Goal: Task Accomplishment & Management: Manage account settings

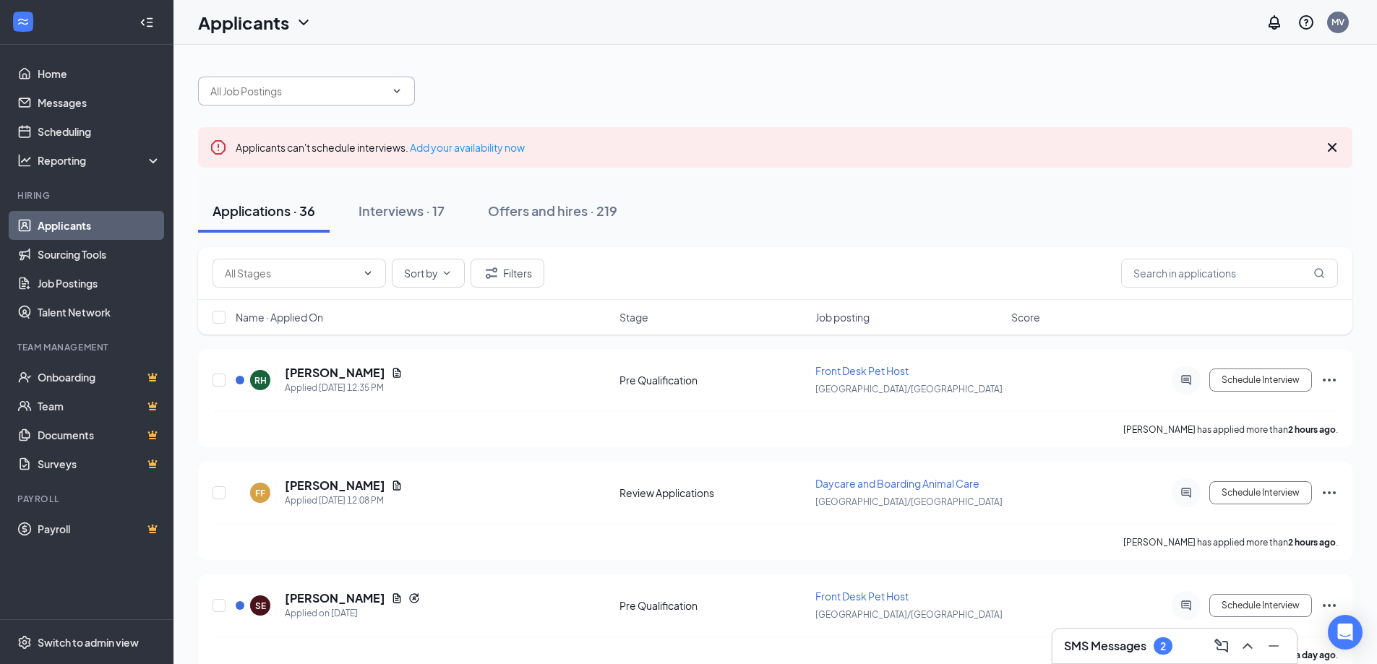
click at [359, 91] on input "text" at bounding box center [297, 91] width 175 height 16
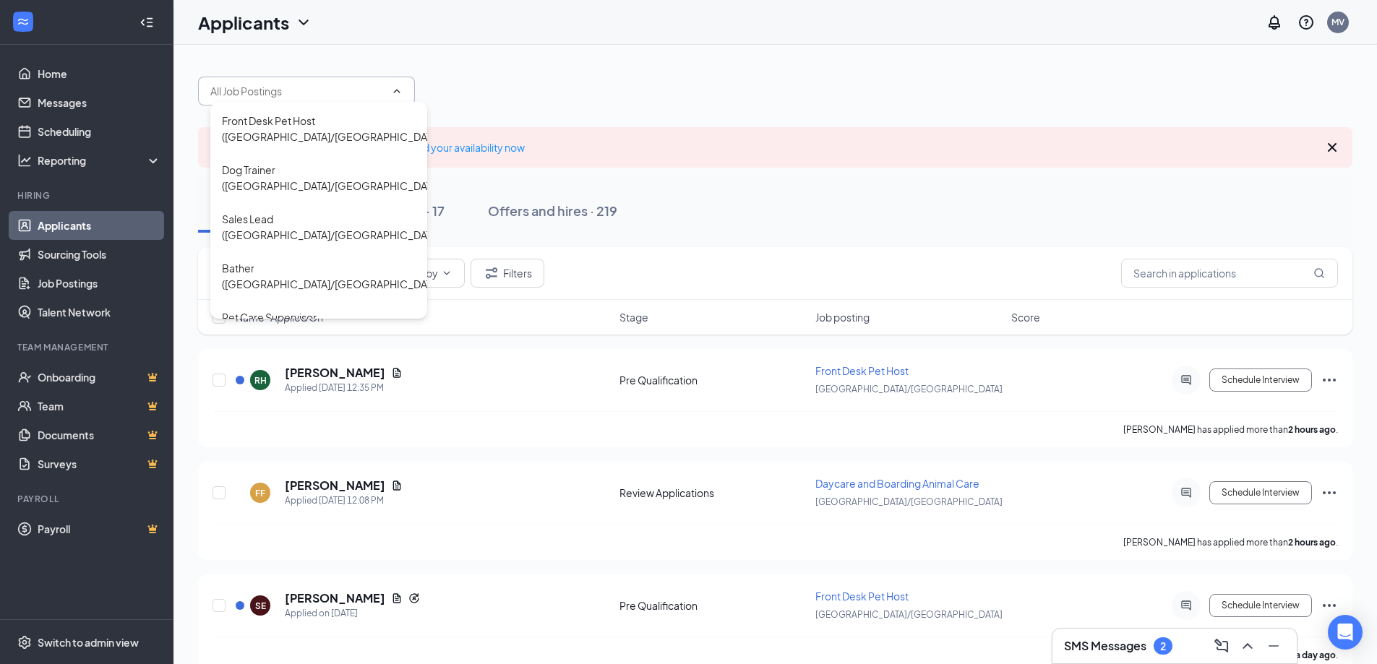
scroll to position [72, 0]
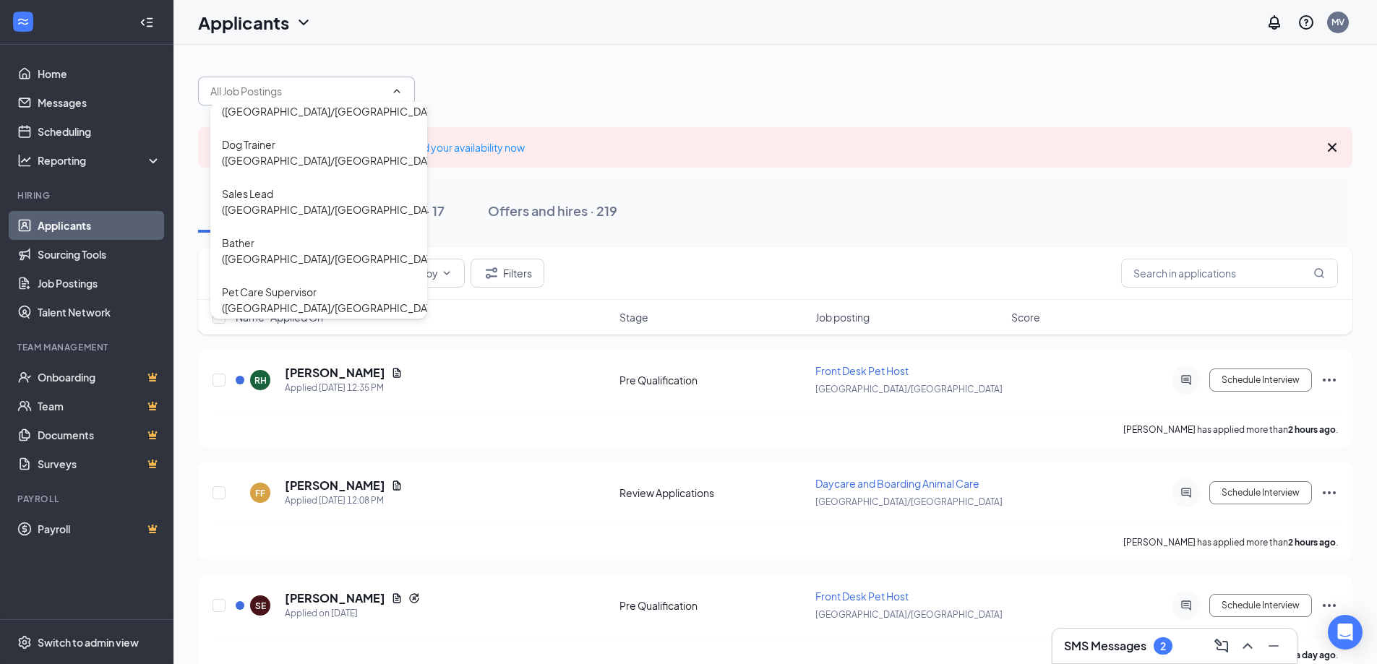
click at [330, 333] on div "Daycare and Boarding Animal Care ([GEOGRAPHIC_DATA]/[GEOGRAPHIC_DATA])" at bounding box center [332, 349] width 221 height 32
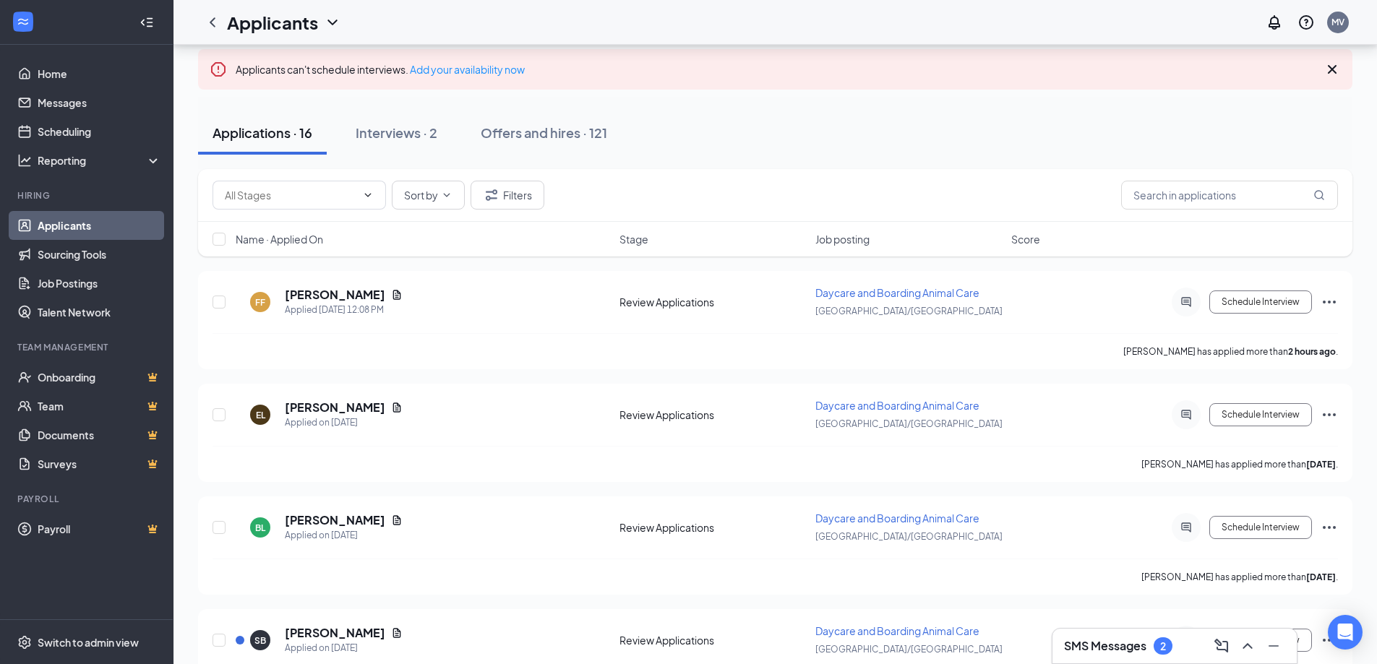
scroll to position [145, 0]
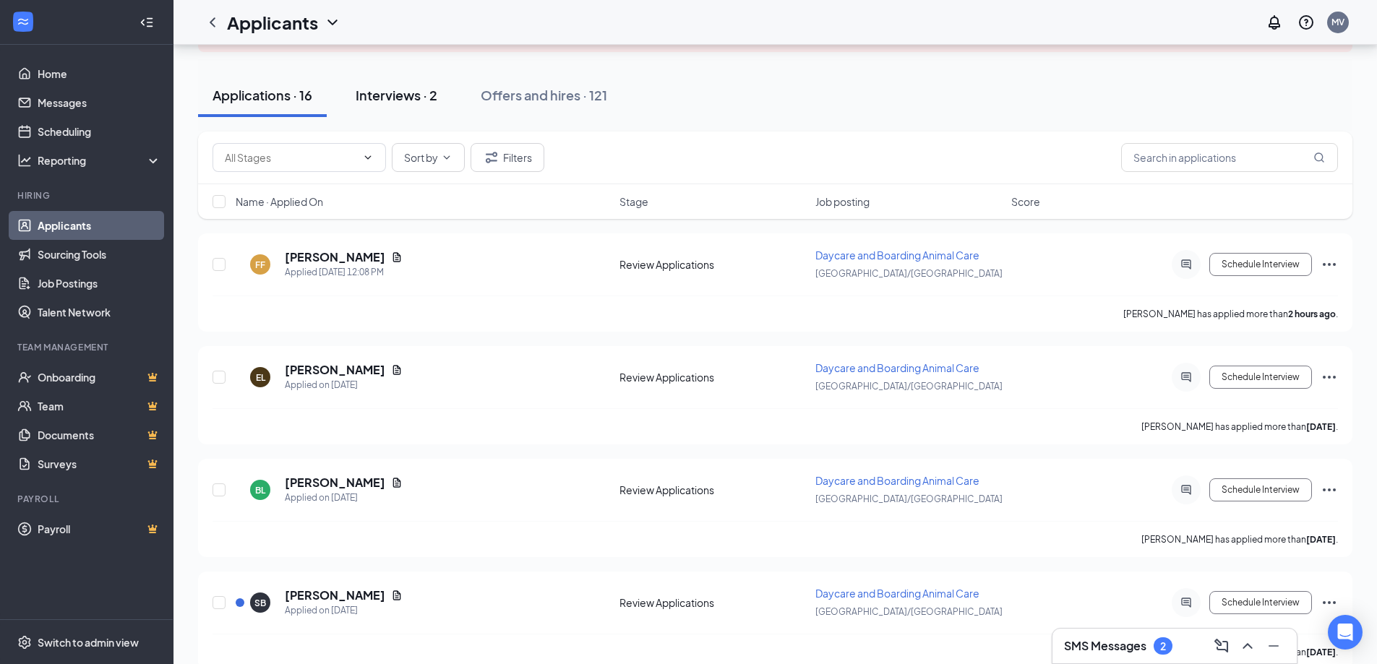
click at [408, 106] on button "Interviews · 2" at bounding box center [396, 95] width 111 height 43
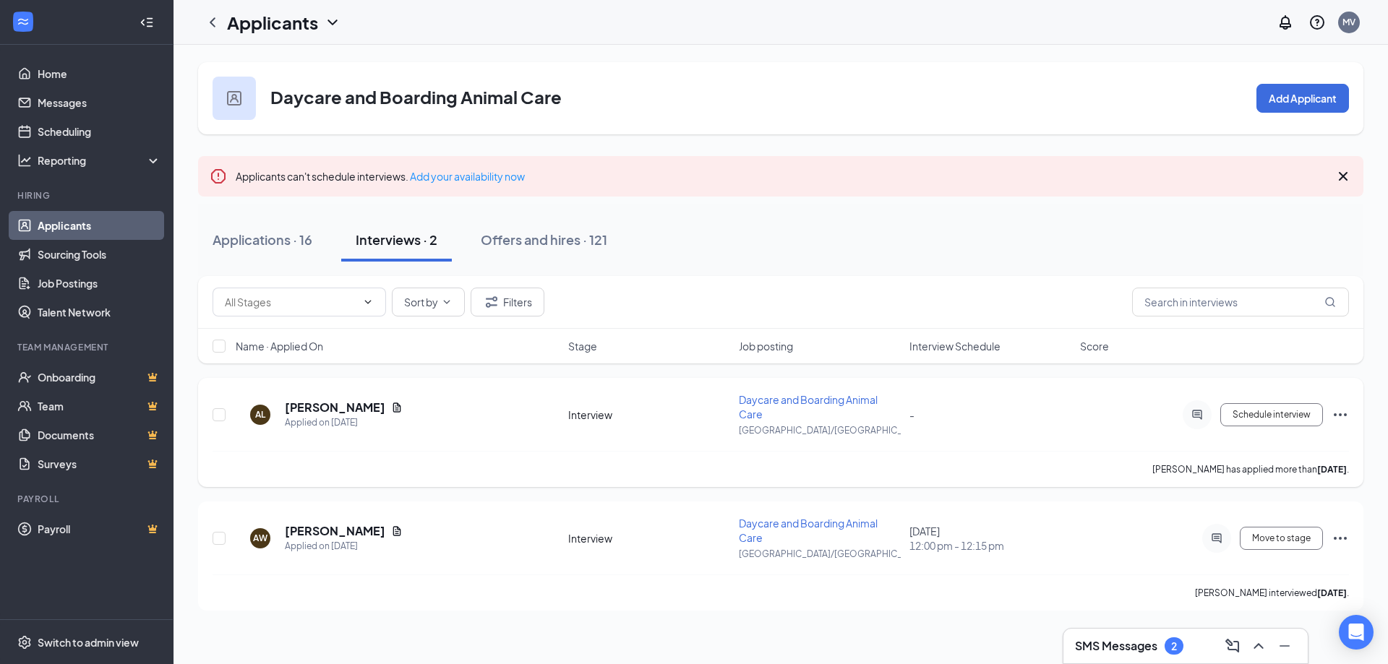
click at [1338, 413] on icon "Ellipses" at bounding box center [1339, 414] width 17 height 17
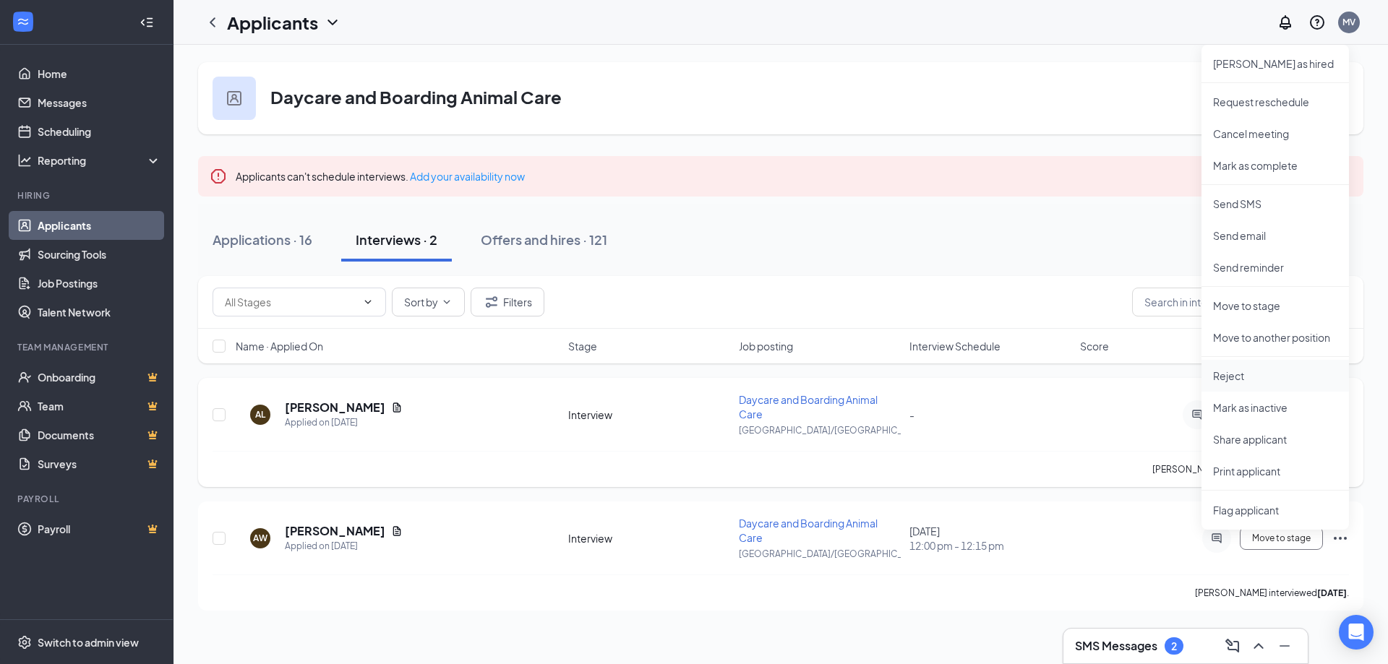
click at [1273, 380] on p "Reject" at bounding box center [1275, 376] width 124 height 14
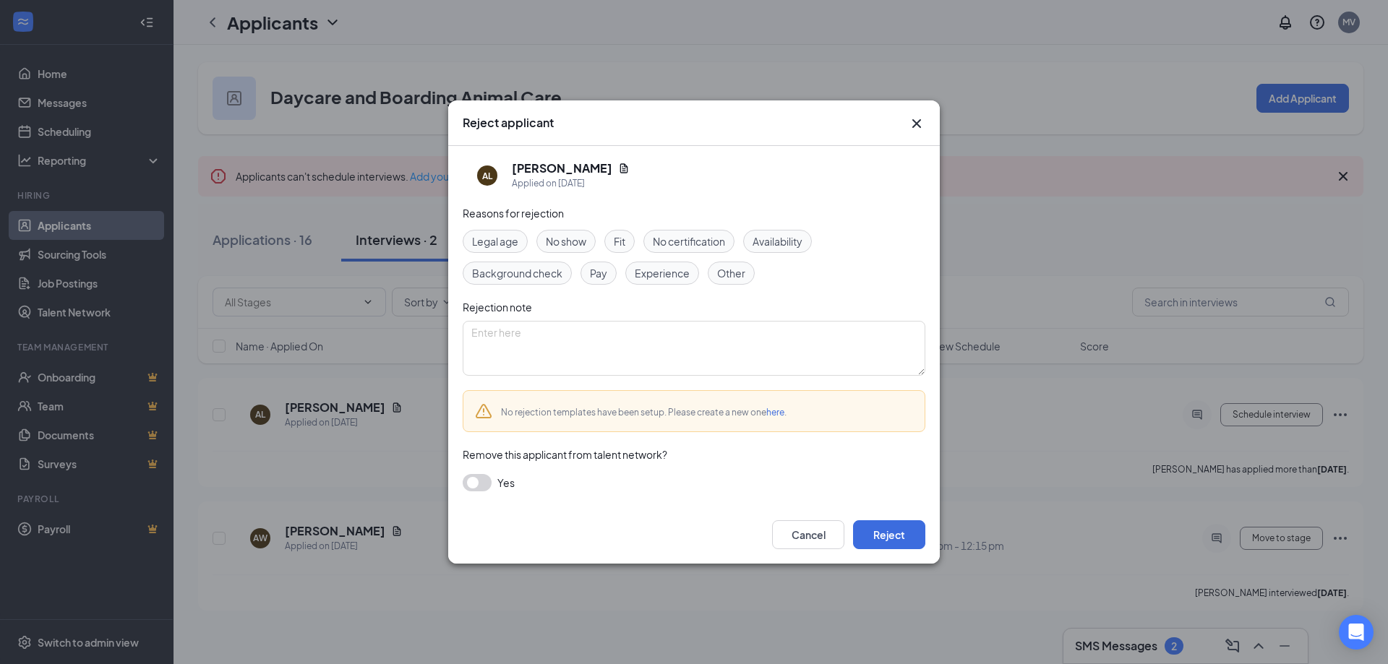
click at [914, 123] on icon "Cross" at bounding box center [916, 123] width 17 height 17
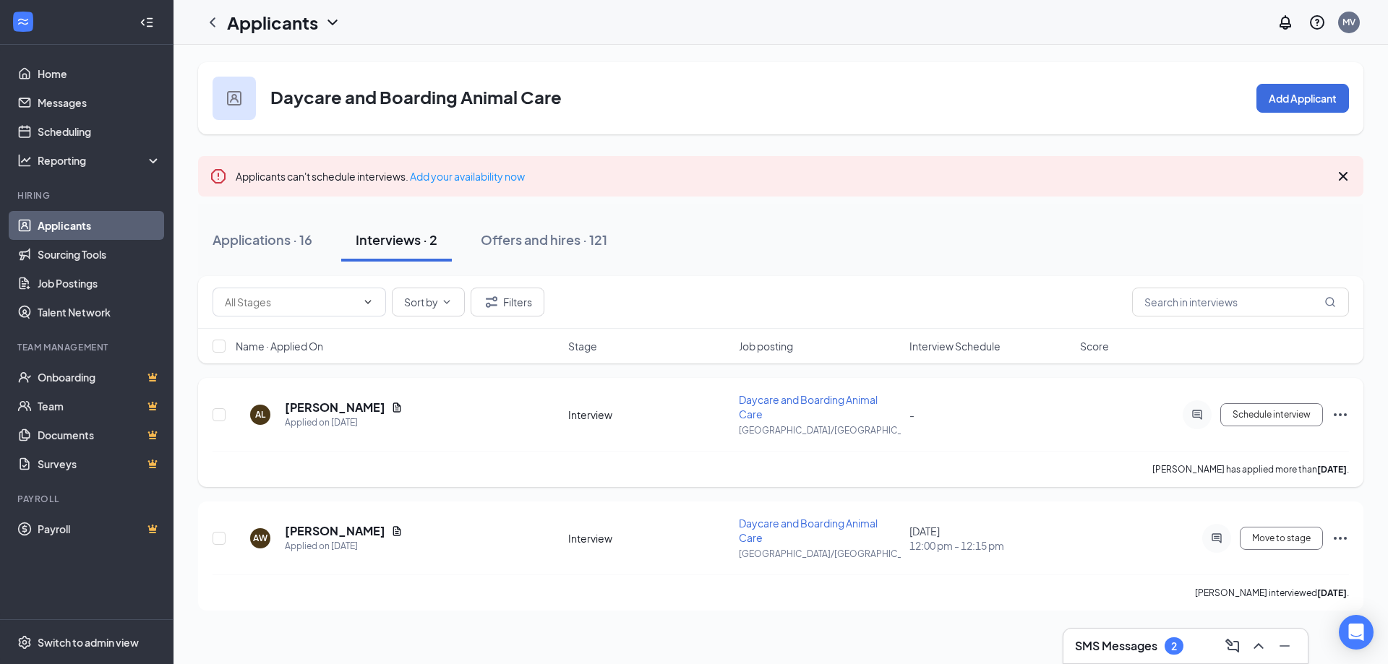
click at [1337, 413] on icon "Ellipses" at bounding box center [1339, 414] width 17 height 17
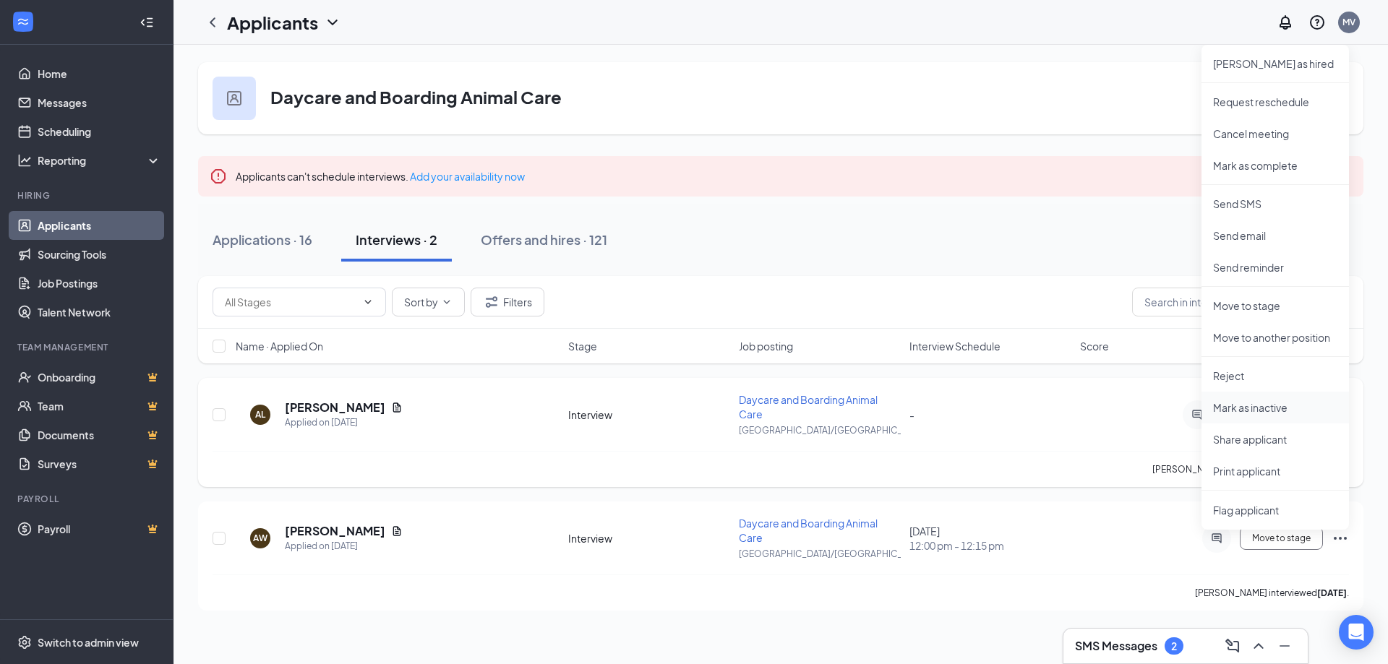
click at [1240, 405] on p "Mark as inactive" at bounding box center [1275, 407] width 124 height 14
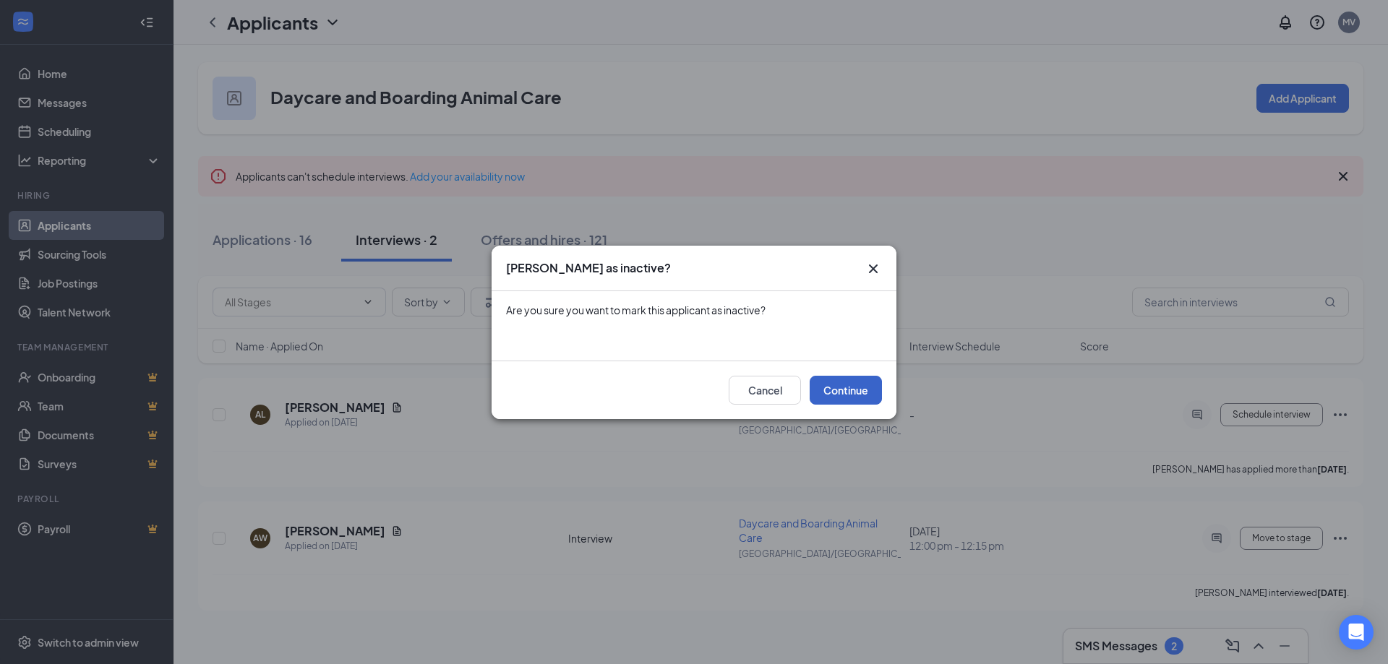
click at [857, 382] on button "Continue" at bounding box center [846, 390] width 72 height 29
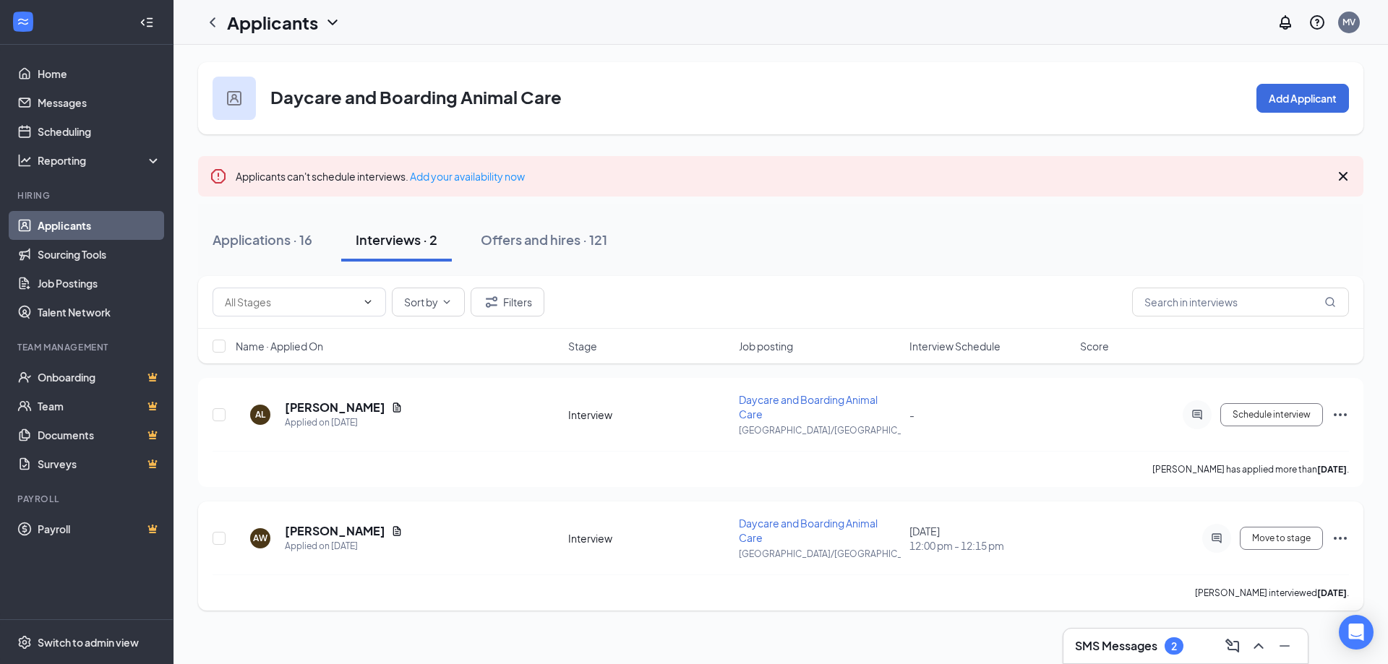
click at [1342, 536] on icon "Ellipses" at bounding box center [1339, 538] width 17 height 17
click at [734, 135] on div "Daycare and Boarding Animal Care Add Applicant Applicants can't schedule interv…" at bounding box center [780, 336] width 1165 height 549
click at [78, 142] on link "Scheduling" at bounding box center [100, 131] width 124 height 29
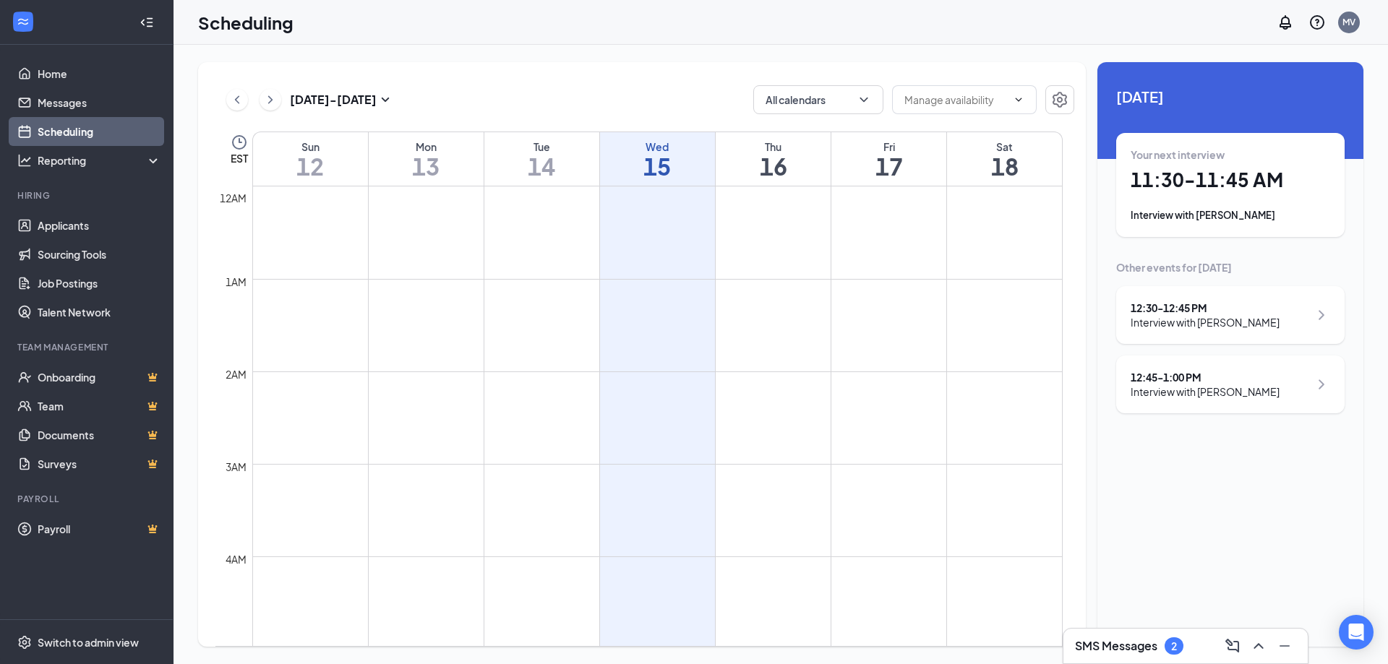
scroll to position [711, 0]
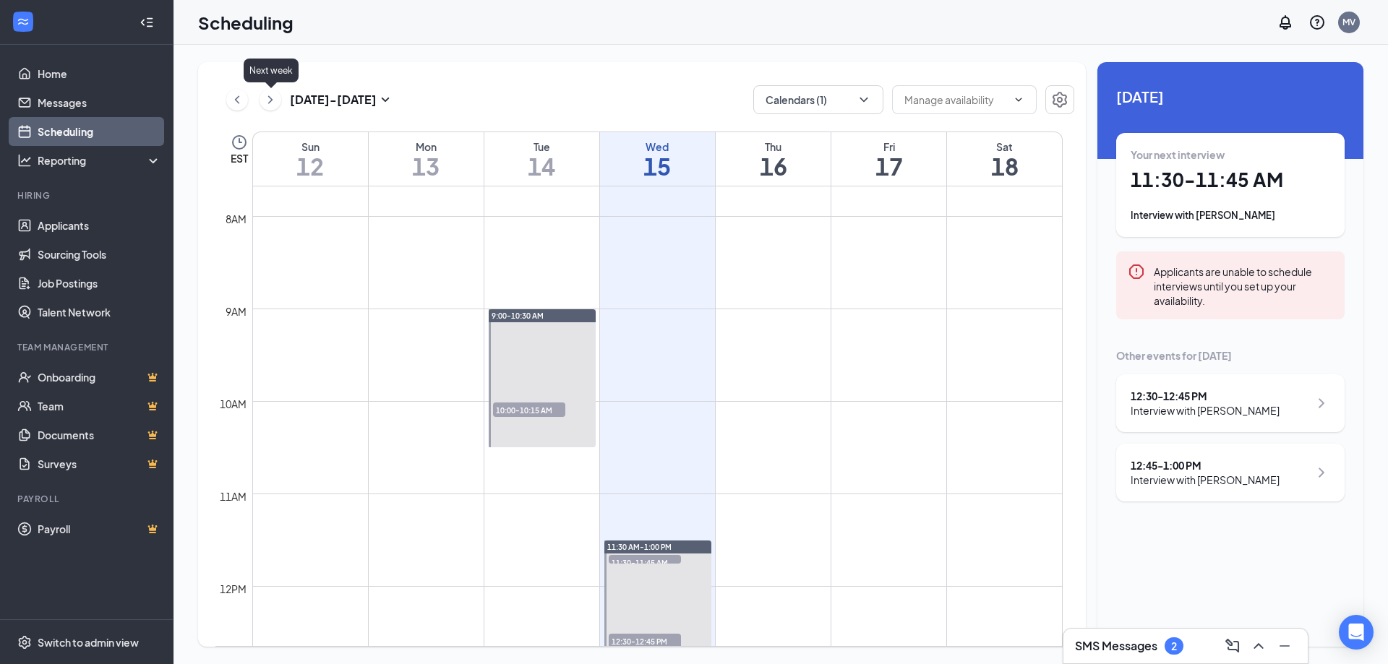
click at [270, 102] on icon "ChevronRight" at bounding box center [270, 99] width 4 height 8
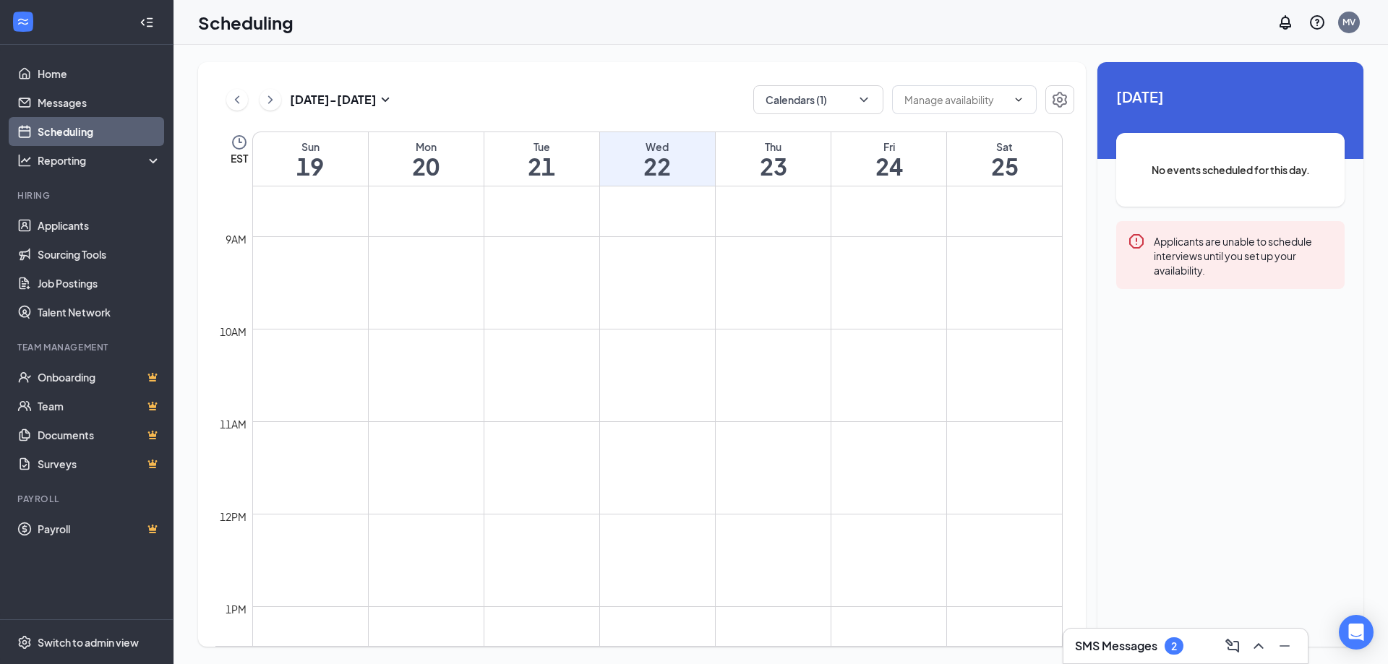
scroll to position [855, 0]
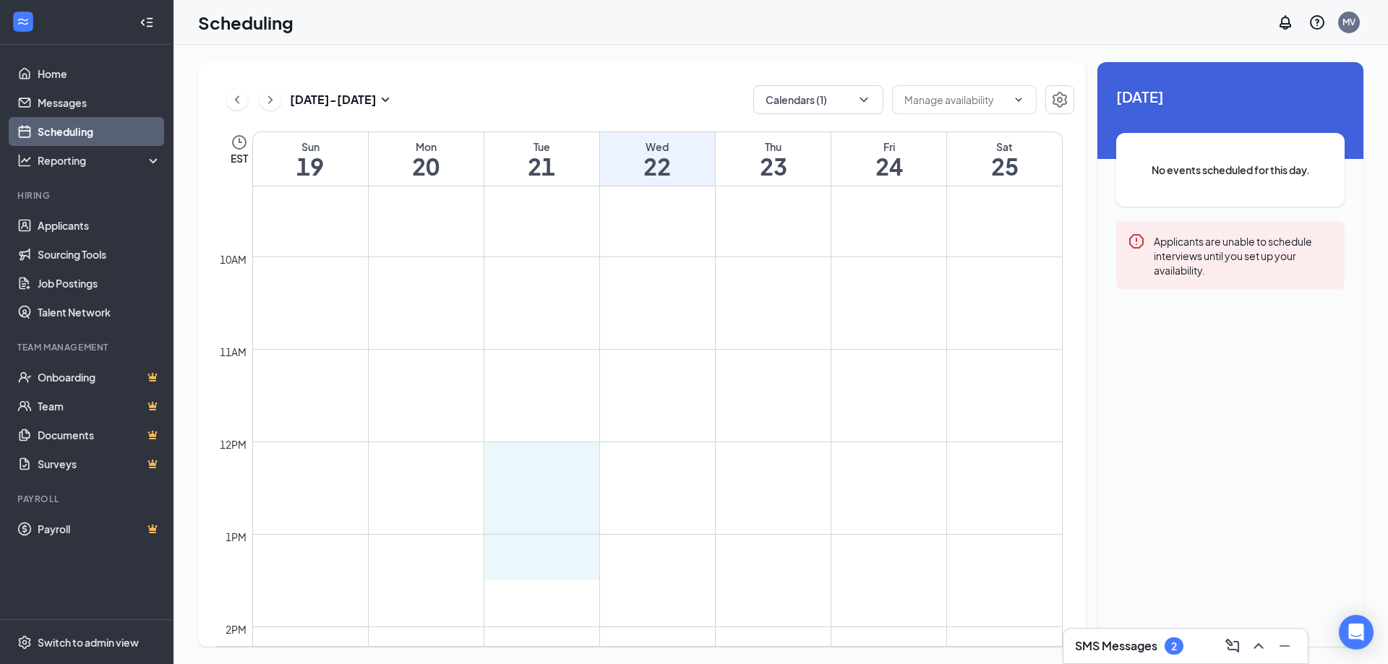
drag, startPoint x: 500, startPoint y: 444, endPoint x: 512, endPoint y: 559, distance: 115.6
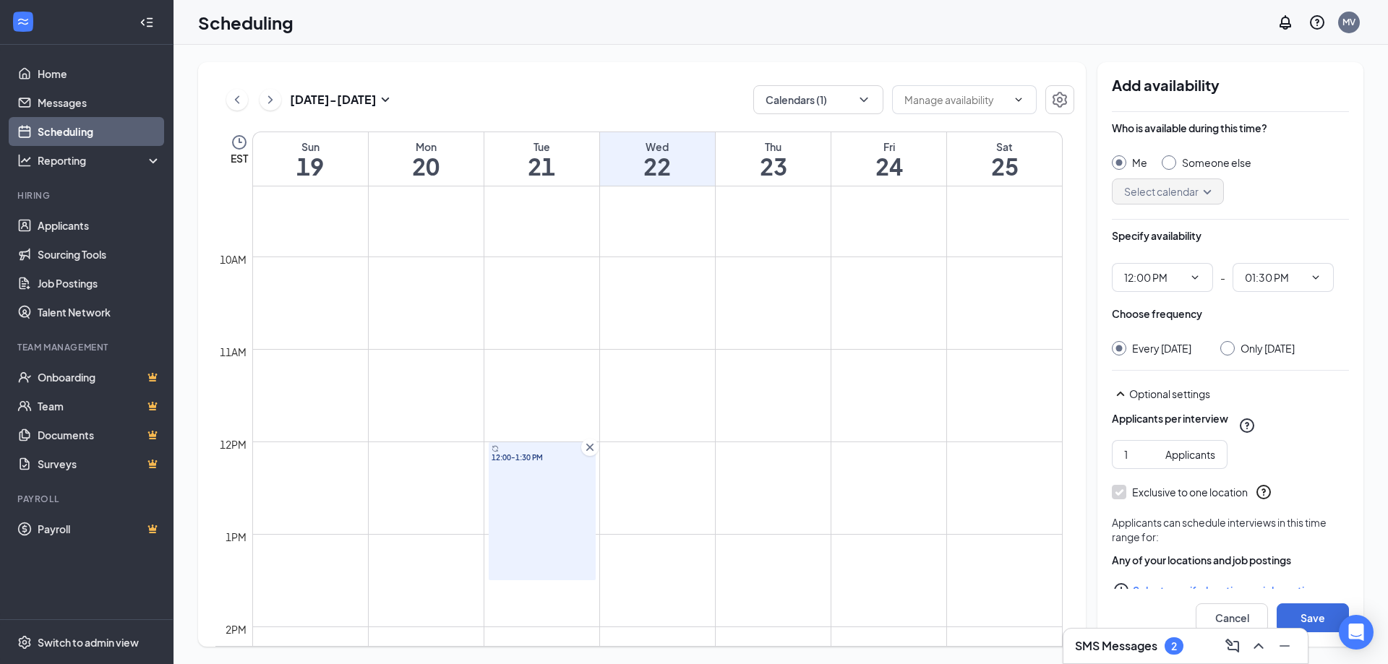
click at [1230, 351] on input "Only [DATE]" at bounding box center [1225, 346] width 10 height 10
radio input "true"
radio input "false"
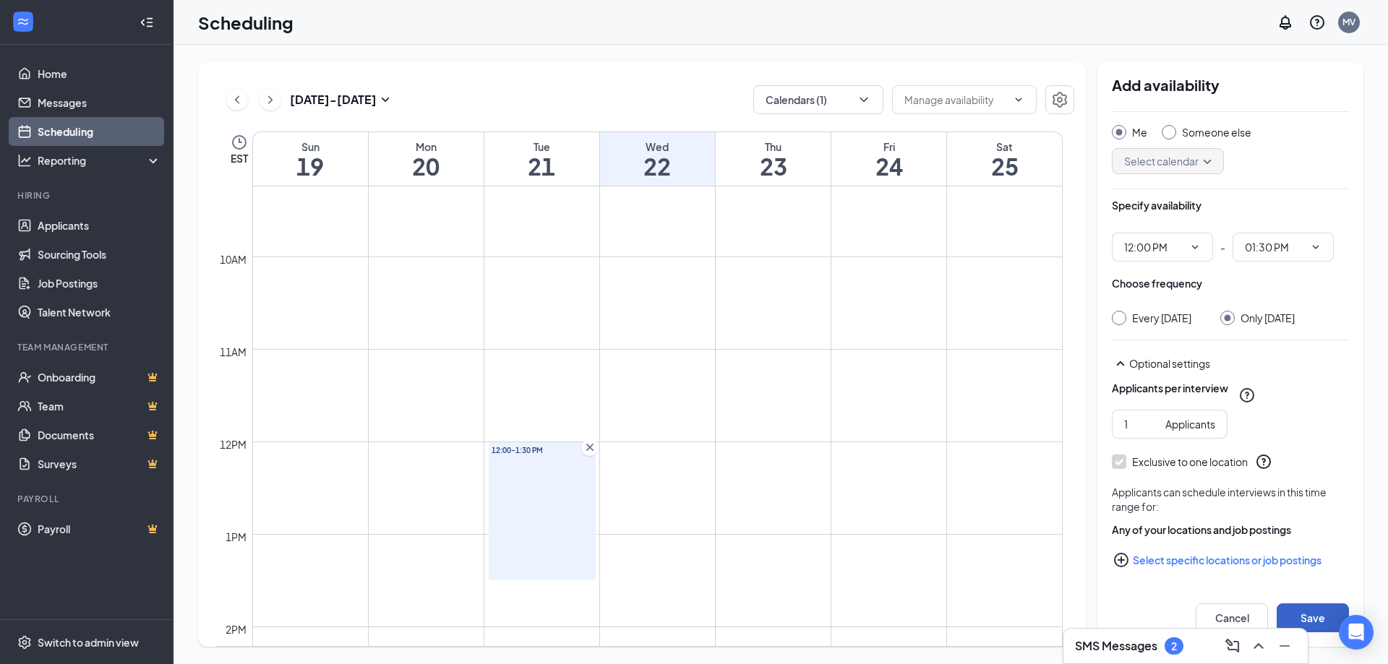
click at [1315, 612] on button "Save" at bounding box center [1312, 618] width 72 height 29
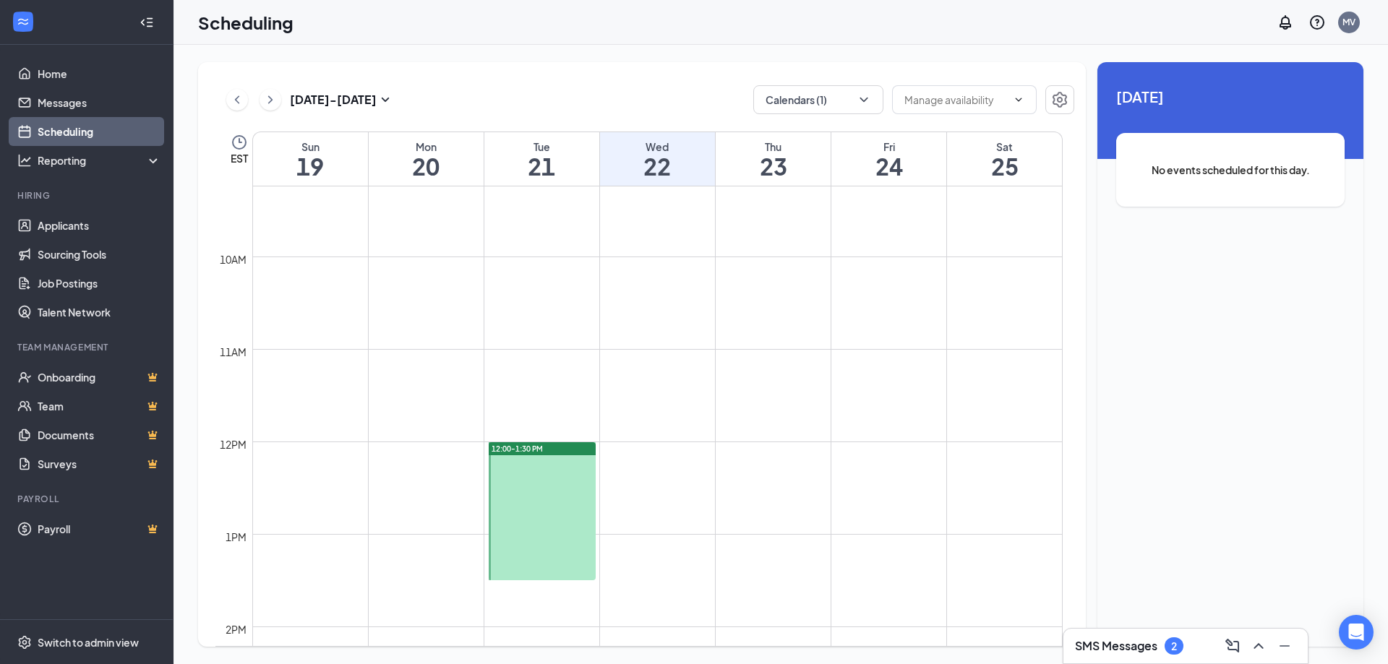
scroll to position [783, 0]
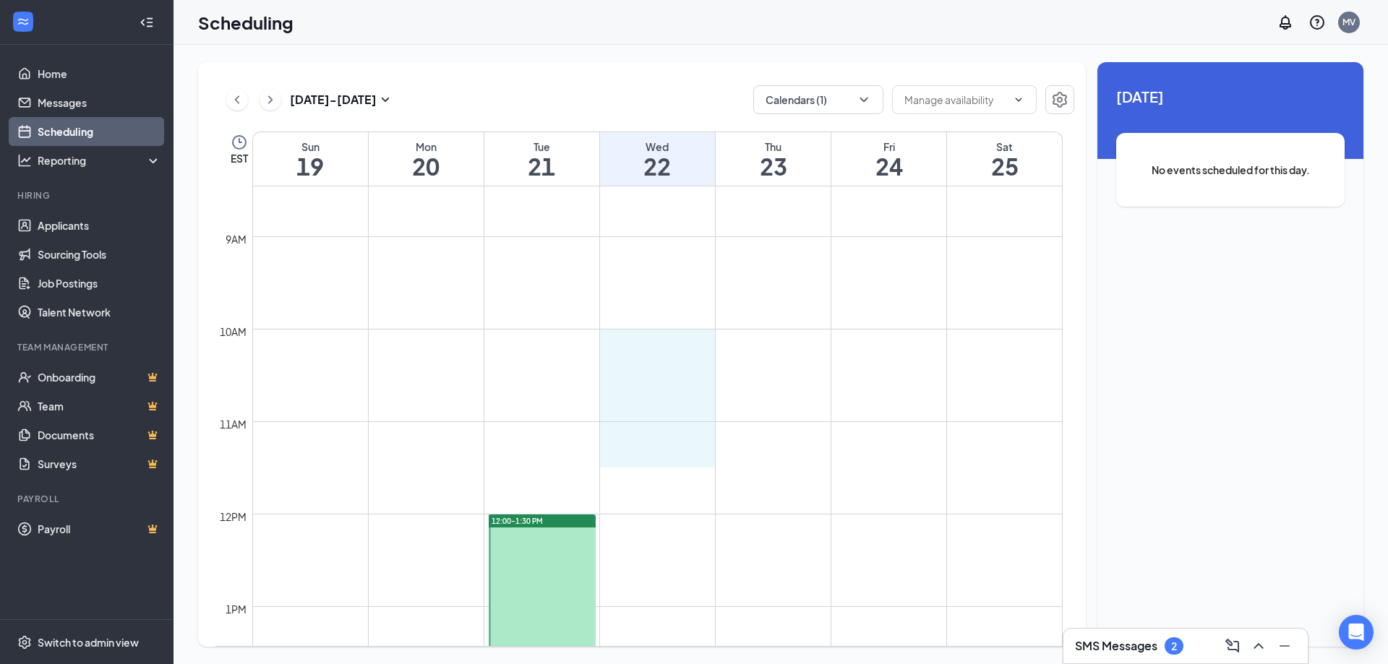
drag, startPoint x: 647, startPoint y: 338, endPoint x: 645, endPoint y: 445, distance: 107.0
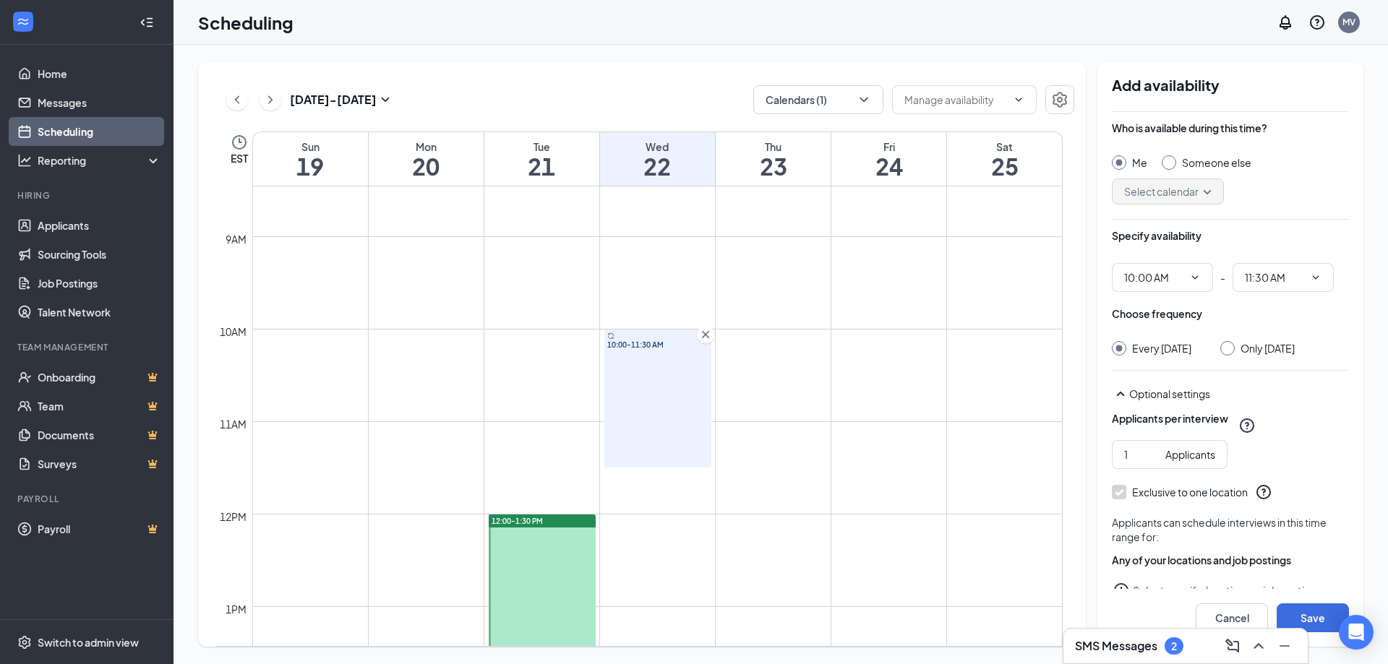
click at [1229, 343] on input "Only Wednesday, Oct 22" at bounding box center [1225, 346] width 10 height 10
radio input "true"
radio input "false"
click at [1310, 614] on button "Save" at bounding box center [1312, 618] width 72 height 29
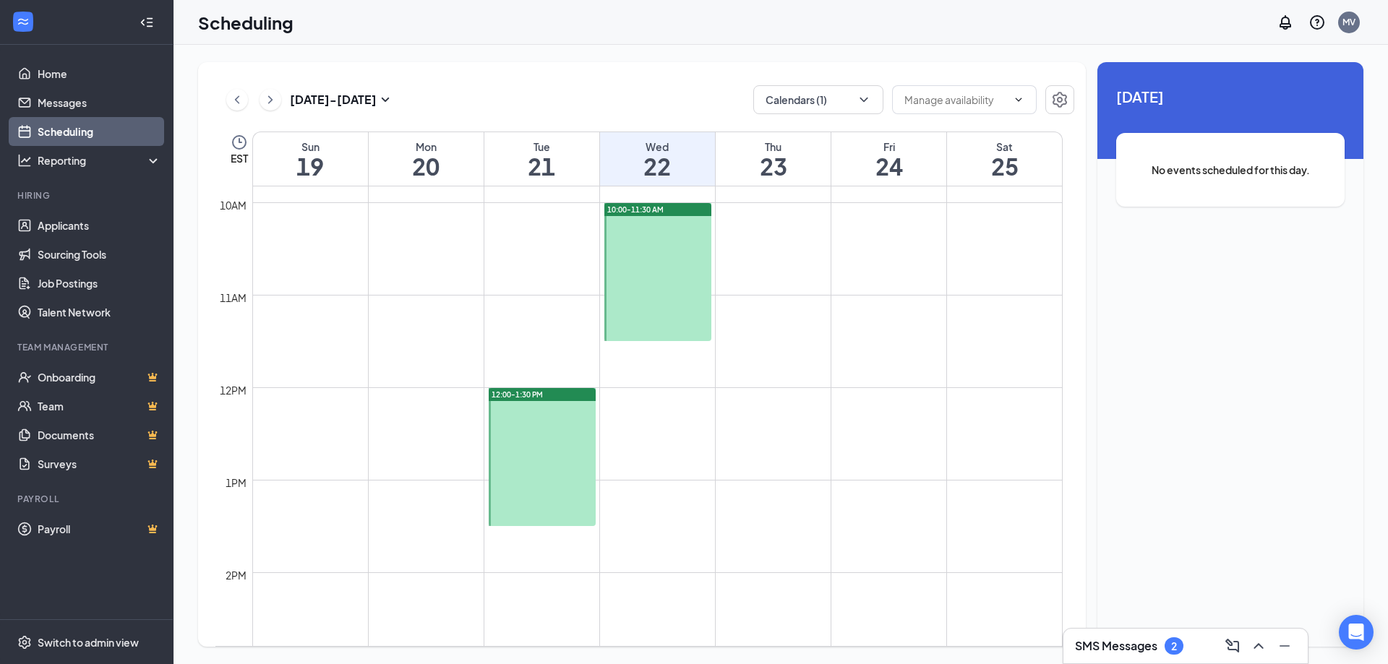
scroll to position [927, 0]
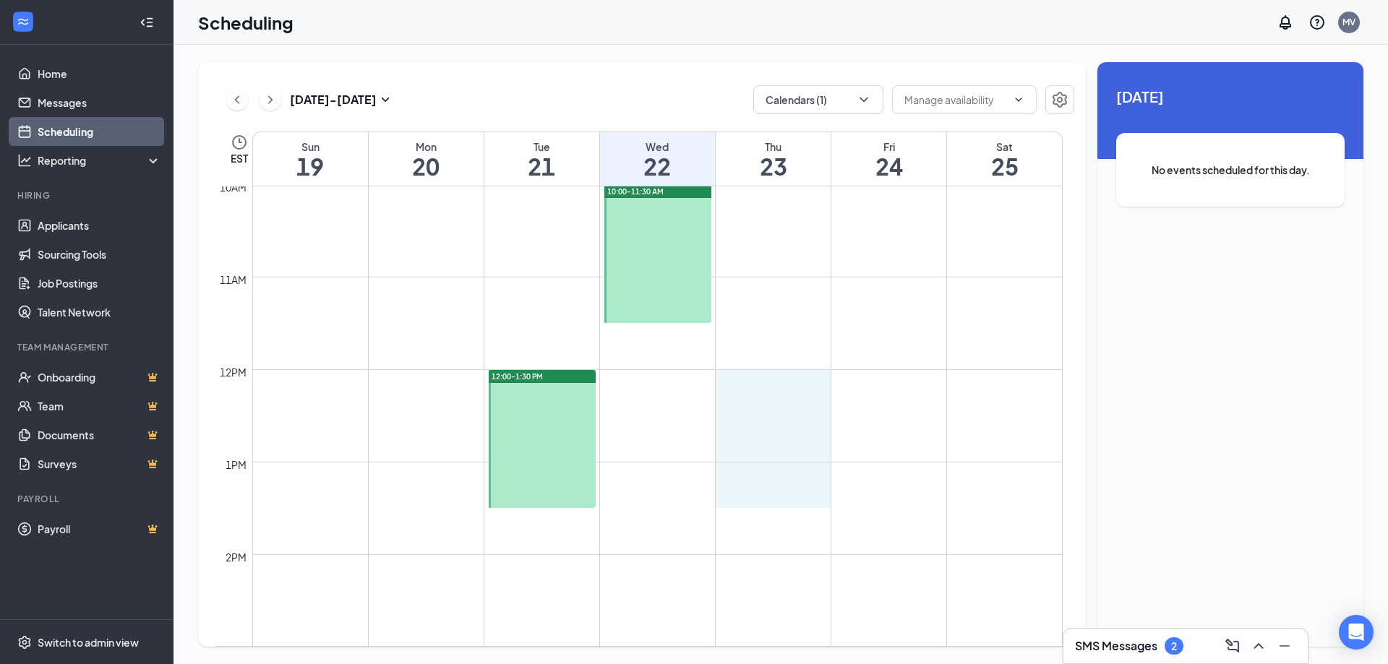
drag, startPoint x: 758, startPoint y: 376, endPoint x: 764, endPoint y: 504, distance: 128.1
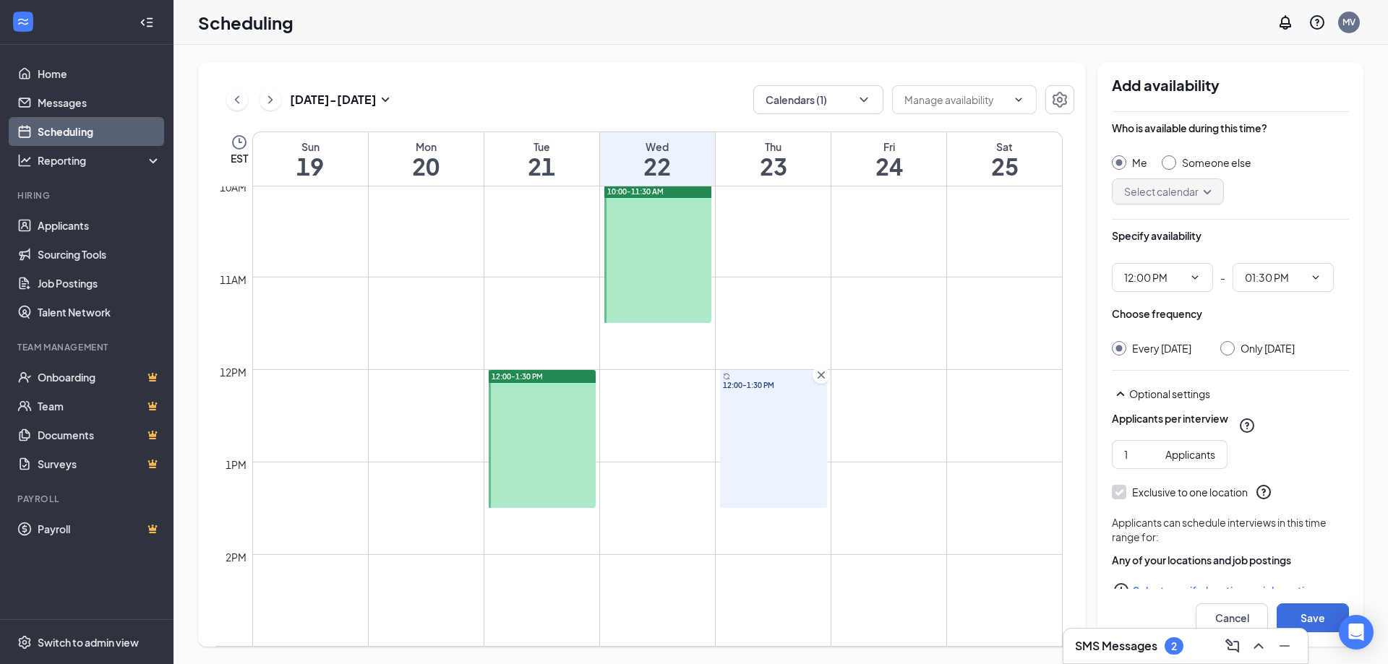
click at [1231, 354] on div at bounding box center [1227, 348] width 14 height 14
click at [1232, 353] on div at bounding box center [1227, 348] width 14 height 14
click at [1230, 348] on input "Only Thursday, Oct 23" at bounding box center [1225, 346] width 10 height 10
radio input "true"
radio input "false"
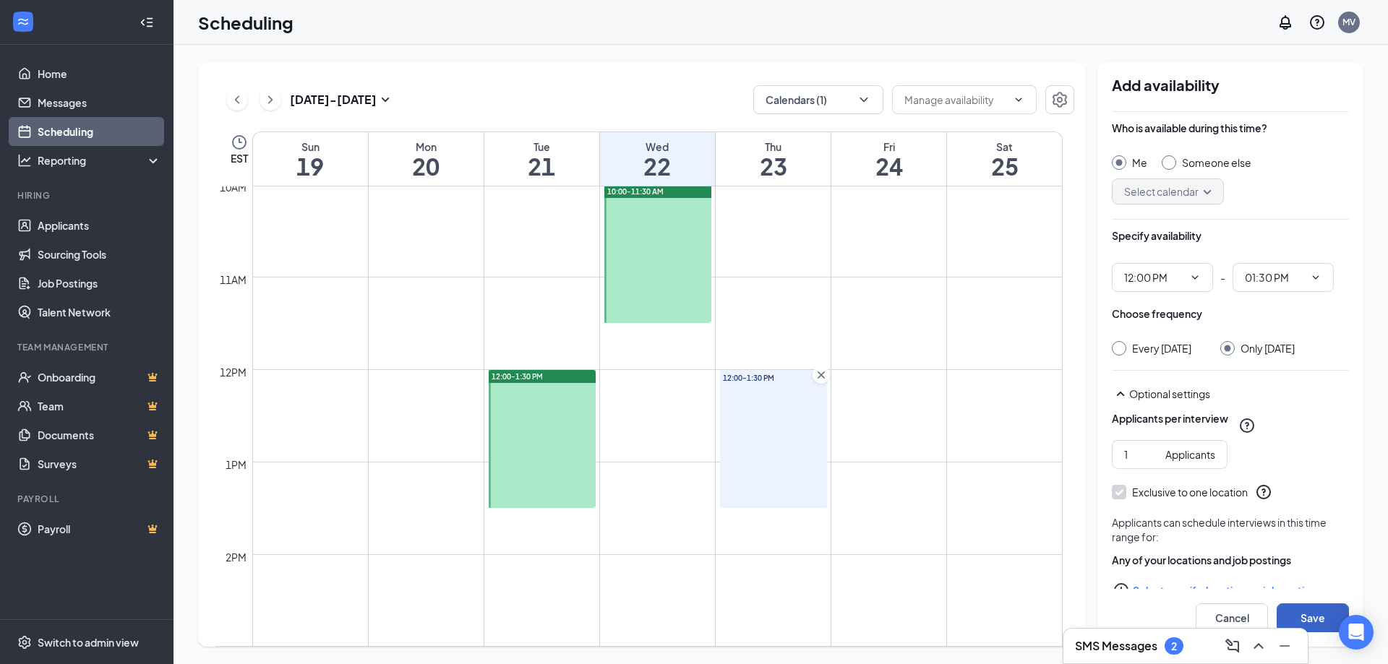
click at [1320, 604] on button "Save" at bounding box center [1312, 618] width 72 height 29
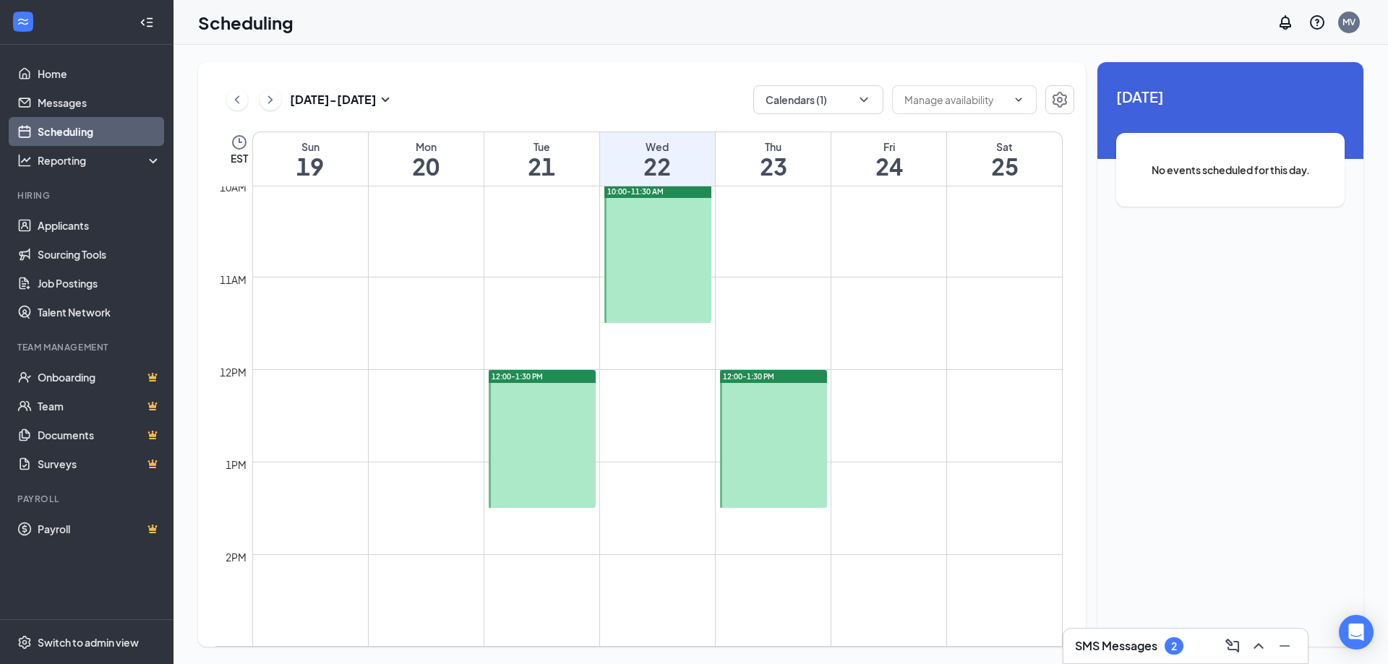
drag, startPoint x: 802, startPoint y: 411, endPoint x: 796, endPoint y: 359, distance: 51.6
click at [796, 359] on div "12am 1am 2am 3am 4am 5am 6am 7am 8am 9am 10am 11am 12pm 1pm 2pm 3pm 4pm 5pm 6pm…" at bounding box center [638, 369] width 847 height 2220
drag, startPoint x: 793, startPoint y: 377, endPoint x: 791, endPoint y: 354, distance: 23.2
click at [791, 354] on div "12am 1am 2am 3am 4am 5am 6am 7am 8am 9am 10am 11am 12pm 1pm 2pm 3pm 4pm 5pm 6pm…" at bounding box center [638, 369] width 847 height 2220
click at [791, 377] on div "12:00-1:30 PM" at bounding box center [773, 376] width 107 height 13
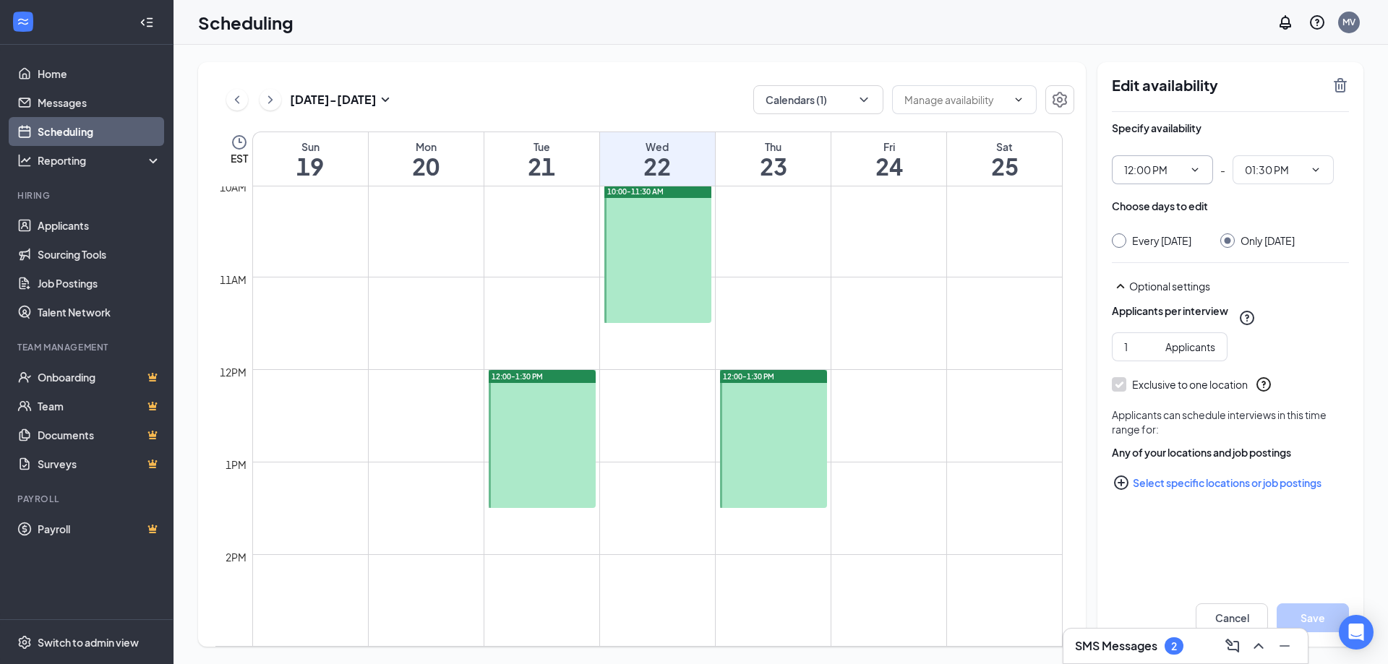
click at [1162, 170] on input "12:00 PM" at bounding box center [1153, 170] width 59 height 16
click at [1166, 283] on div "11:30 AM" at bounding box center [1157, 281] width 43 height 16
type input "11:30 AM"
type input "01:00 PM"
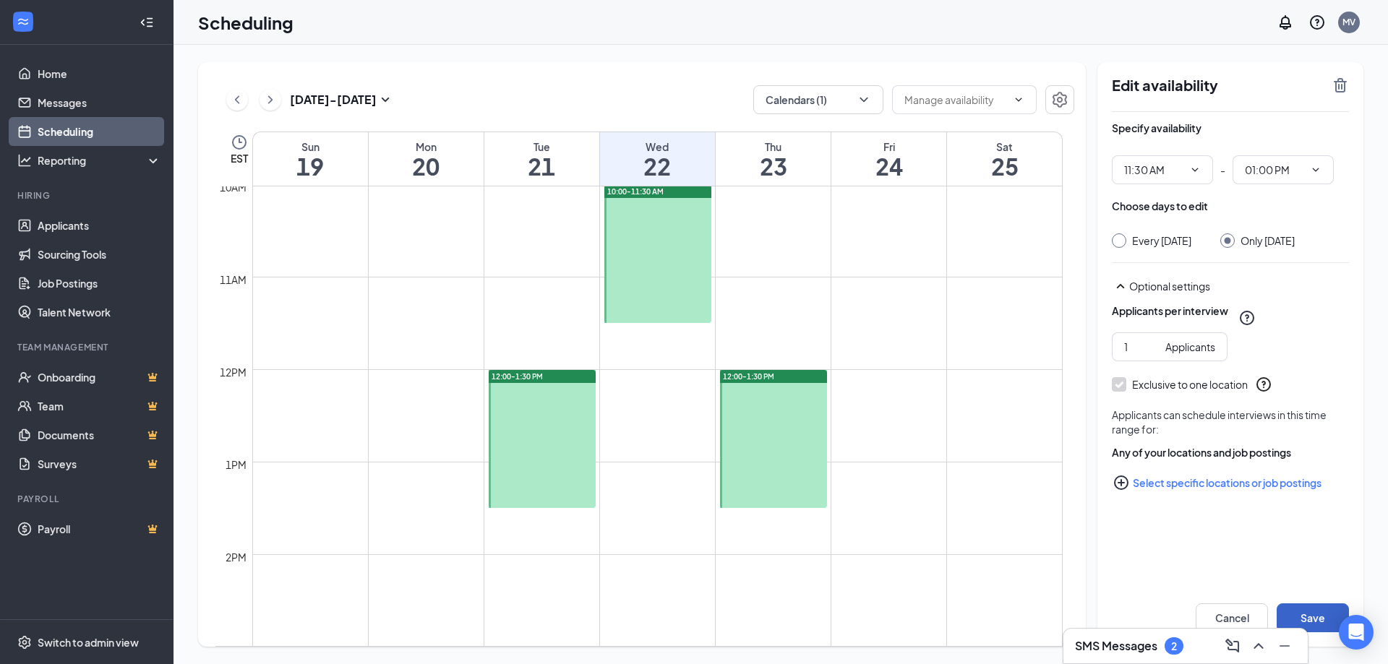
click at [1313, 611] on button "Save" at bounding box center [1312, 618] width 72 height 29
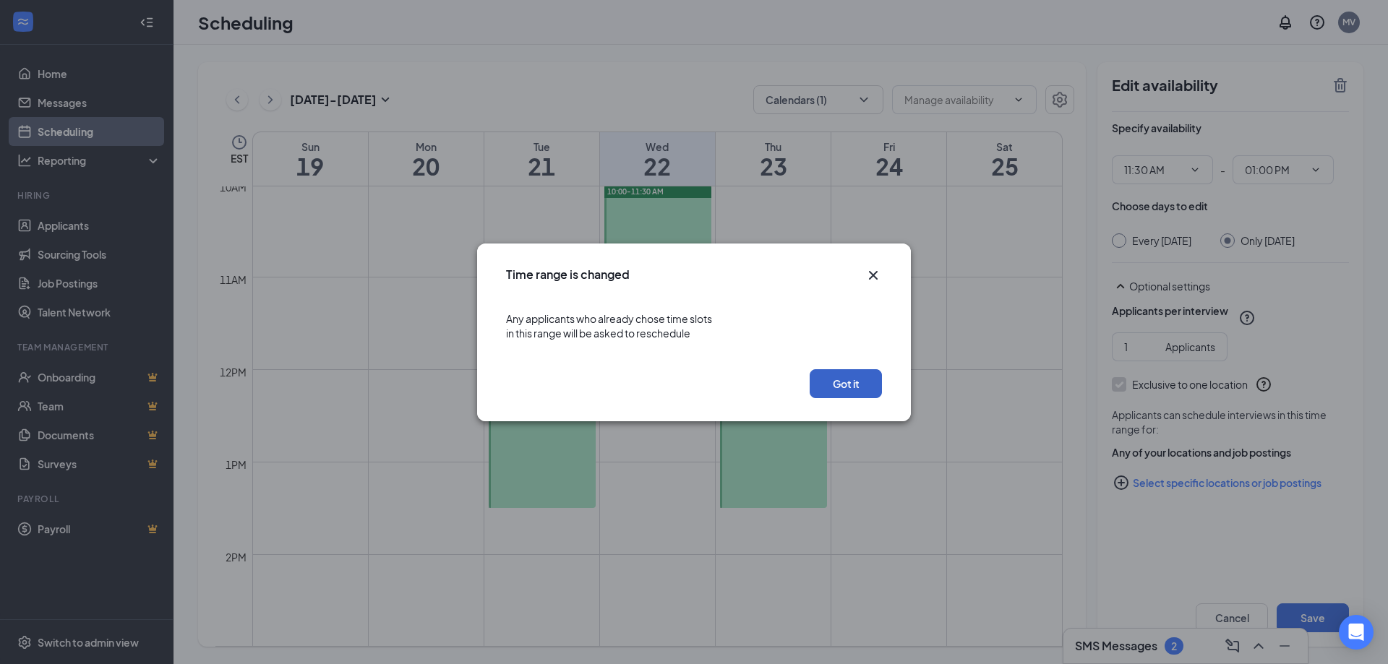
click at [871, 385] on button "Got it" at bounding box center [846, 383] width 72 height 29
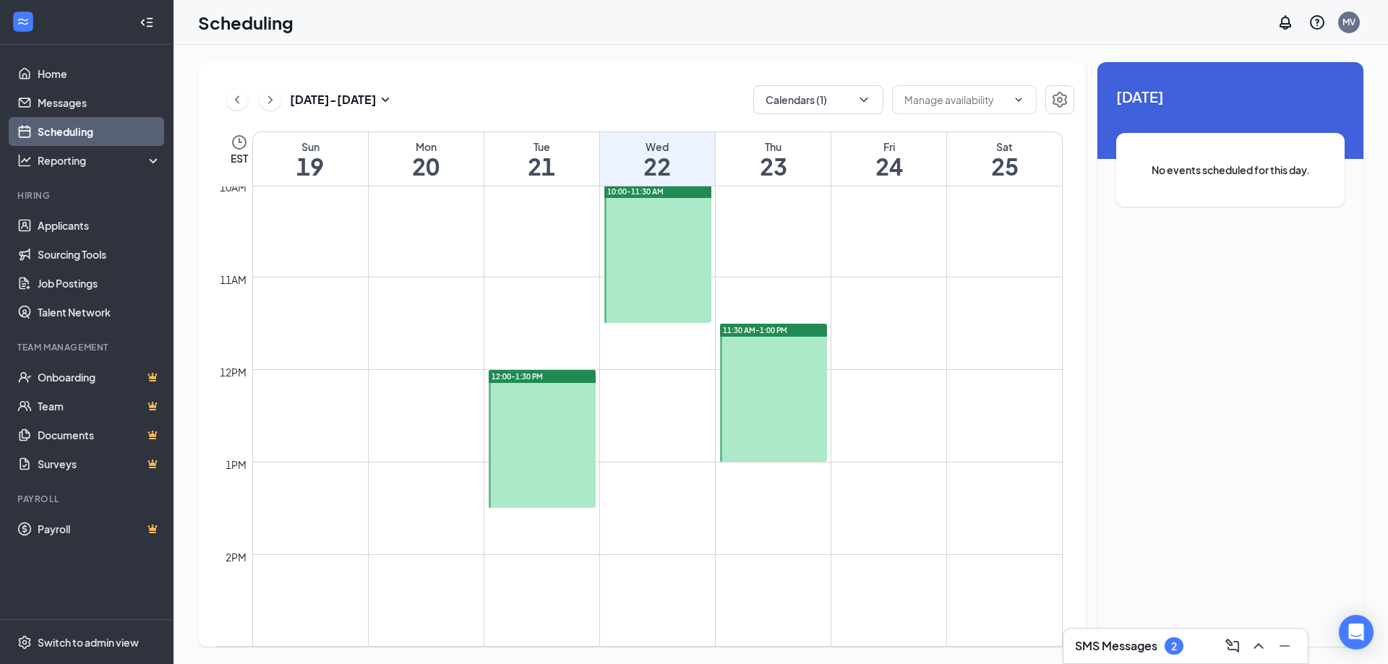
click at [779, 339] on div at bounding box center [773, 393] width 107 height 138
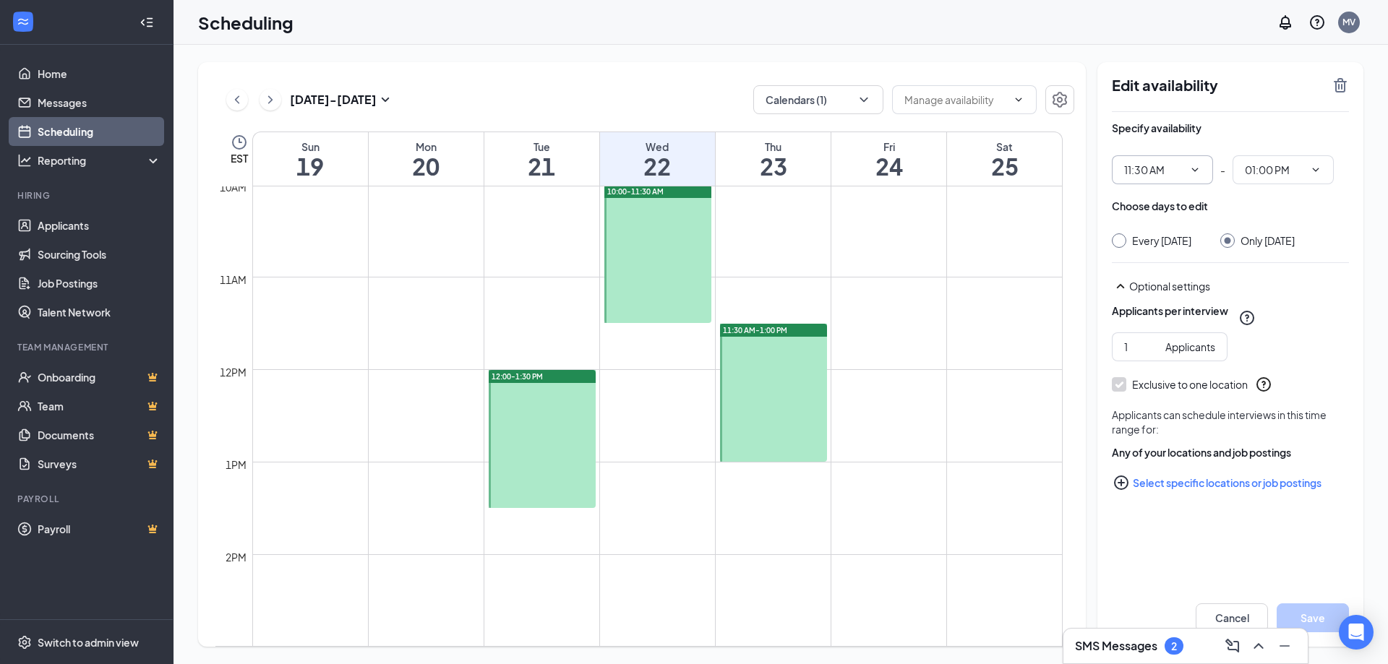
click at [1160, 171] on input "11:30 AM" at bounding box center [1153, 170] width 59 height 16
click at [1163, 284] on div "11:00 AM" at bounding box center [1157, 287] width 43 height 16
type input "11:00 AM"
type input "12:30 PM"
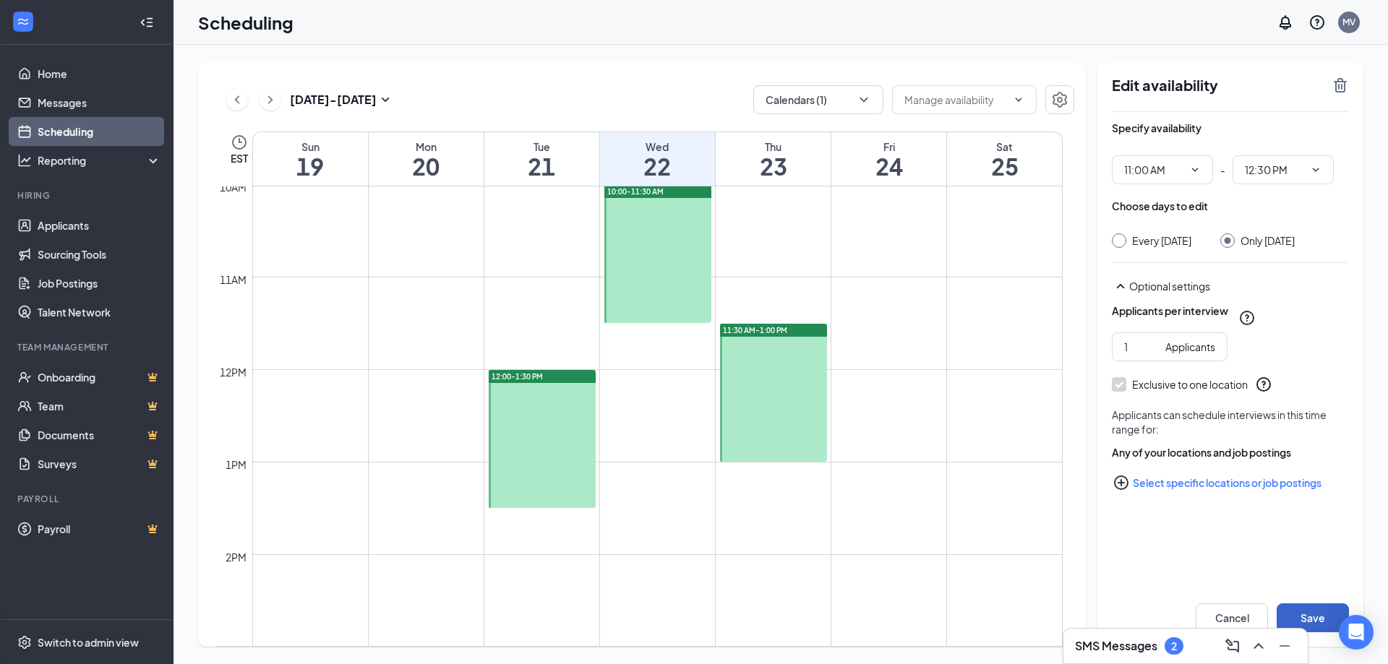
click at [1331, 614] on button "Save" at bounding box center [1312, 618] width 72 height 29
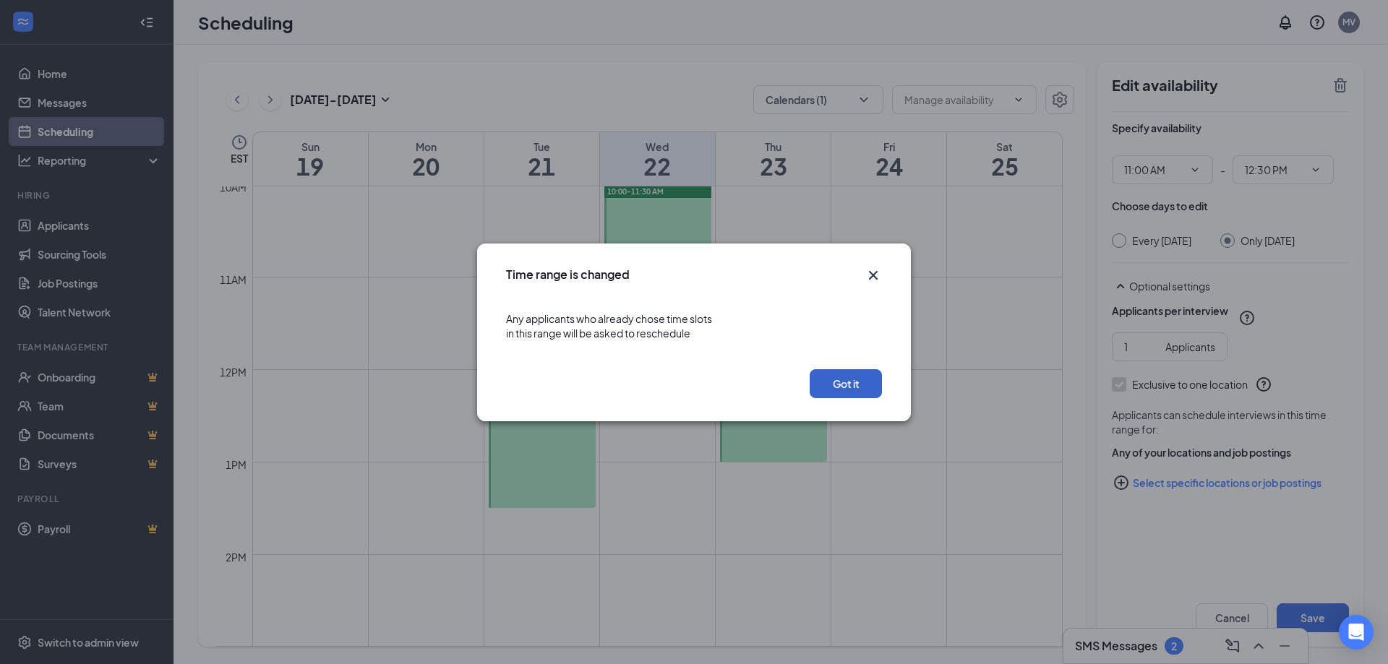
click at [842, 376] on button "Got it" at bounding box center [846, 383] width 72 height 29
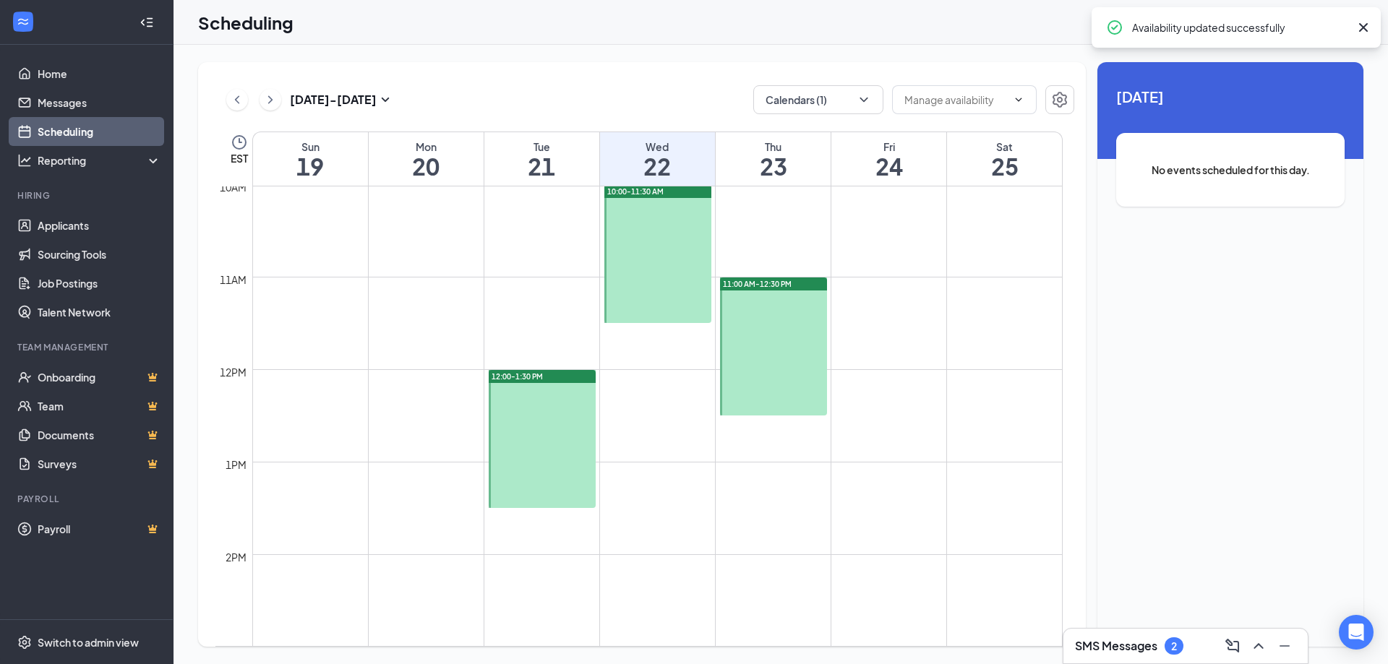
click at [925, 309] on td at bounding box center [657, 311] width 810 height 23
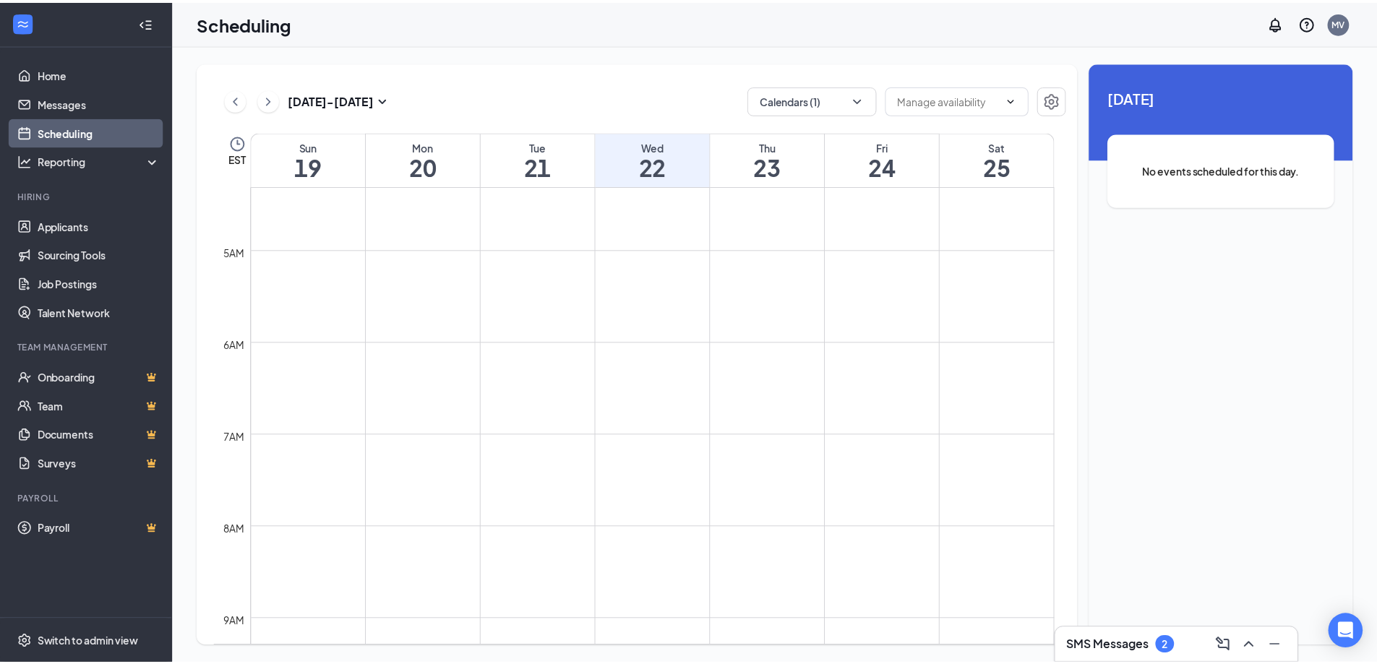
scroll to position [566, 0]
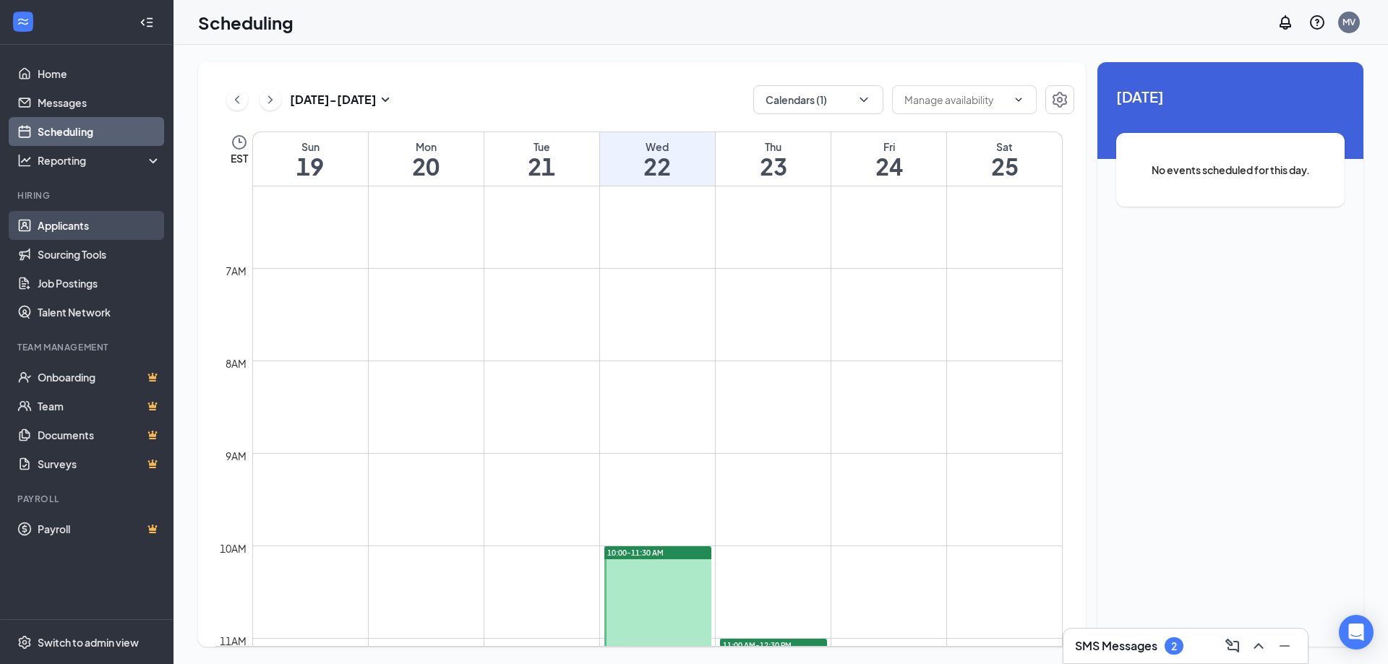
click at [88, 226] on link "Applicants" at bounding box center [100, 225] width 124 height 29
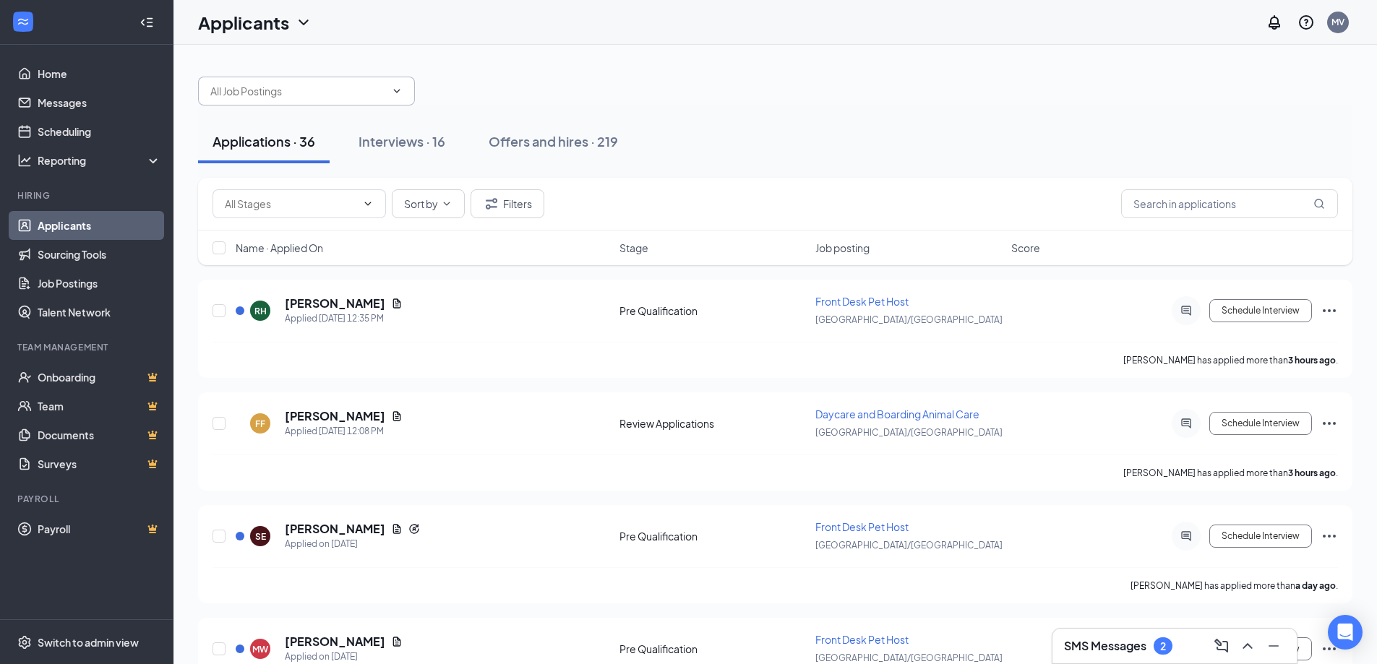
click at [350, 88] on input "text" at bounding box center [297, 91] width 175 height 16
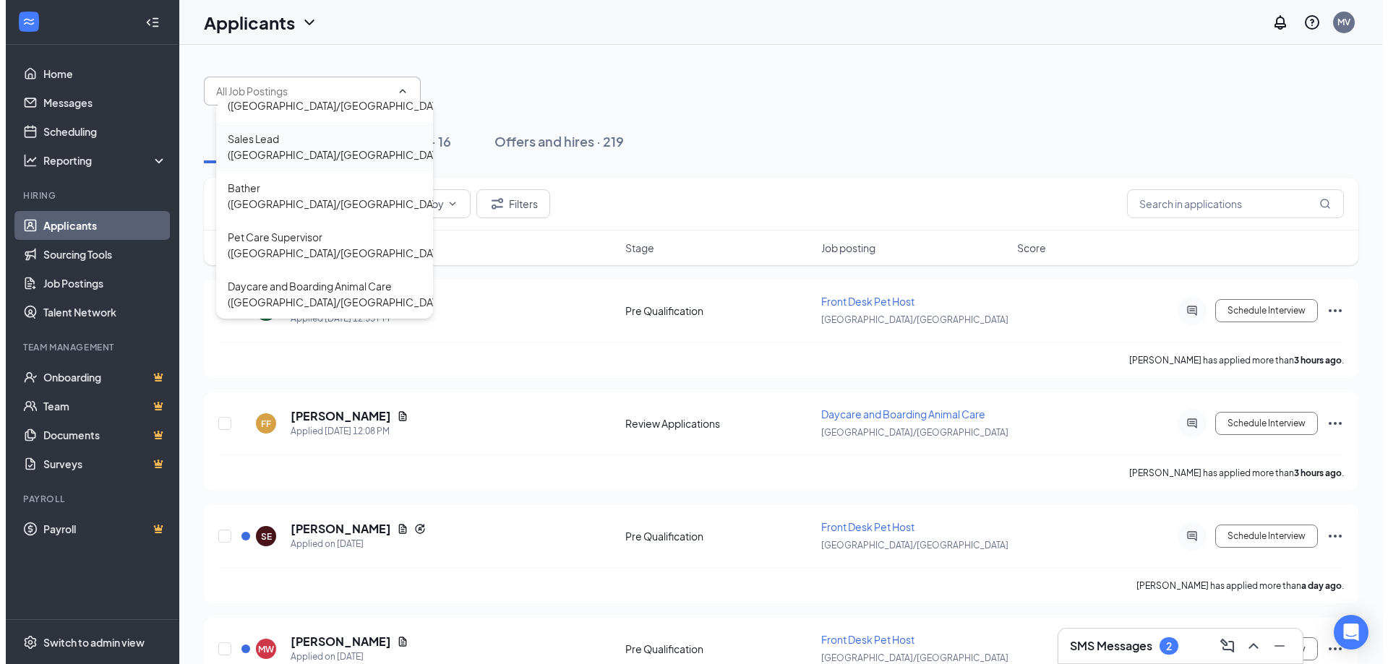
scroll to position [129, 0]
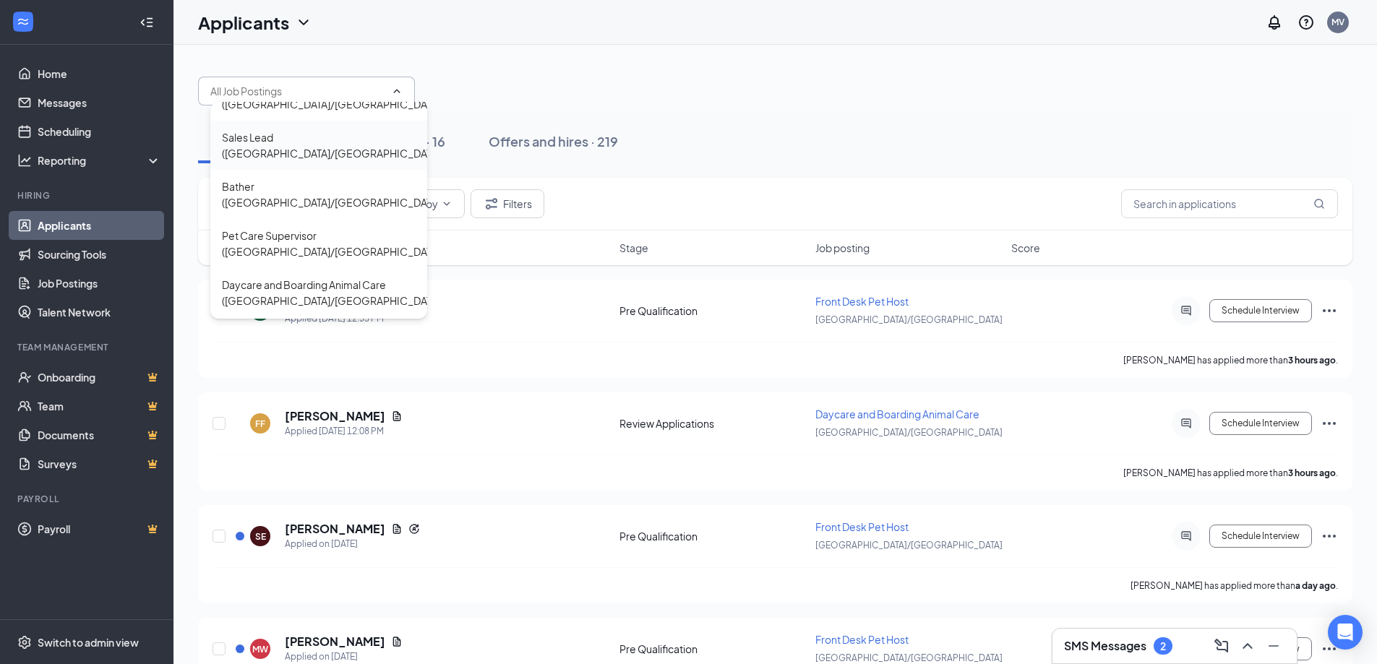
click at [282, 277] on div "Daycare and Boarding Animal Care ([GEOGRAPHIC_DATA]/[GEOGRAPHIC_DATA])" at bounding box center [332, 293] width 221 height 32
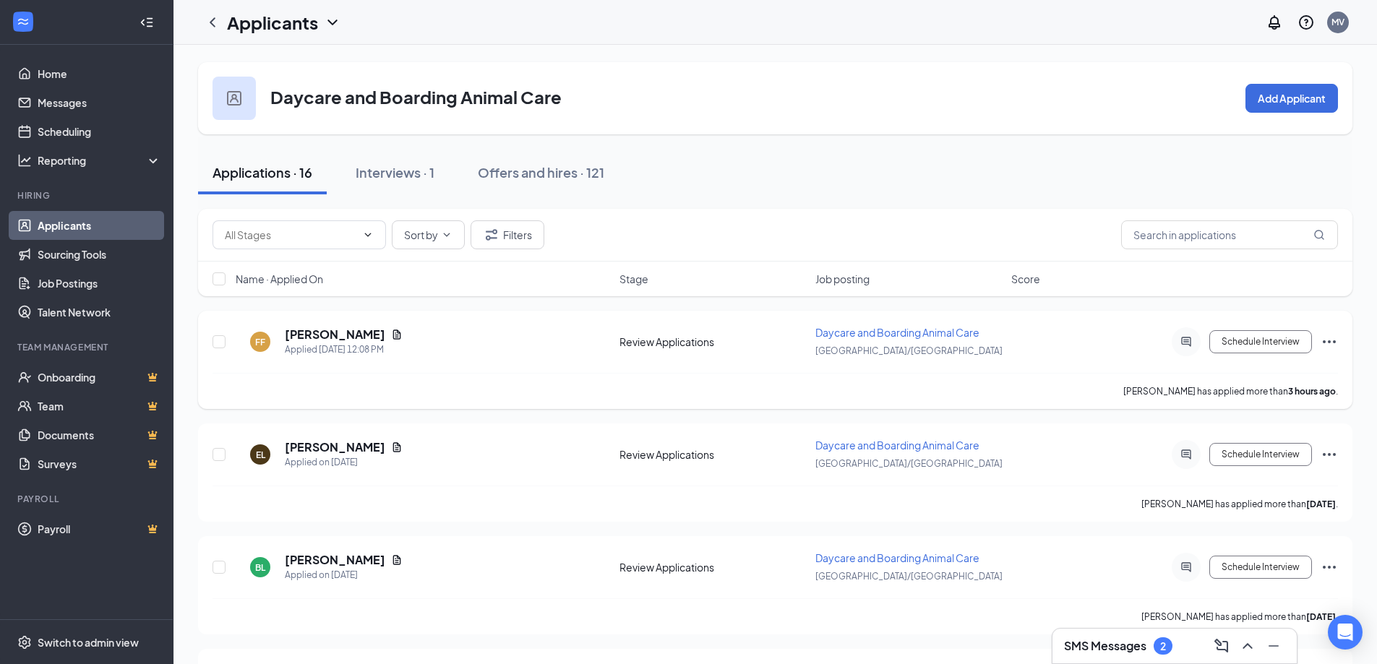
click at [467, 356] on div "FF Felicity Ford Applied Today 12:08 PM" at bounding box center [423, 342] width 375 height 30
click at [292, 332] on h5 "[PERSON_NAME]" at bounding box center [335, 335] width 100 height 16
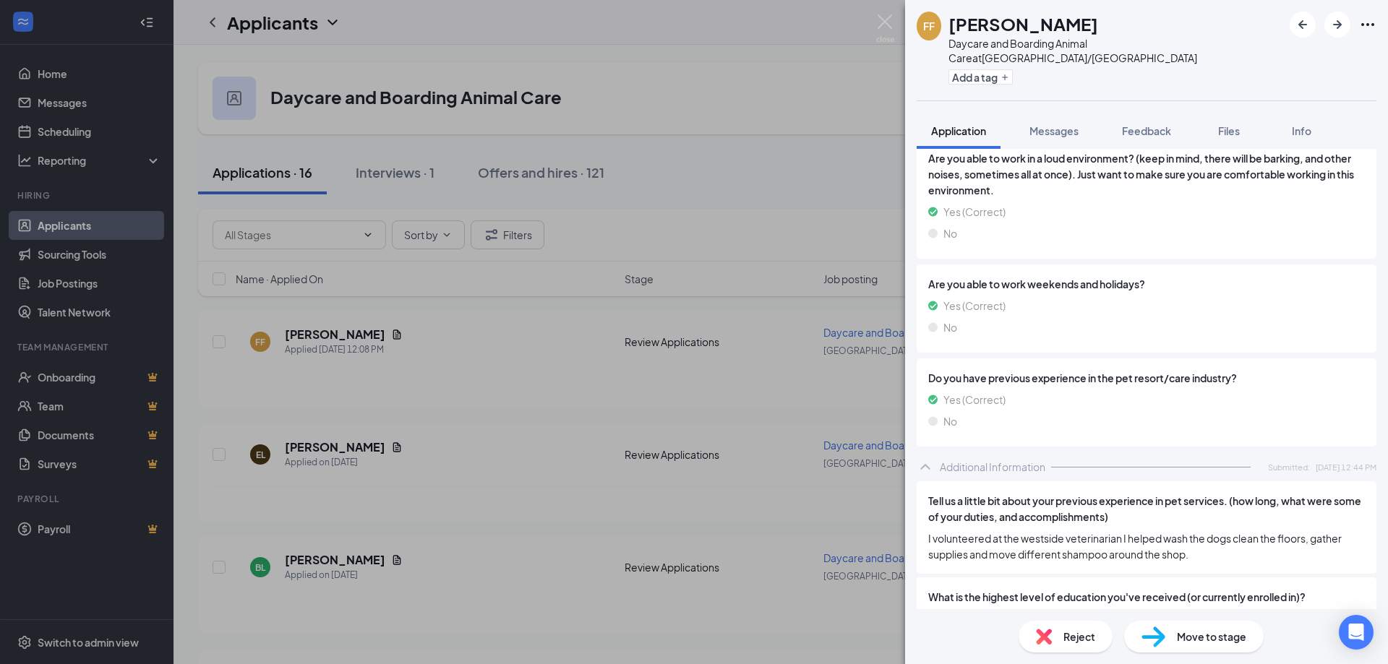
scroll to position [1156, 0]
click at [1150, 125] on button "Feedback" at bounding box center [1146, 131] width 78 height 36
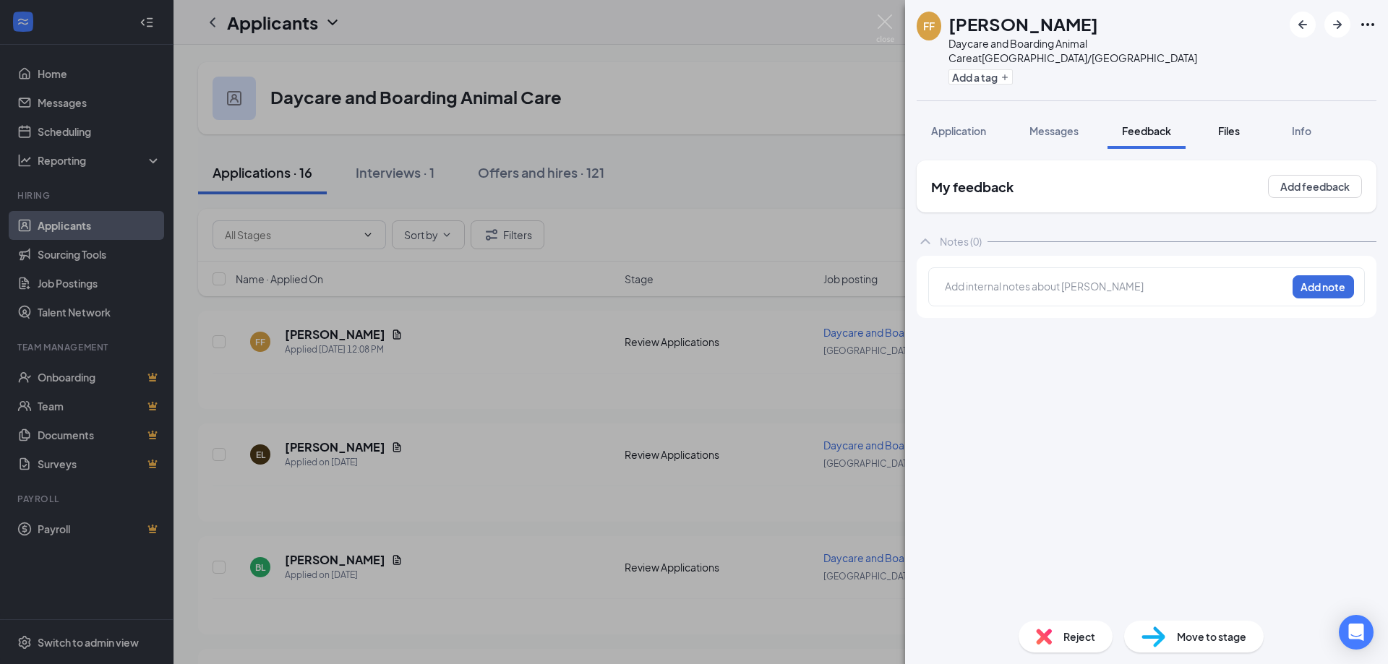
click at [1226, 124] on span "Files" at bounding box center [1229, 130] width 22 height 13
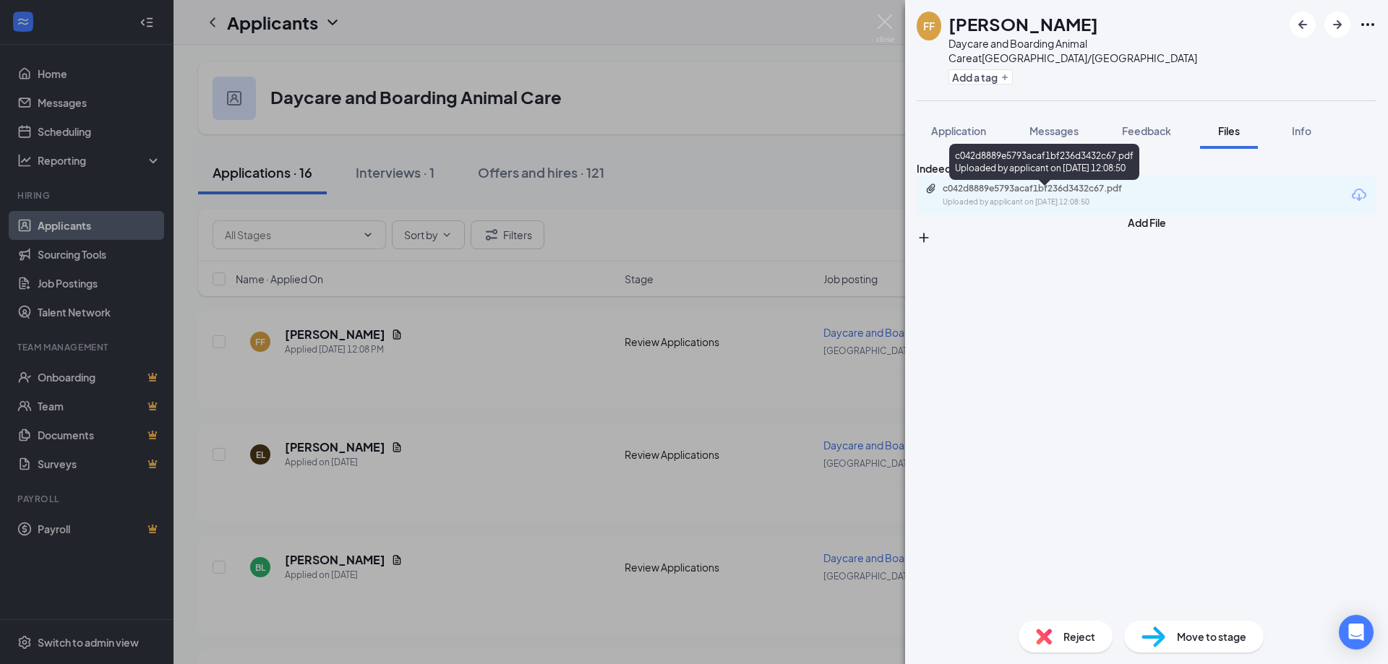
click at [1049, 194] on div "c042d8889e5793acaf1bf236d3432c67.pdf" at bounding box center [1044, 189] width 202 height 12
click at [1198, 631] on span "Move to stage" at bounding box center [1211, 637] width 69 height 16
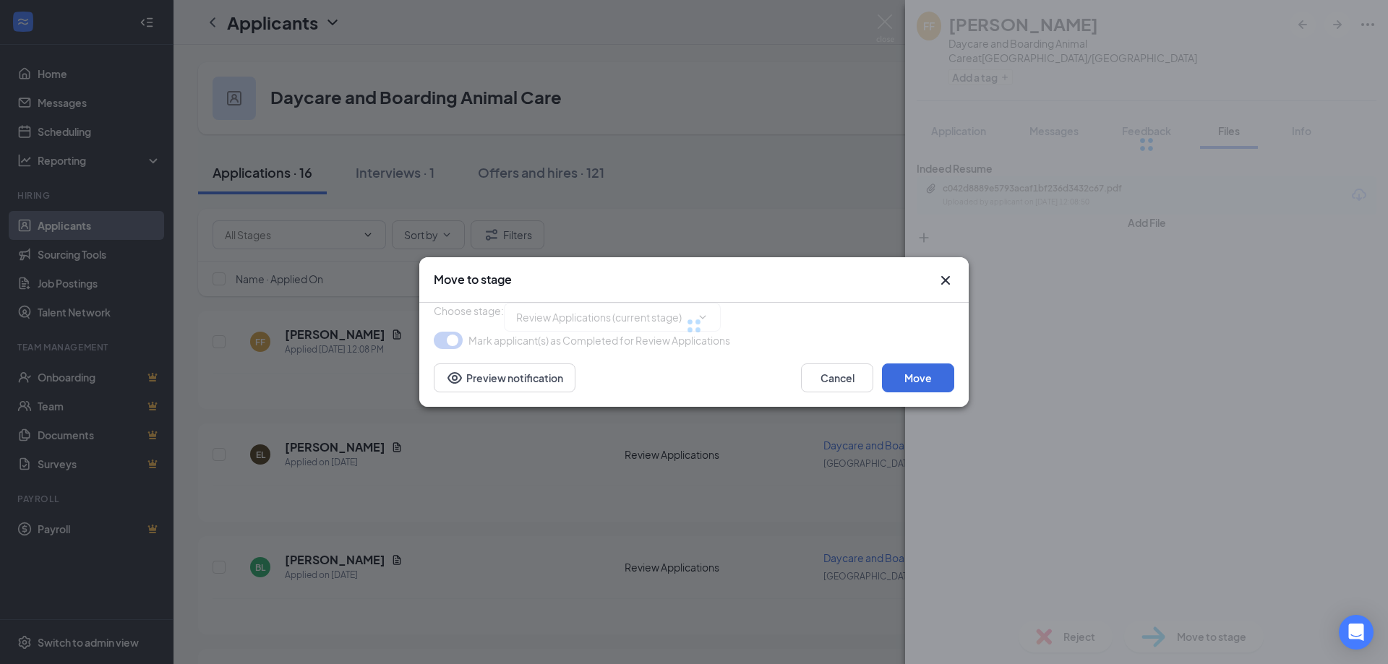
type input "Interview (next stage)"
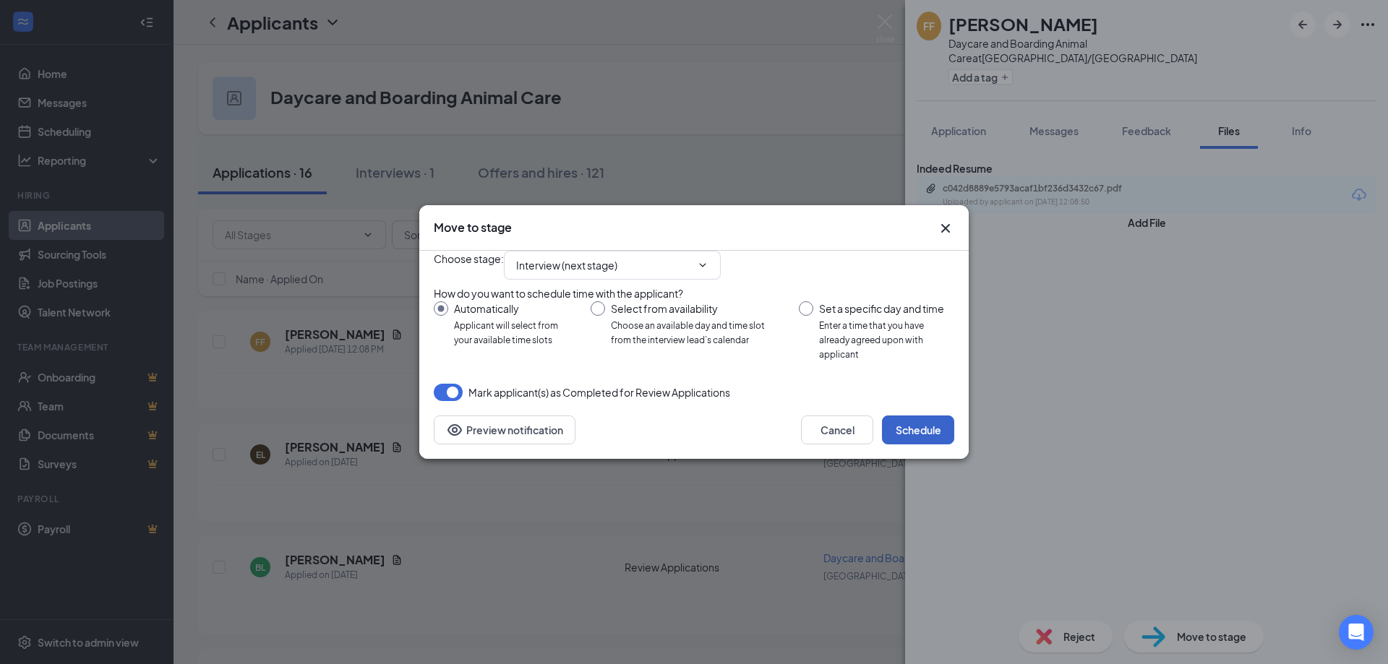
click at [926, 445] on button "Schedule" at bounding box center [918, 430] width 72 height 29
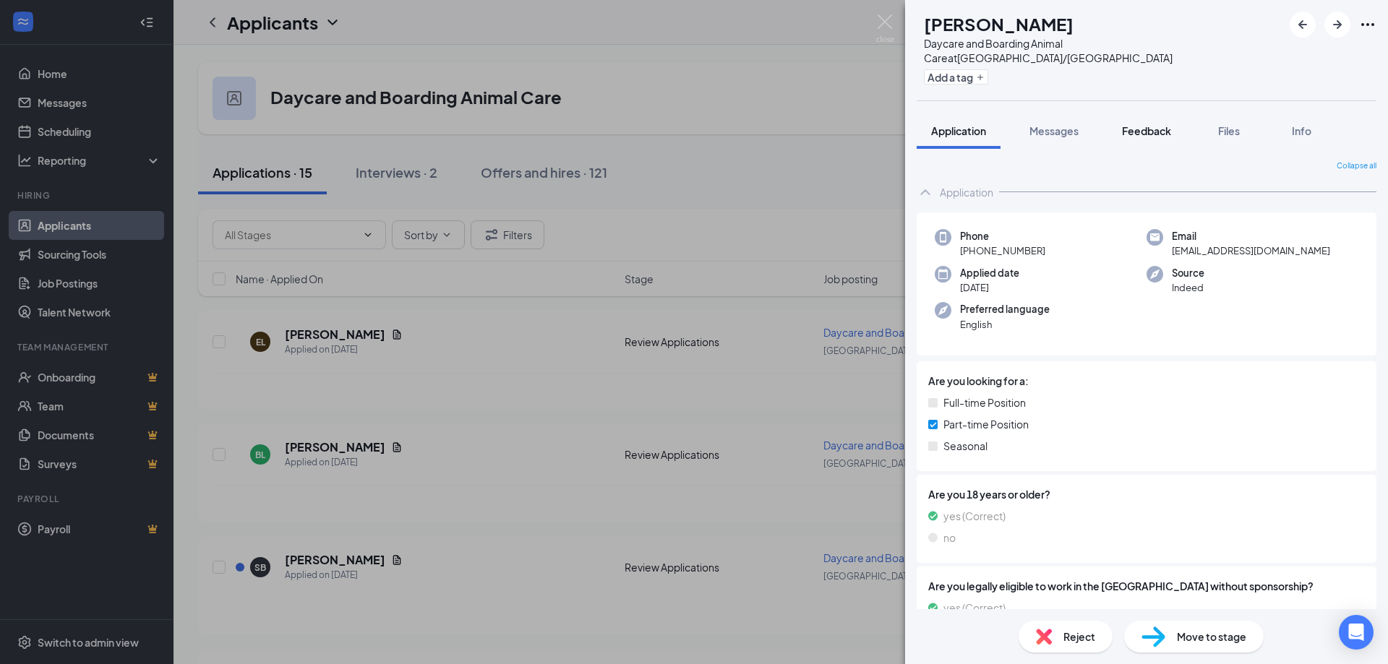
click at [1159, 124] on span "Feedback" at bounding box center [1146, 130] width 49 height 13
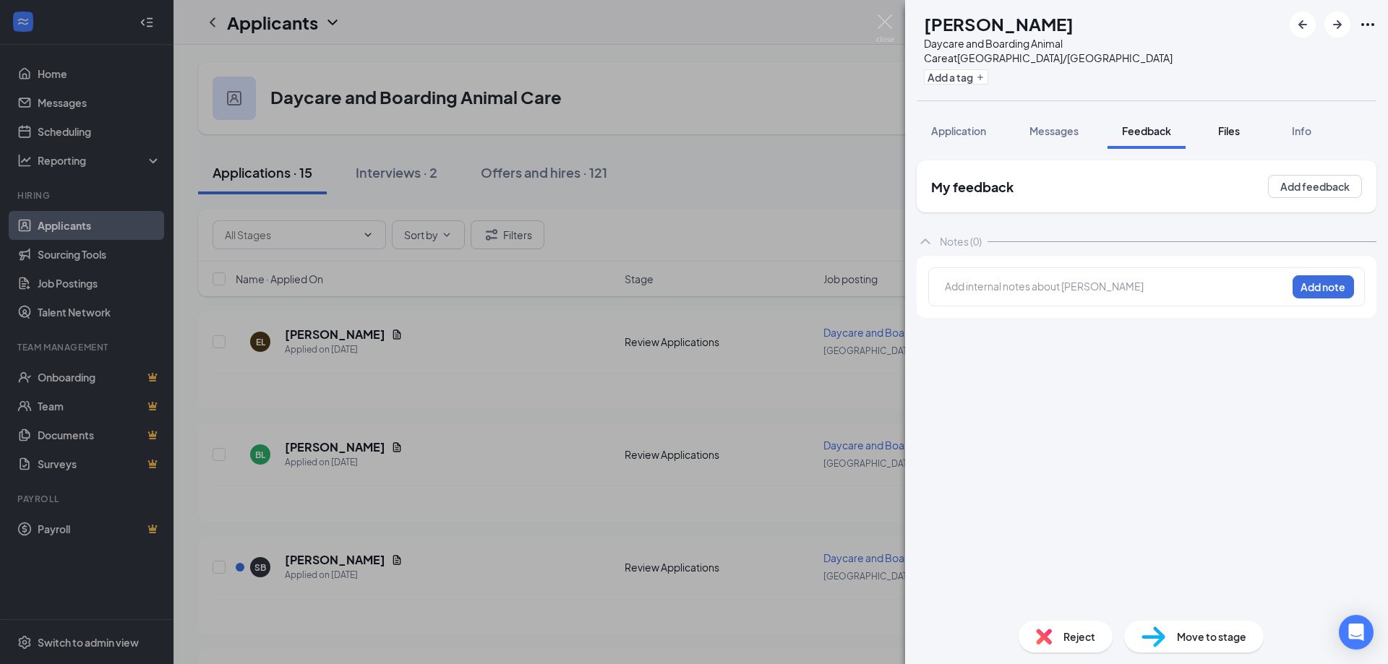
click at [1234, 124] on span "Files" at bounding box center [1229, 130] width 22 height 13
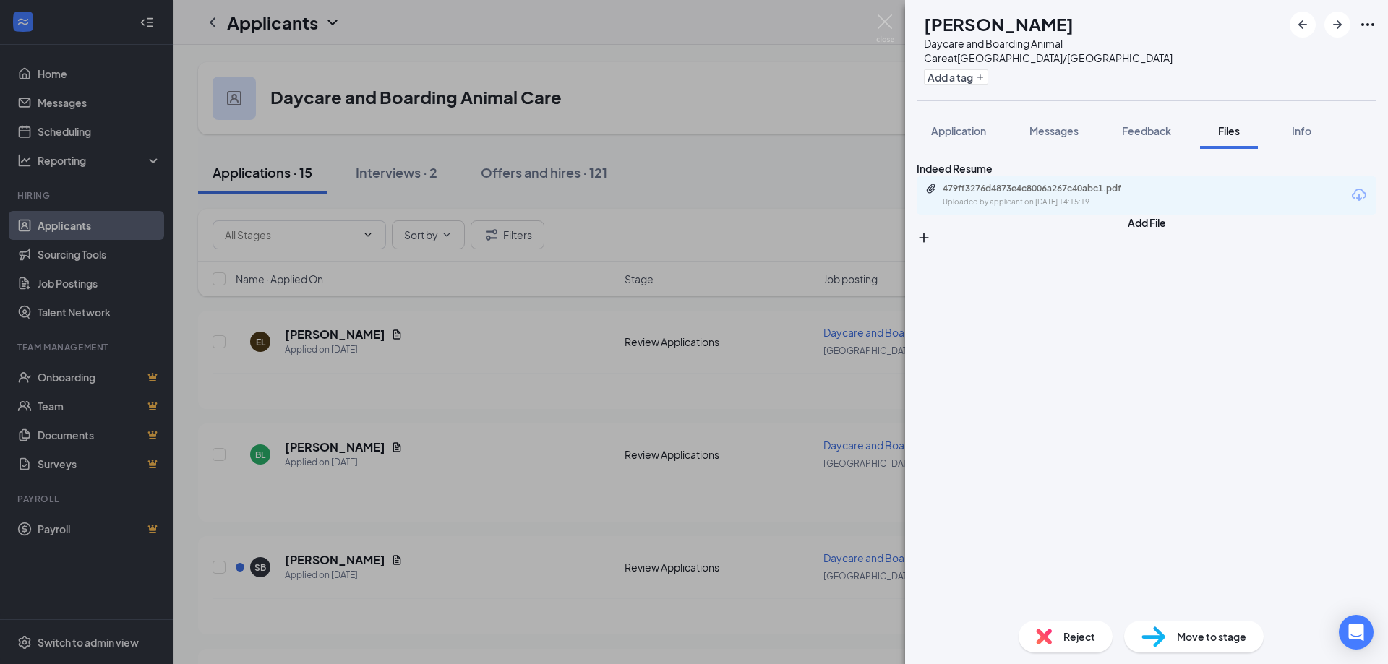
click at [1042, 215] on div "479ff3276d4873e4c8006a267c40abc1.pdf Uploaded by applicant on Oct 12, 2025 at 1…" at bounding box center [1147, 195] width 460 height 38
click at [1037, 202] on div "479ff3276d4873e4c8006a267c40abc1.pdf Uploaded by applicant on Oct 12, 2025 at 1…" at bounding box center [1042, 195] width 234 height 25
click at [968, 124] on span "Application" at bounding box center [958, 130] width 55 height 13
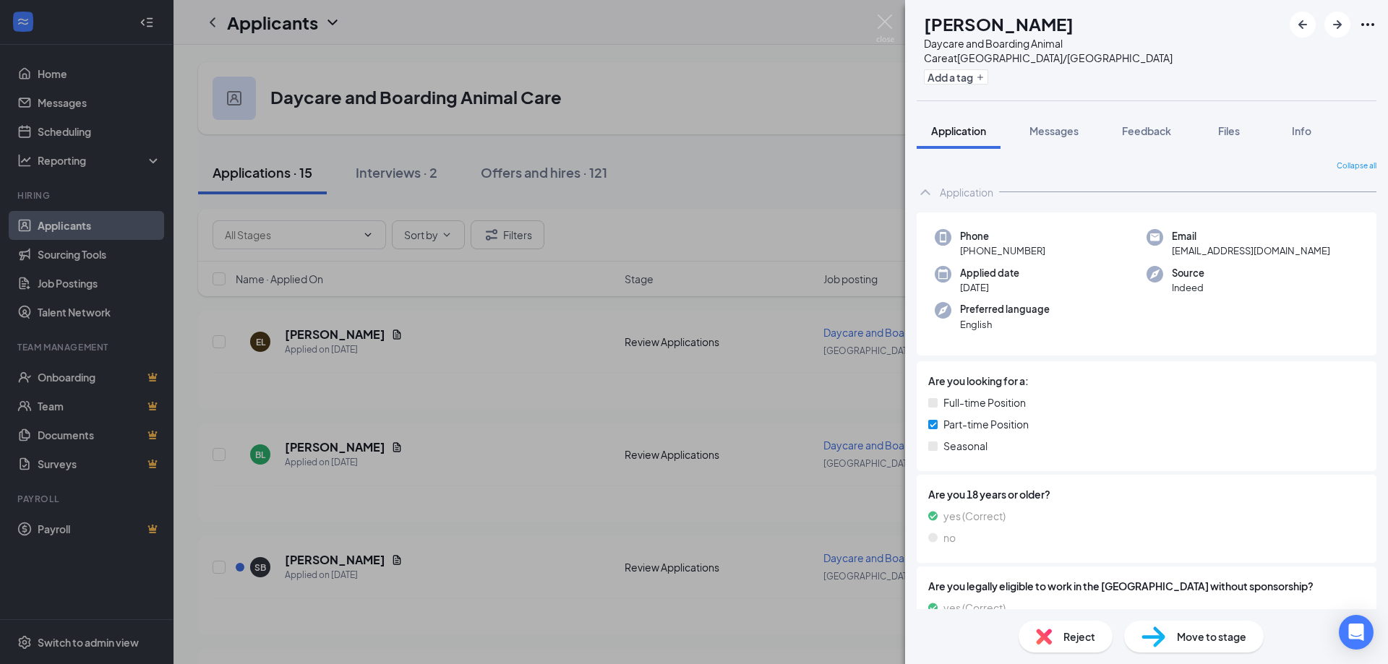
click at [1222, 636] on span "Move to stage" at bounding box center [1211, 637] width 69 height 16
type input "Interview (next stage)"
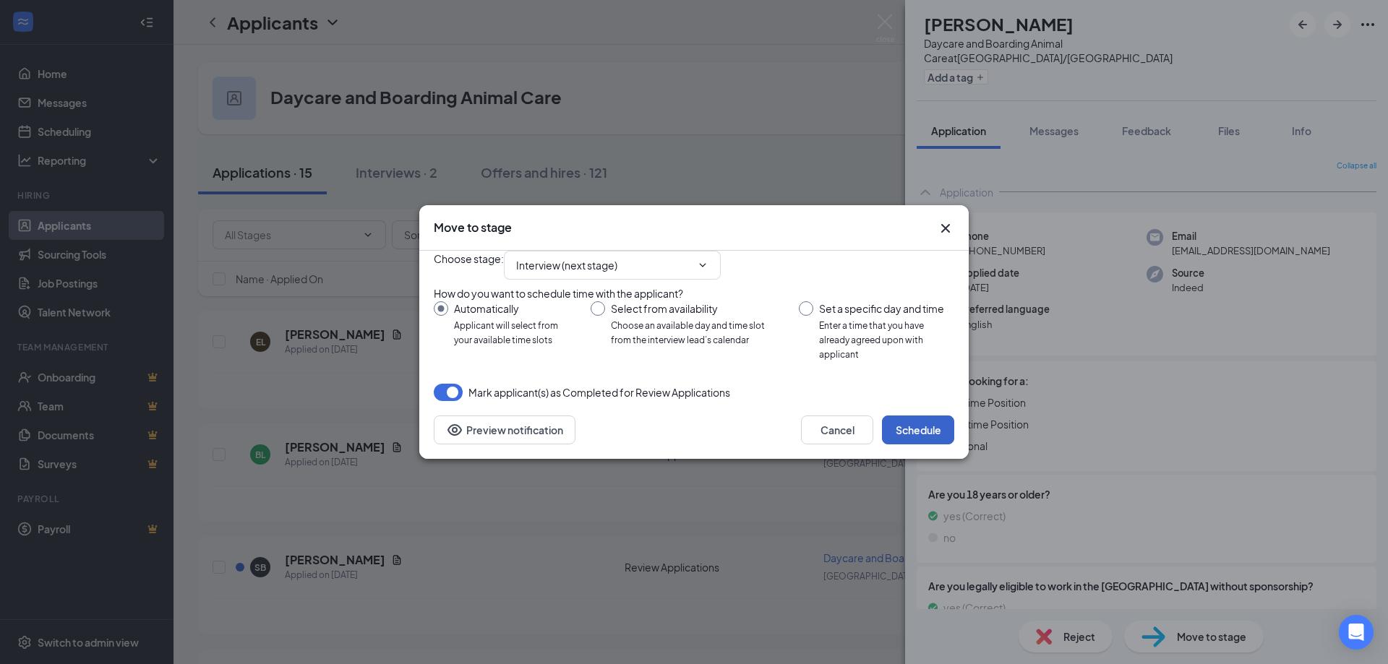
click at [906, 445] on button "Schedule" at bounding box center [918, 430] width 72 height 29
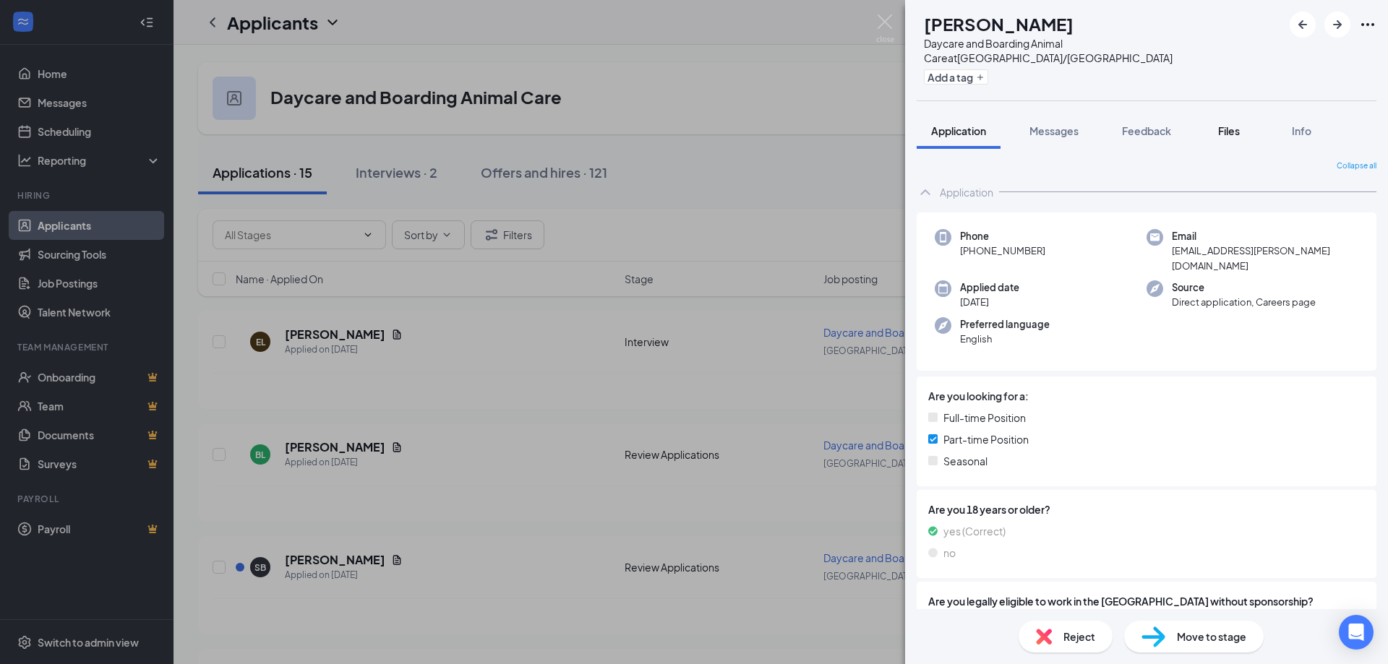
click at [1223, 124] on span "Files" at bounding box center [1229, 130] width 22 height 13
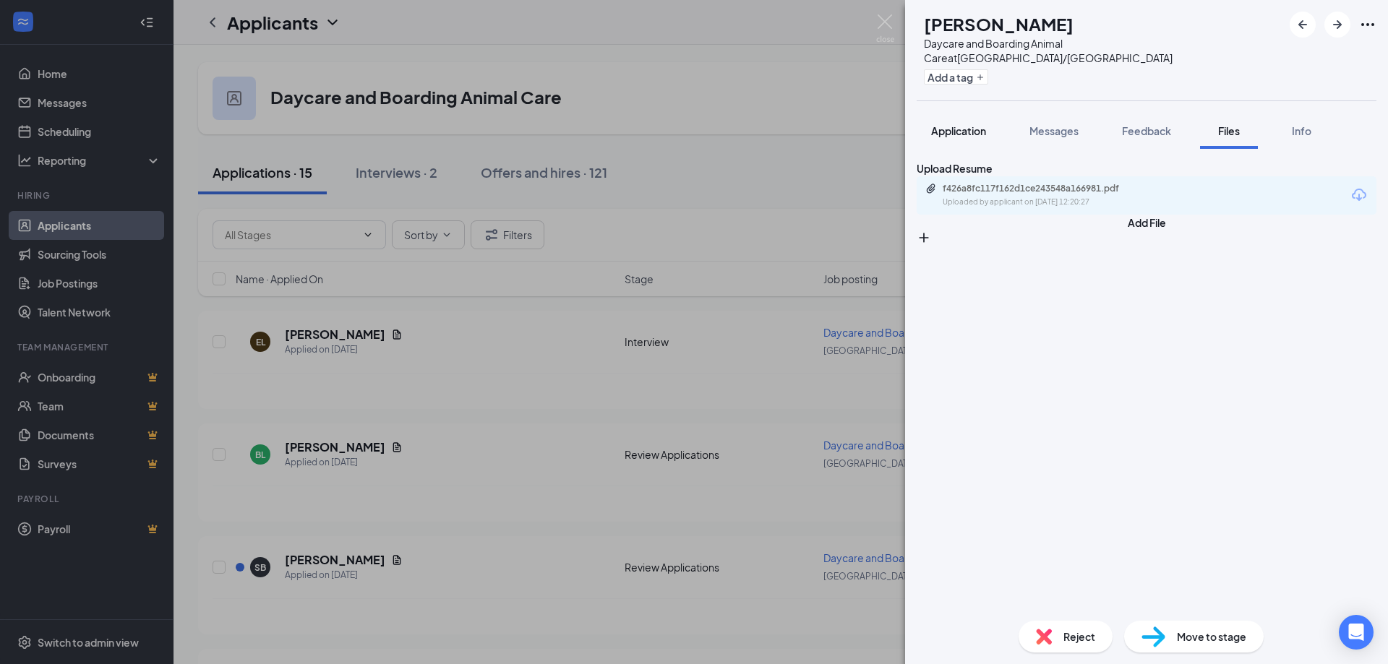
click at [953, 124] on span "Application" at bounding box center [958, 130] width 55 height 13
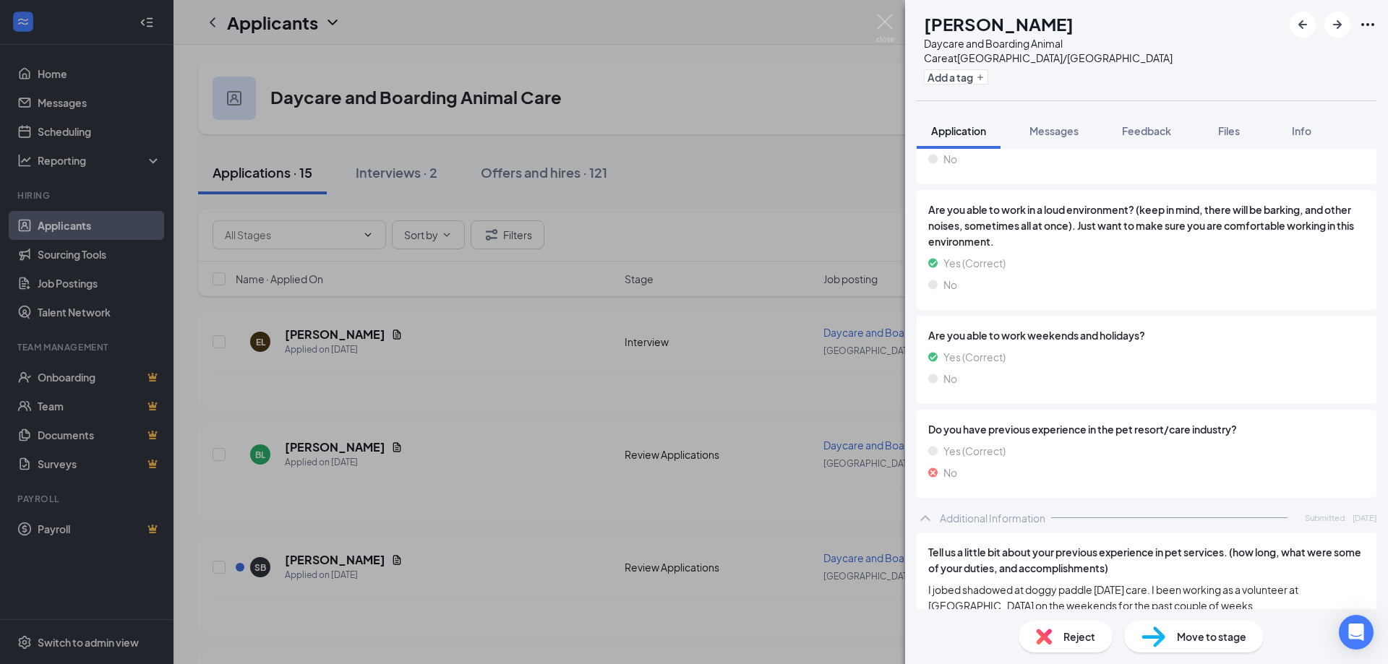
scroll to position [1084, 0]
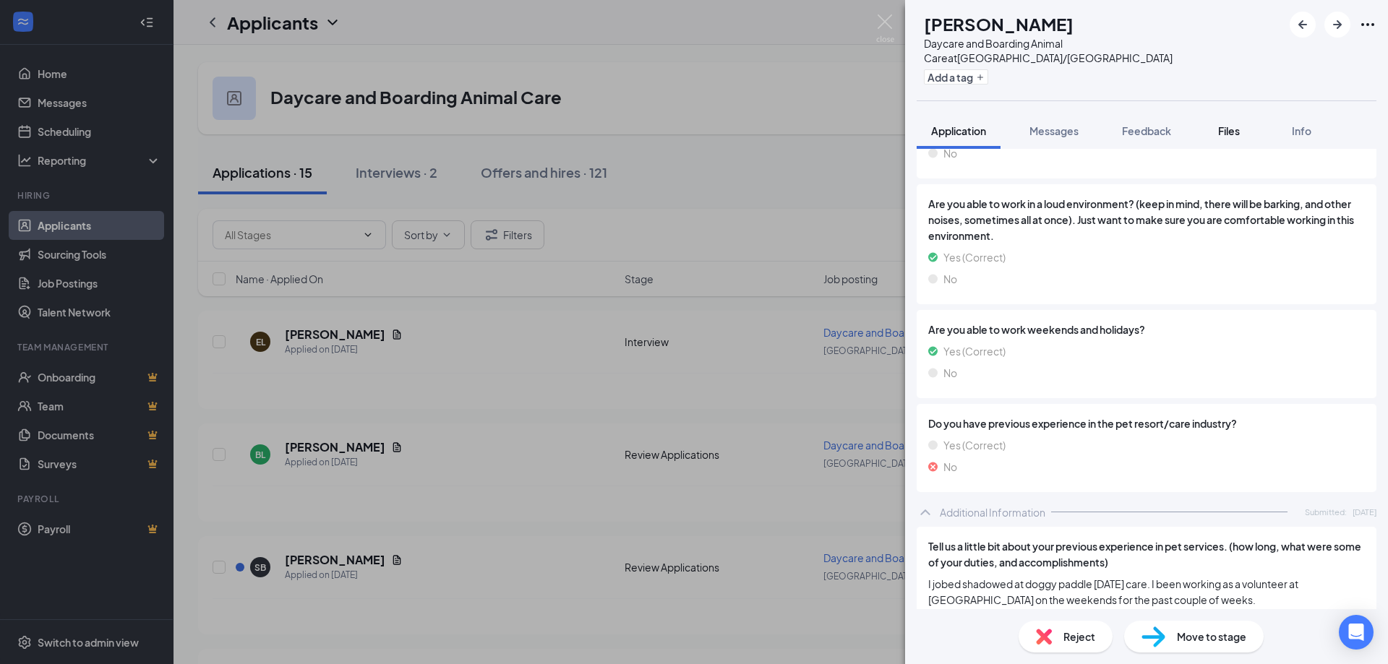
click at [1221, 124] on button "Files" at bounding box center [1229, 131] width 58 height 36
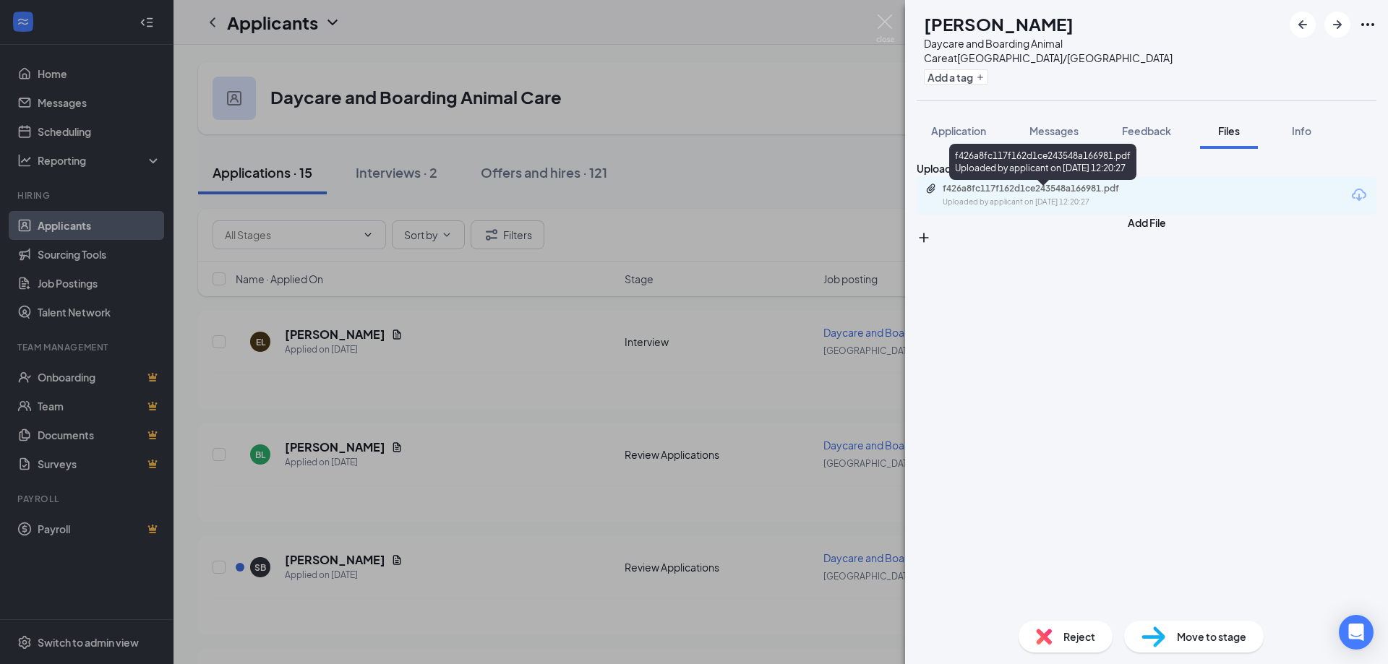
click at [1038, 205] on div "Uploaded by applicant on Oct 11, 2025 at 12:20:27" at bounding box center [1051, 203] width 217 height 12
click at [1201, 638] on span "Move to stage" at bounding box center [1211, 637] width 69 height 16
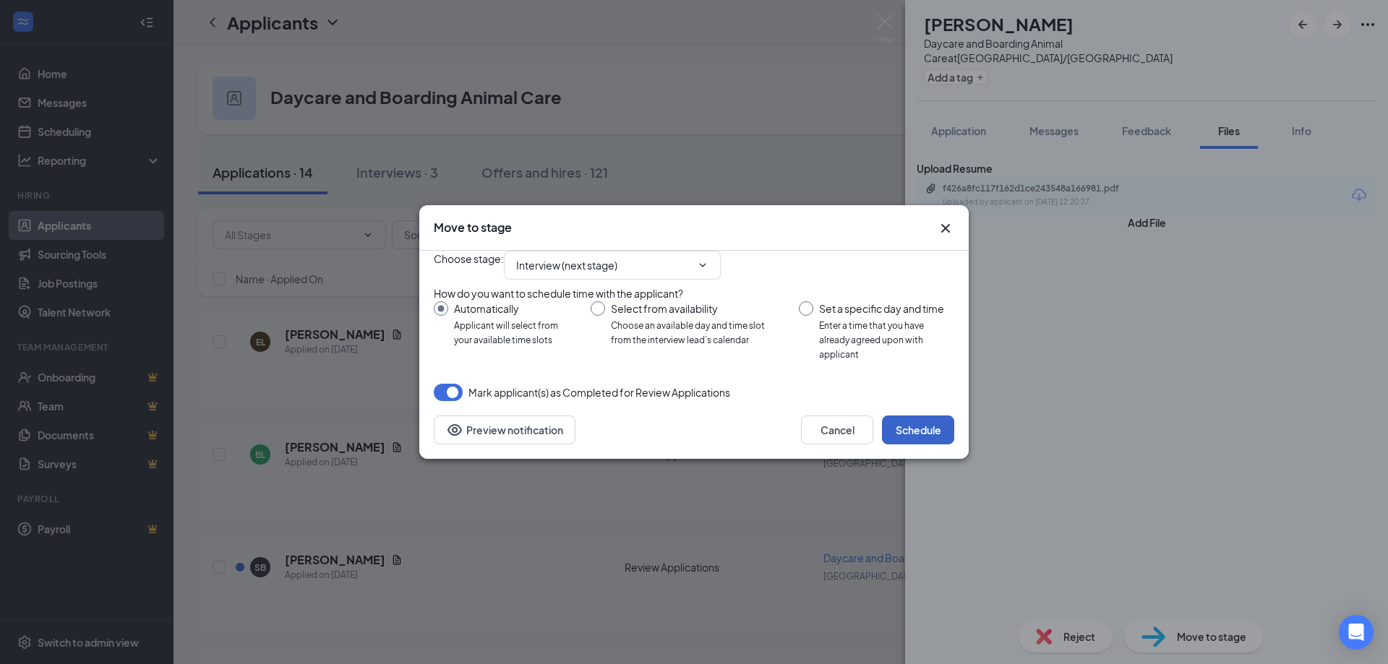
click at [927, 445] on button "Schedule" at bounding box center [918, 430] width 72 height 29
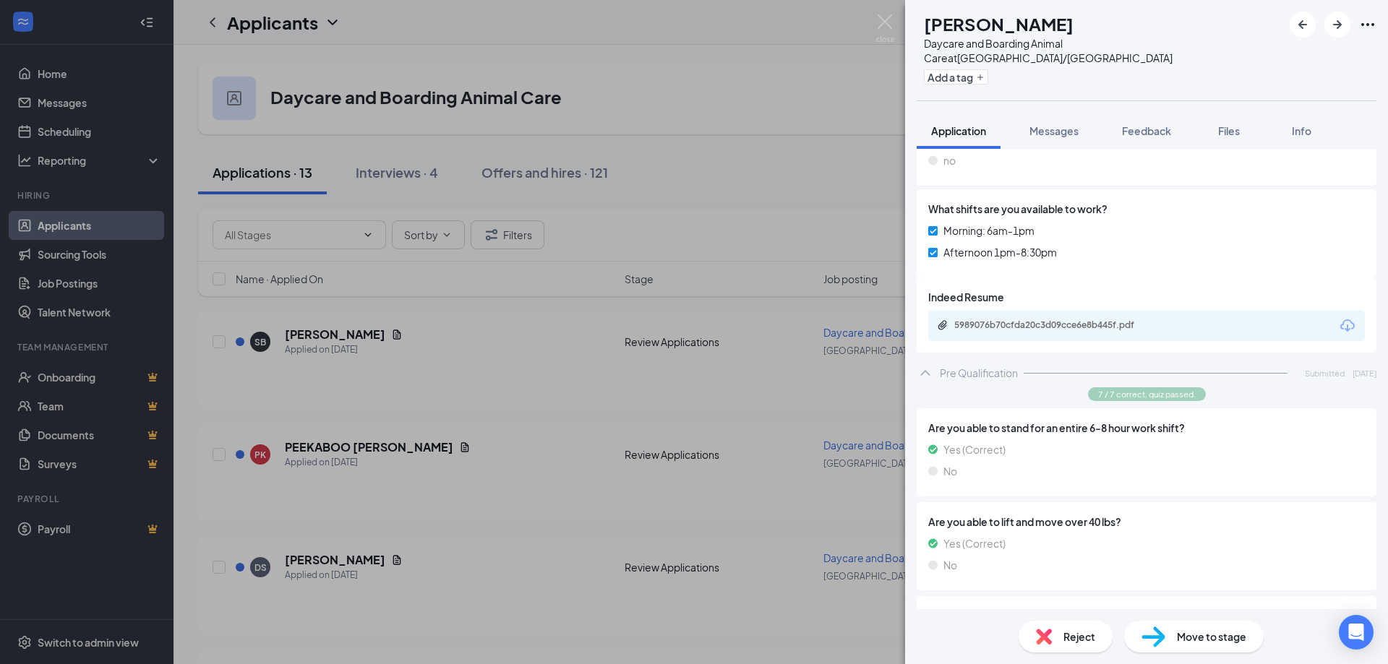
scroll to position [578, 0]
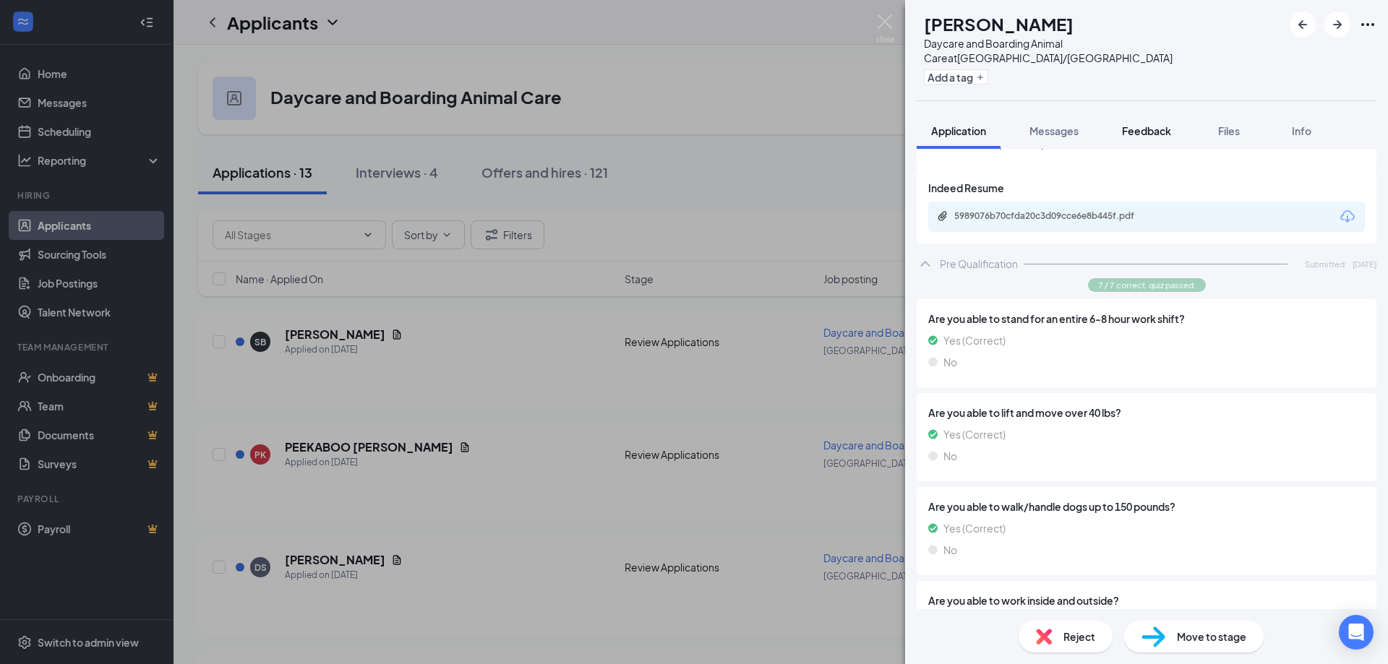
click at [1173, 117] on button "Feedback" at bounding box center [1146, 131] width 78 height 36
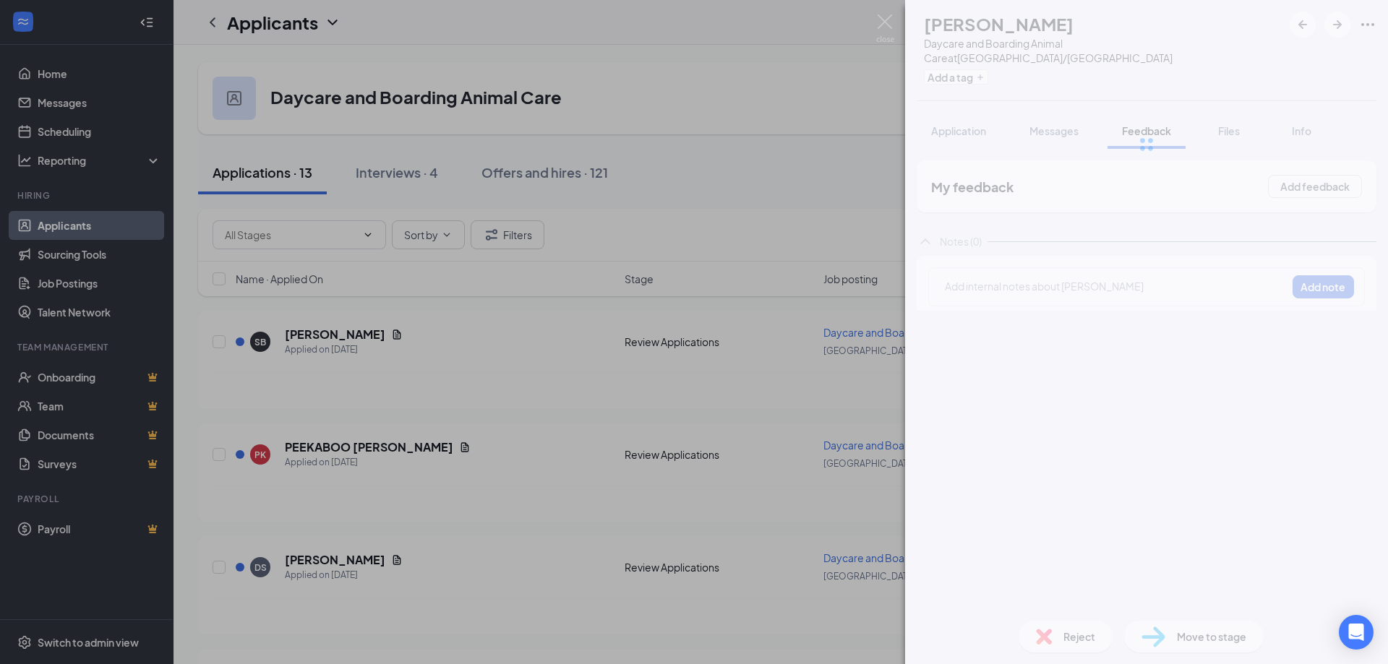
click at [1238, 113] on div at bounding box center [1146, 144] width 483 height 289
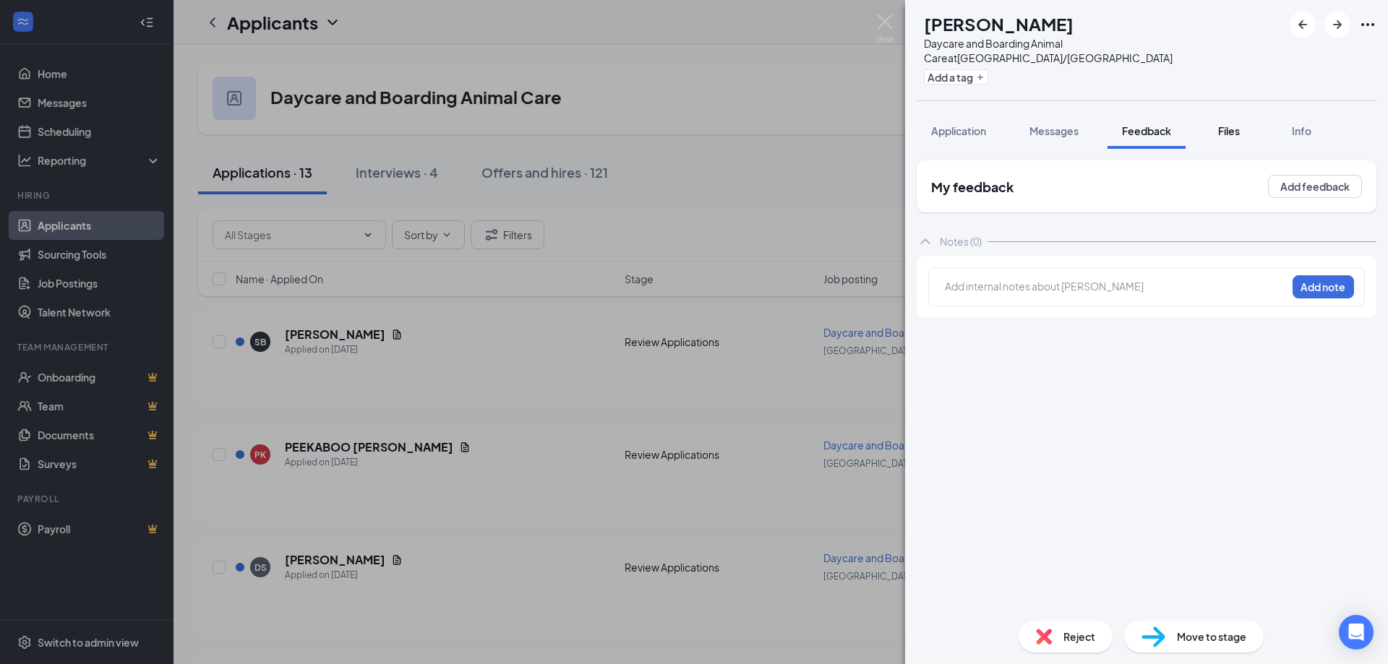
click at [1231, 125] on button "Files" at bounding box center [1229, 131] width 58 height 36
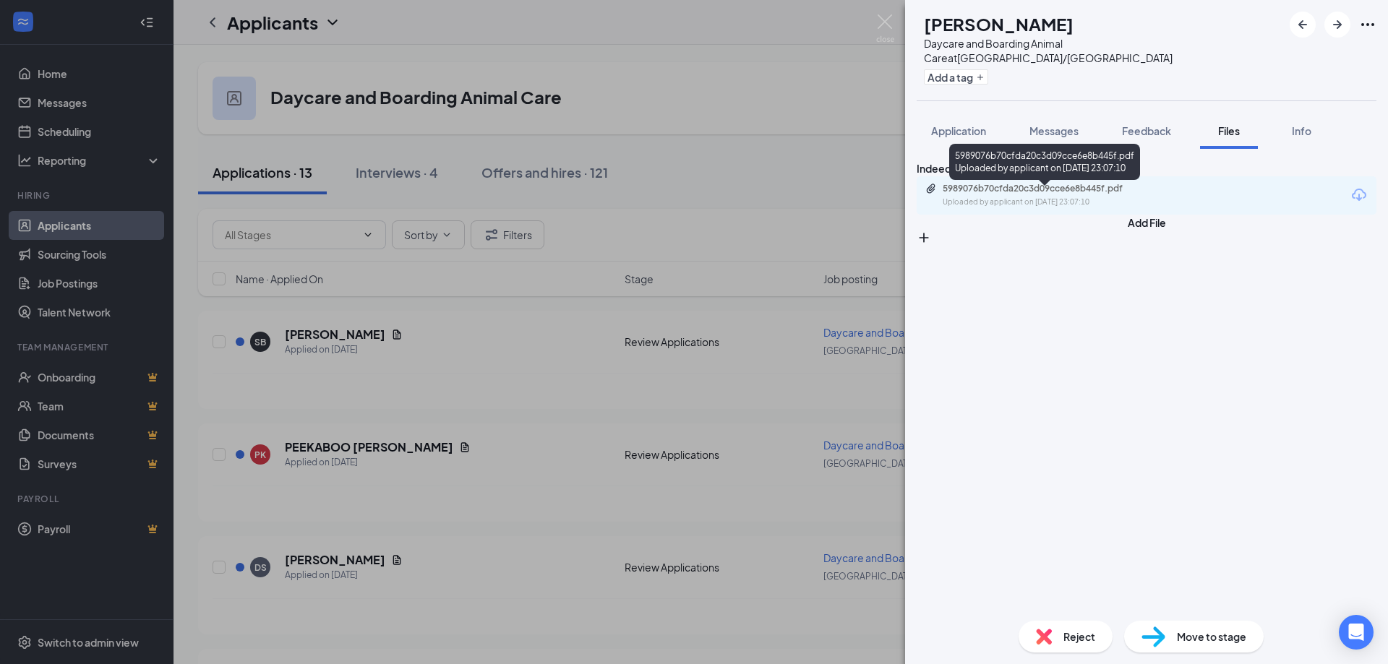
click at [1026, 194] on div "5989076b70cfda20c3d09cce6e8b445f.pdf" at bounding box center [1044, 189] width 202 height 12
click at [830, 119] on div "SB Sophia Brown Daycare and Boarding Animal Care at Norwood/Cincinnati Add a ta…" at bounding box center [694, 332] width 1388 height 664
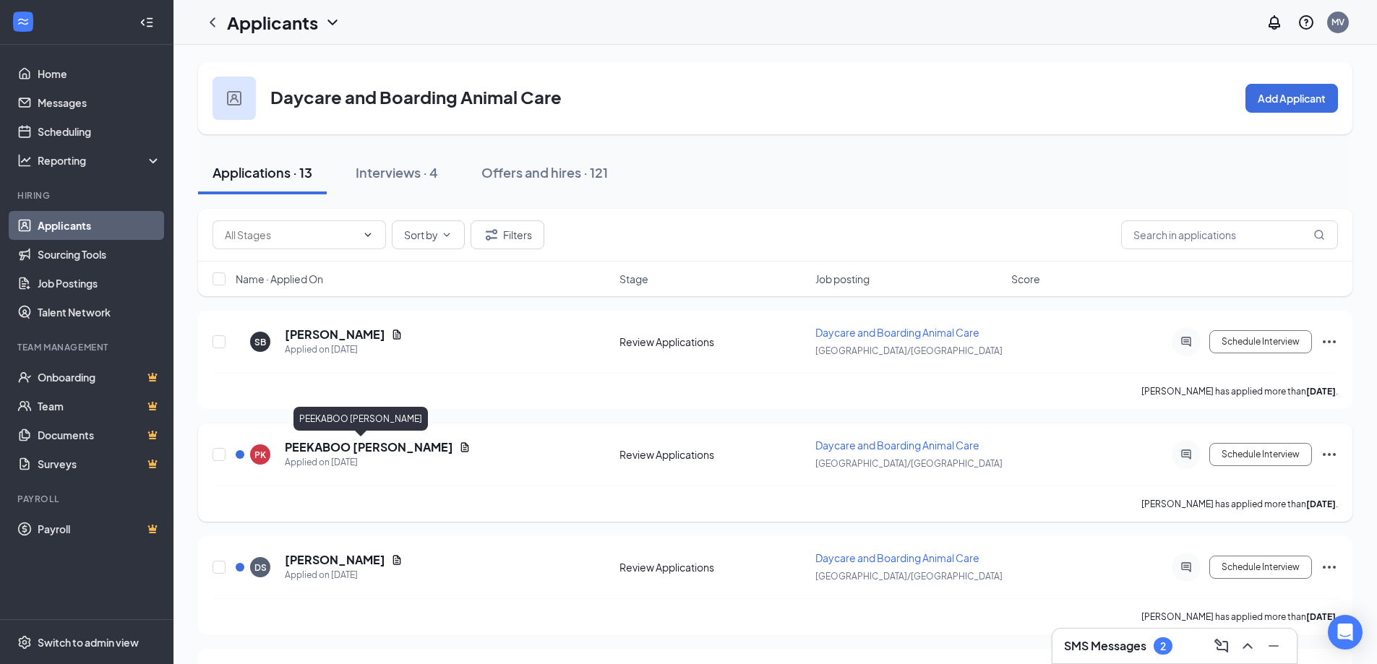
click at [363, 449] on h5 "PEEKABOO [PERSON_NAME]" at bounding box center [369, 447] width 168 height 16
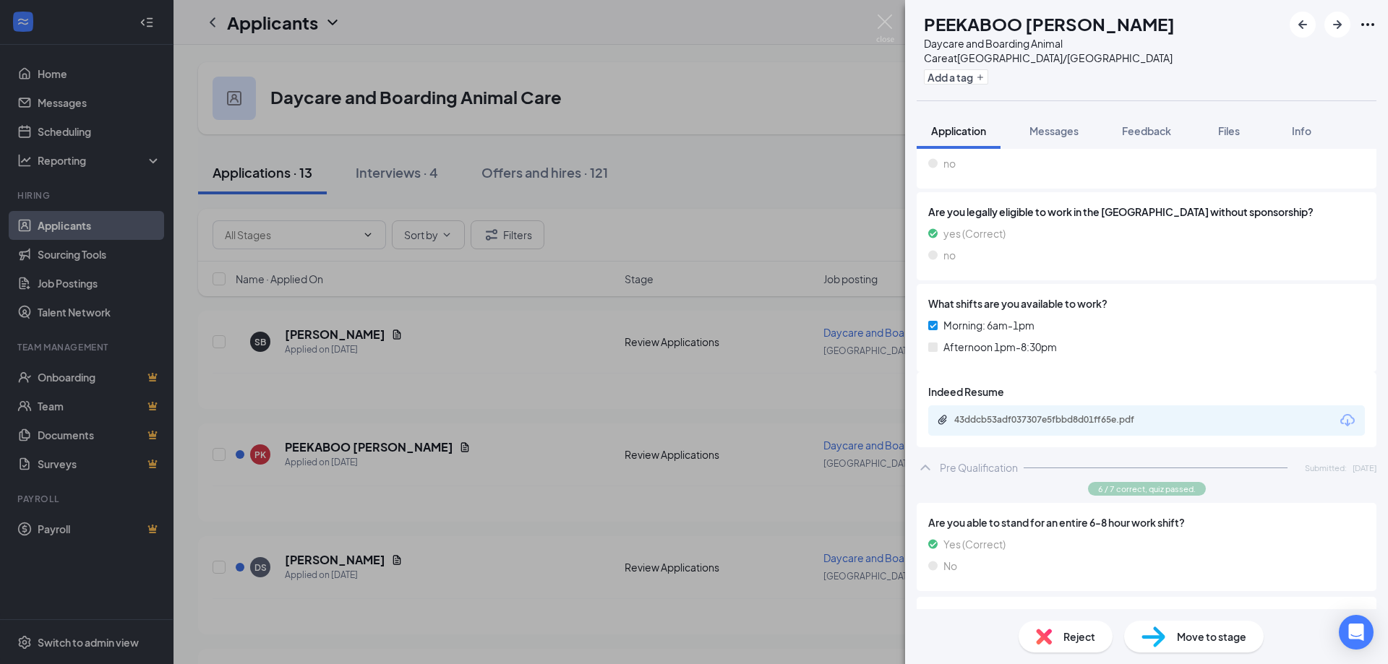
scroll to position [145, 0]
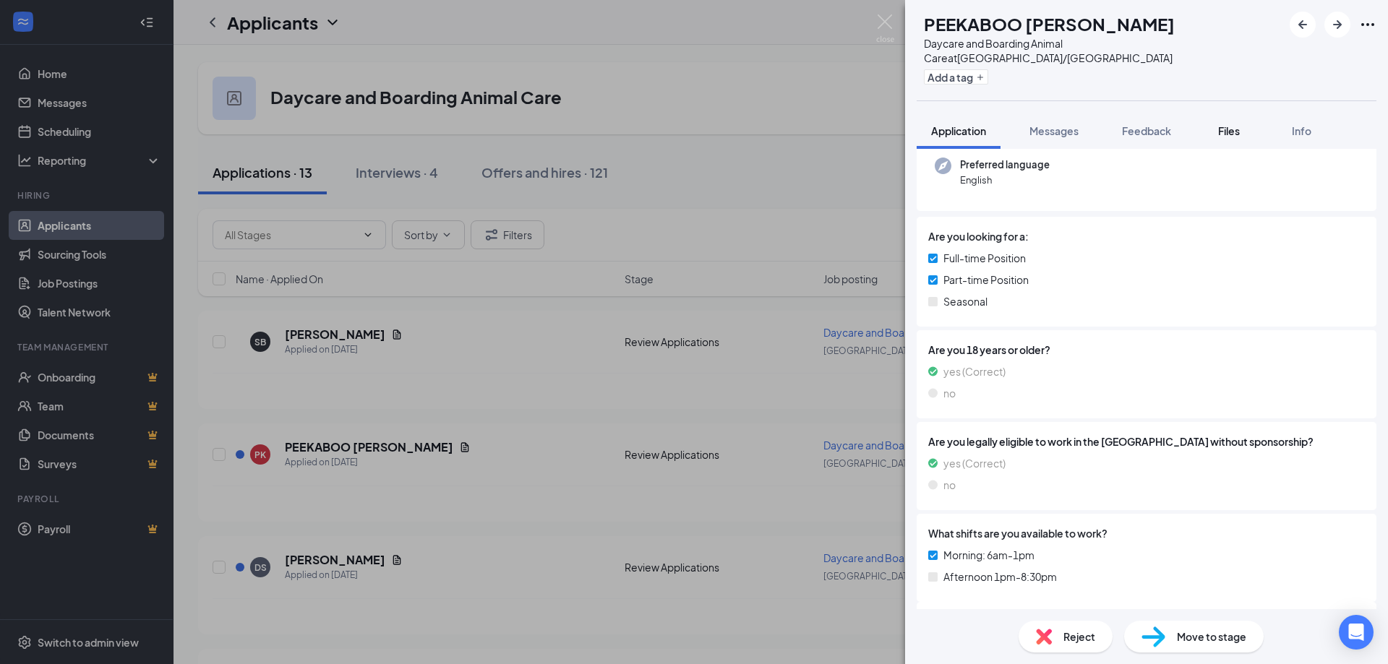
click at [1220, 124] on span "Files" at bounding box center [1229, 130] width 22 height 13
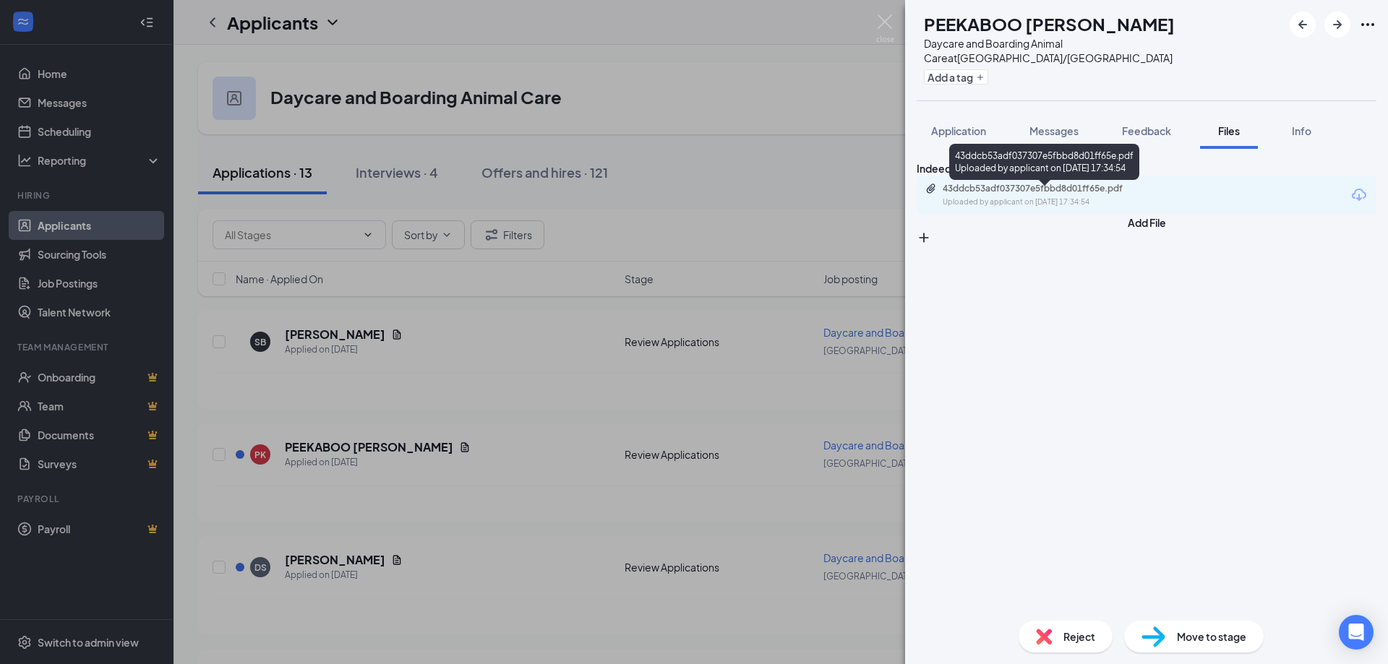
click at [1126, 203] on div "Uploaded by applicant on Oct 10, 2025 at 17:34:54" at bounding box center [1051, 203] width 217 height 12
click at [810, 42] on div "PK PEEKABOO KELLER Daycare and Boarding Animal Care at Norwood/Cincinnati Add a…" at bounding box center [694, 332] width 1388 height 664
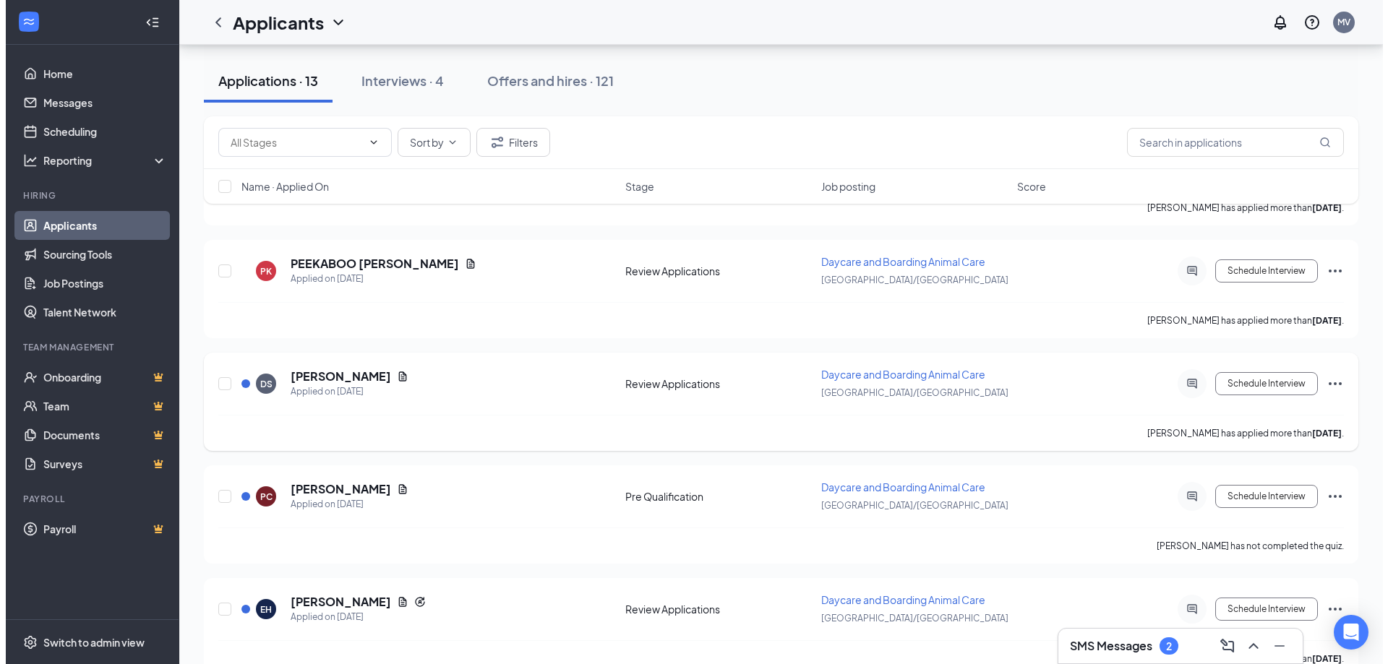
scroll to position [289, 0]
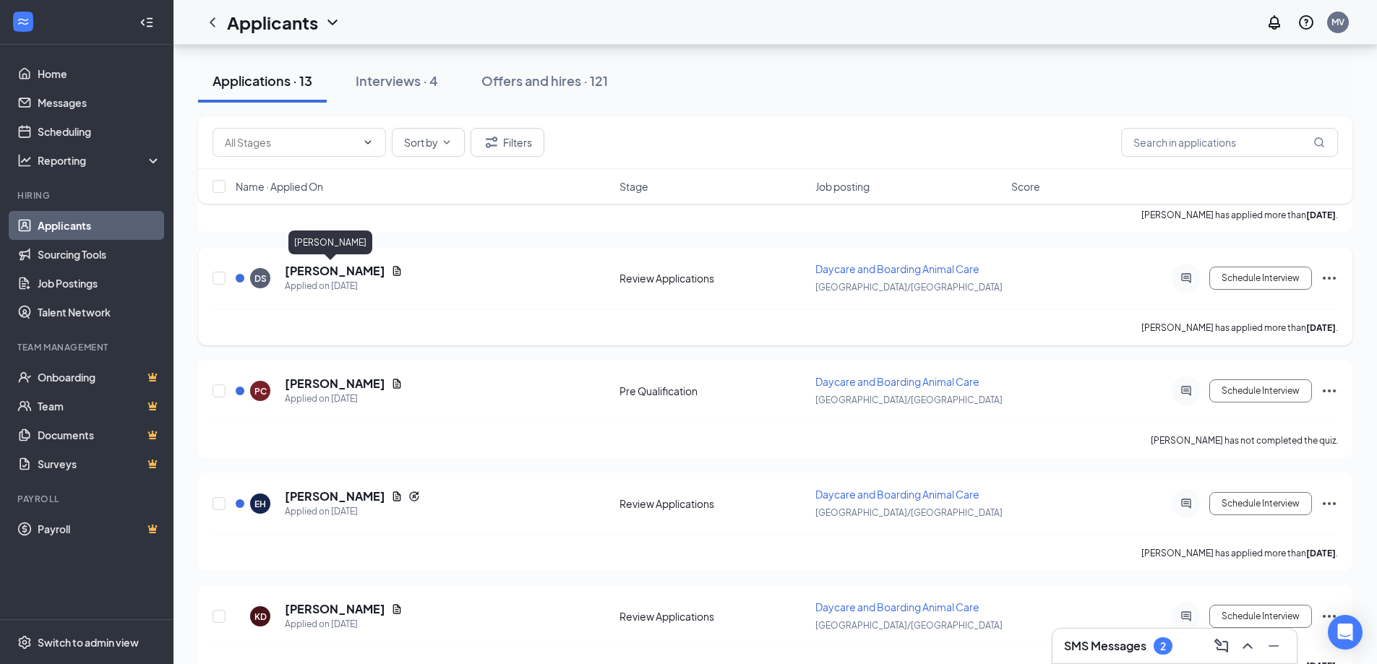
click at [336, 270] on h5 "[PERSON_NAME]" at bounding box center [335, 271] width 100 height 16
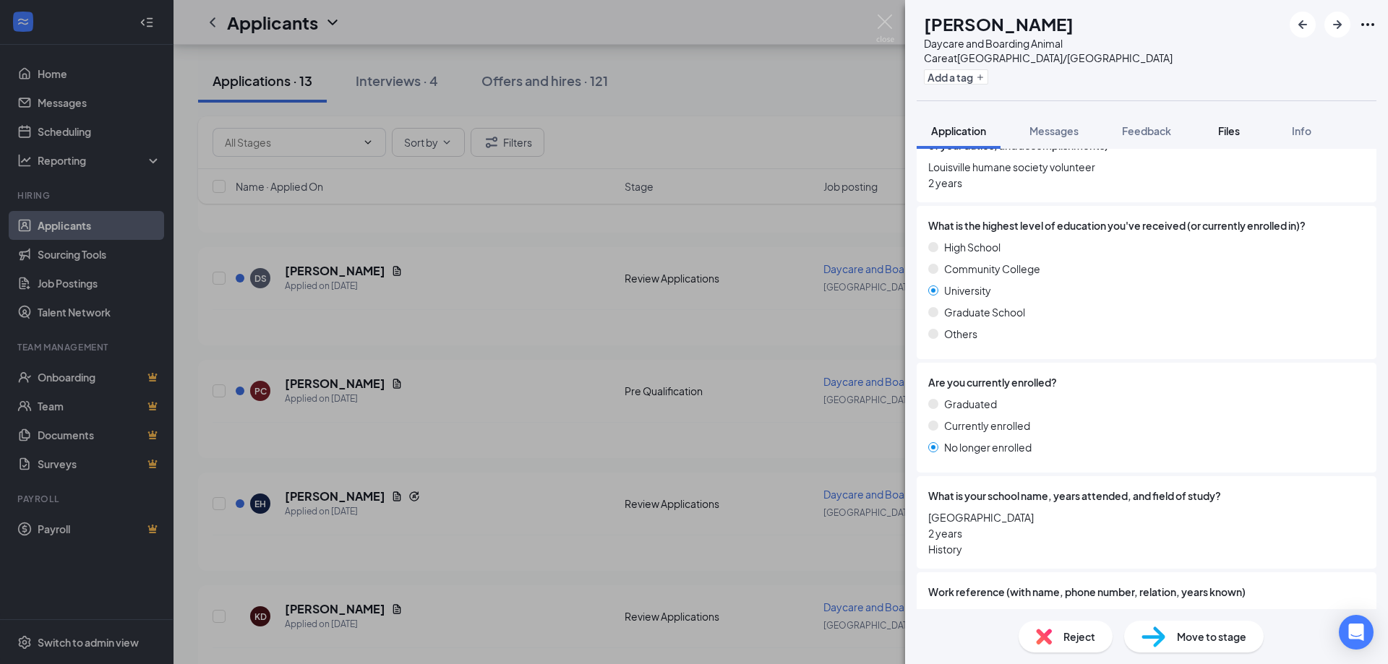
scroll to position [1518, 0]
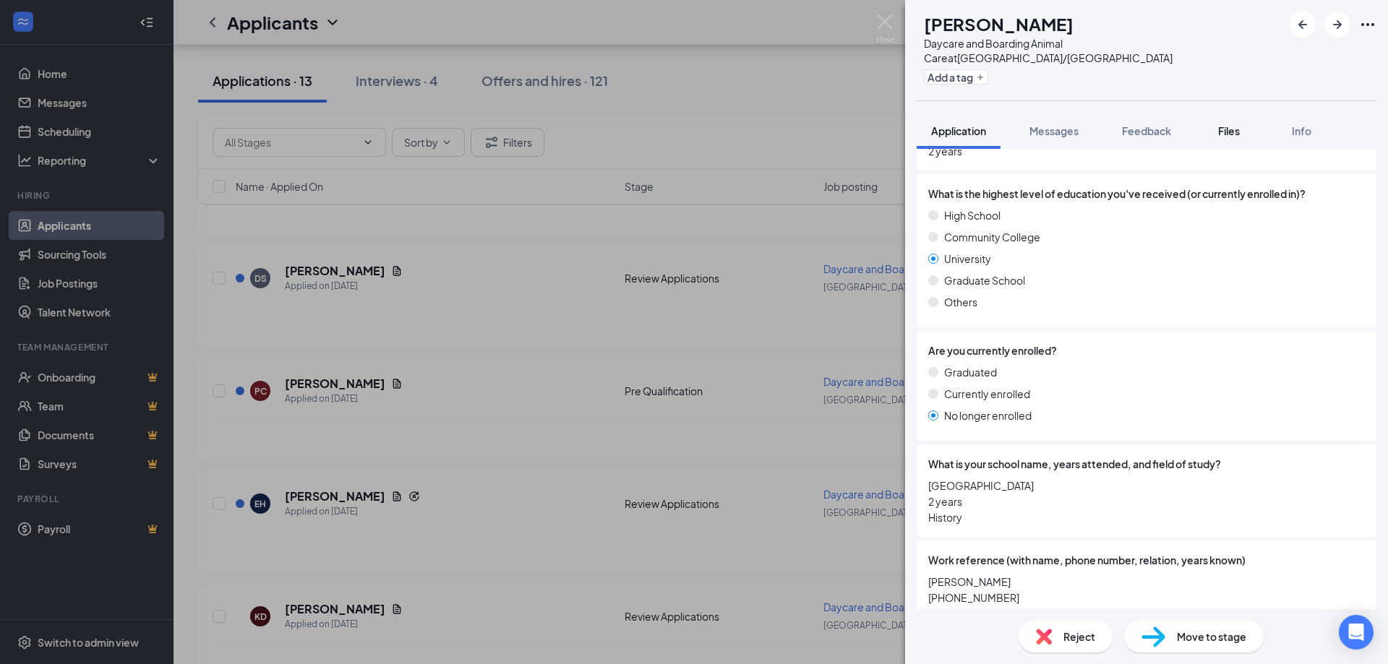
click at [1229, 124] on span "Files" at bounding box center [1229, 130] width 22 height 13
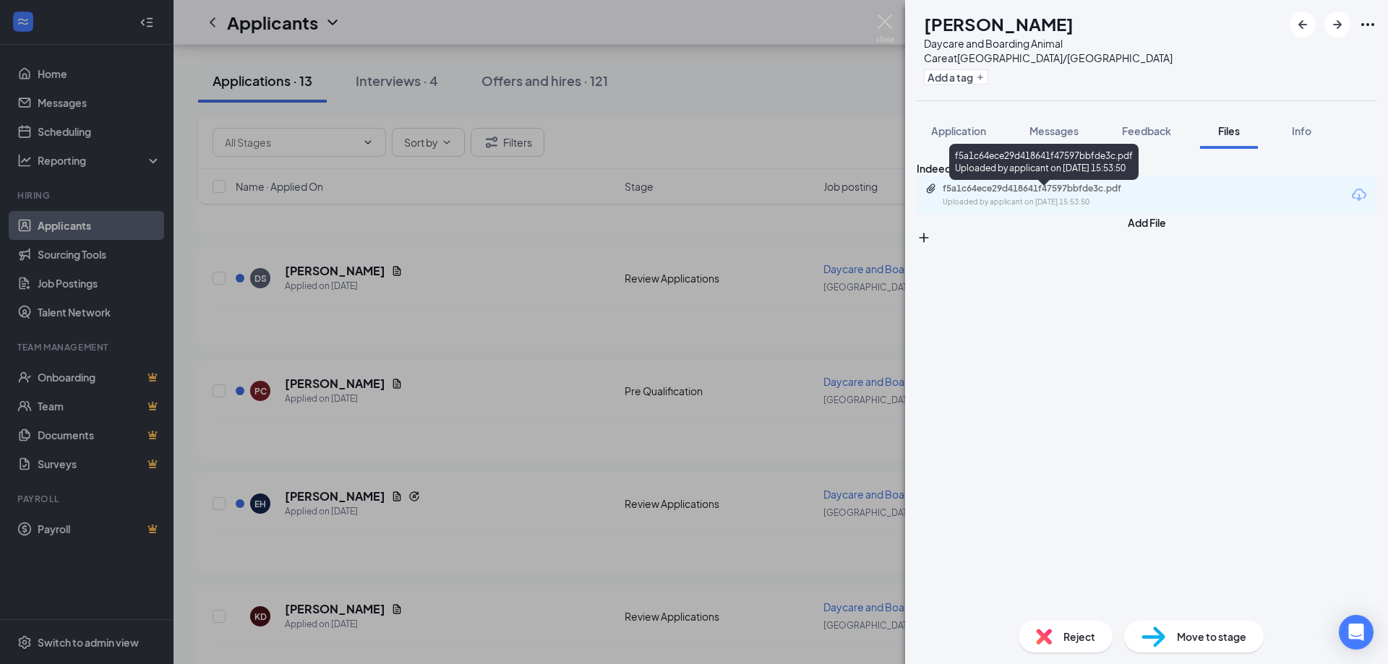
click at [1111, 185] on div "f5a1c64ece29d418641f47597bbfde3c.pdf Uploaded by applicant on [DATE] 15:53:50" at bounding box center [1043, 165] width 189 height 42
click at [1112, 194] on div "f5a1c64ece29d418641f47597bbfde3c.pdf" at bounding box center [1044, 189] width 202 height 12
click at [1329, 26] on icon "ArrowRight" at bounding box center [1336, 24] width 17 height 17
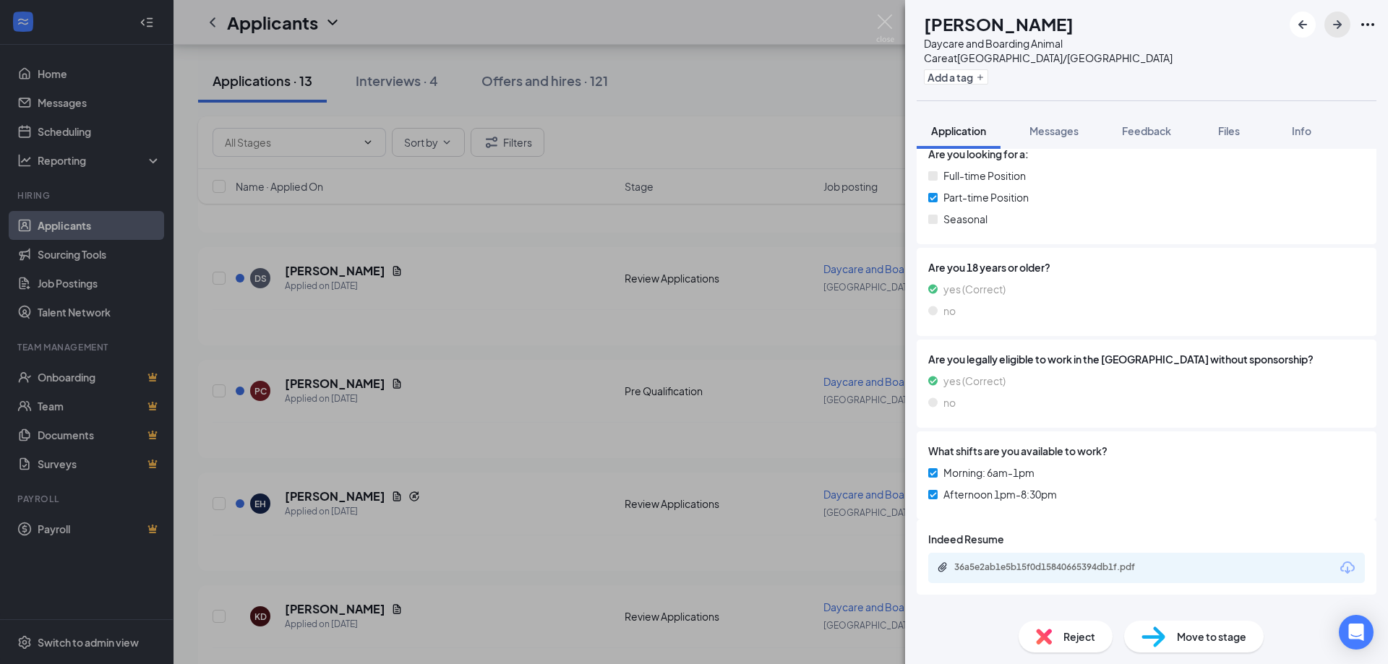
scroll to position [273, 0]
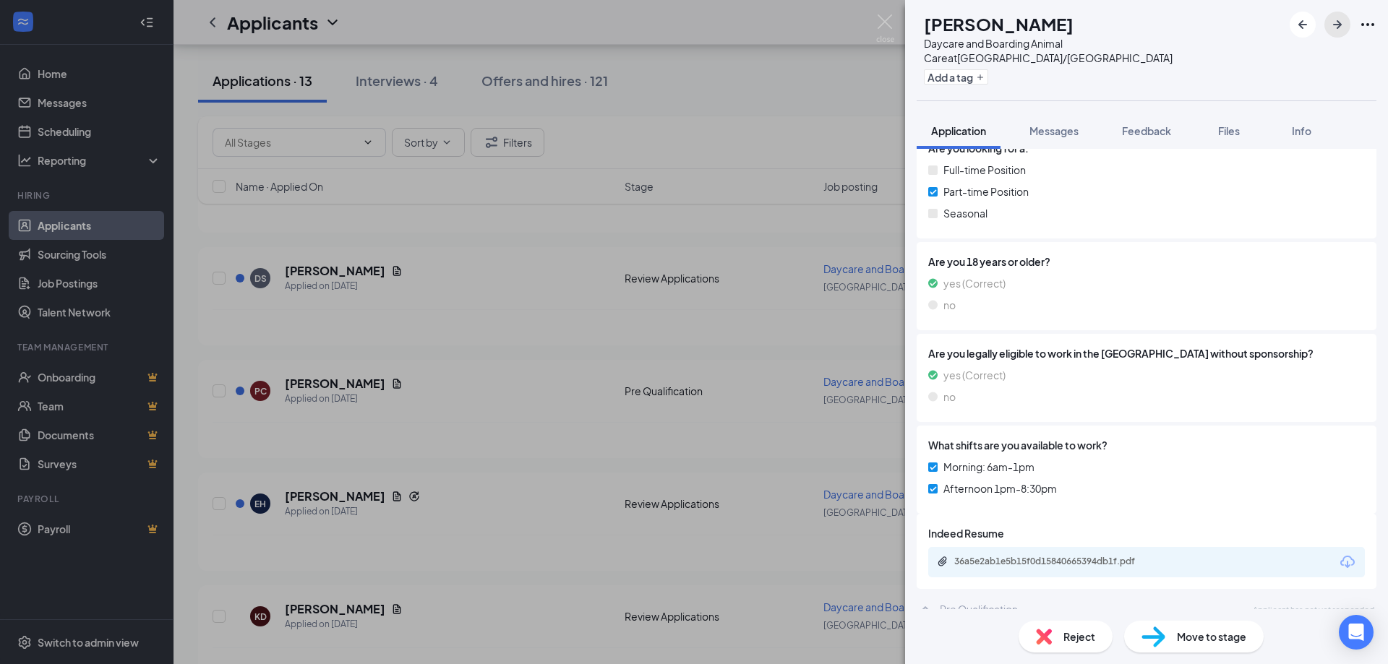
click at [1339, 22] on icon "ArrowRight" at bounding box center [1337, 24] width 9 height 9
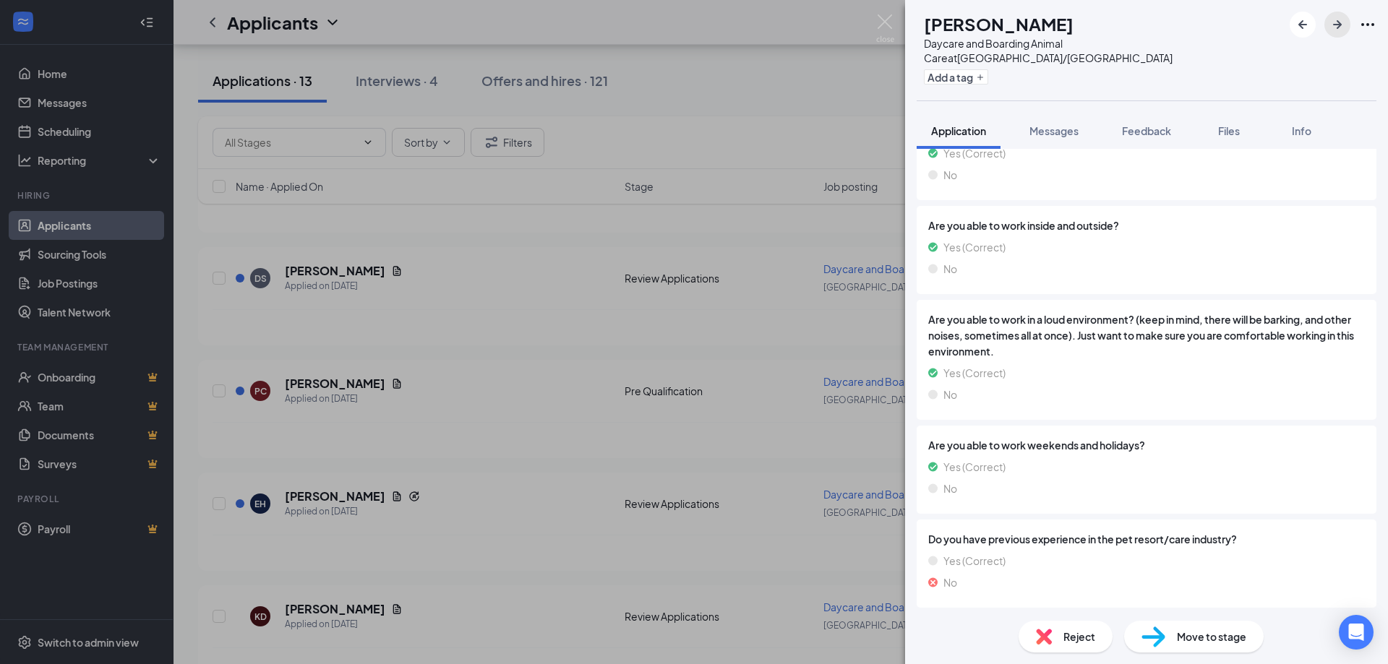
scroll to position [795, 0]
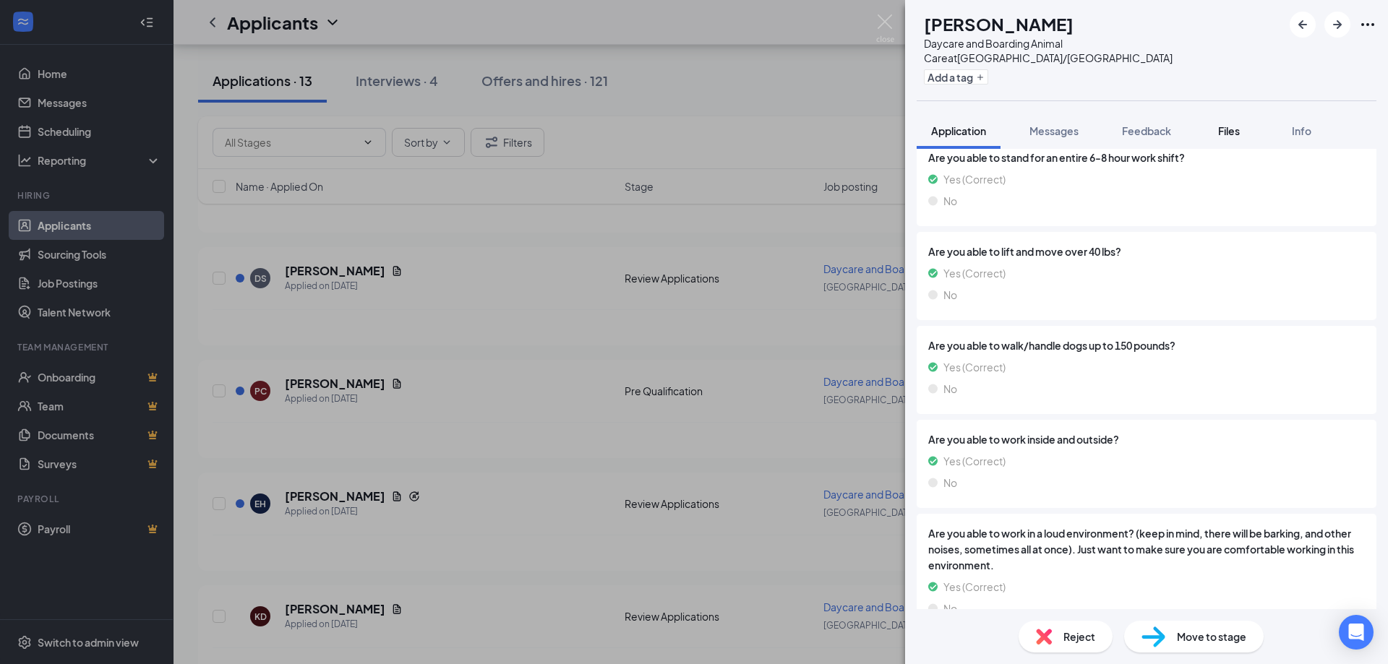
click at [1238, 124] on span "Files" at bounding box center [1229, 130] width 22 height 13
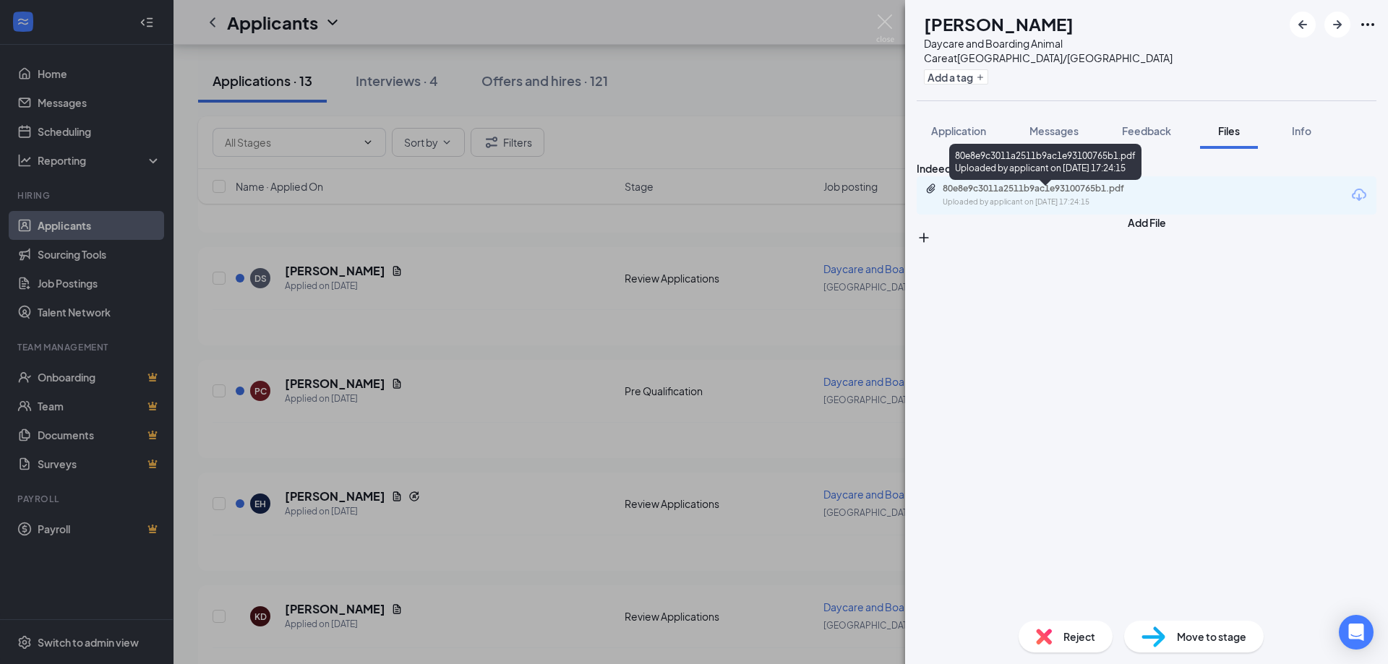
click at [1102, 205] on div "Uploaded by applicant on Oct 04, 2025 at 17:24:15" at bounding box center [1051, 203] width 217 height 12
click at [1340, 27] on icon "ArrowRight" at bounding box center [1336, 24] width 17 height 17
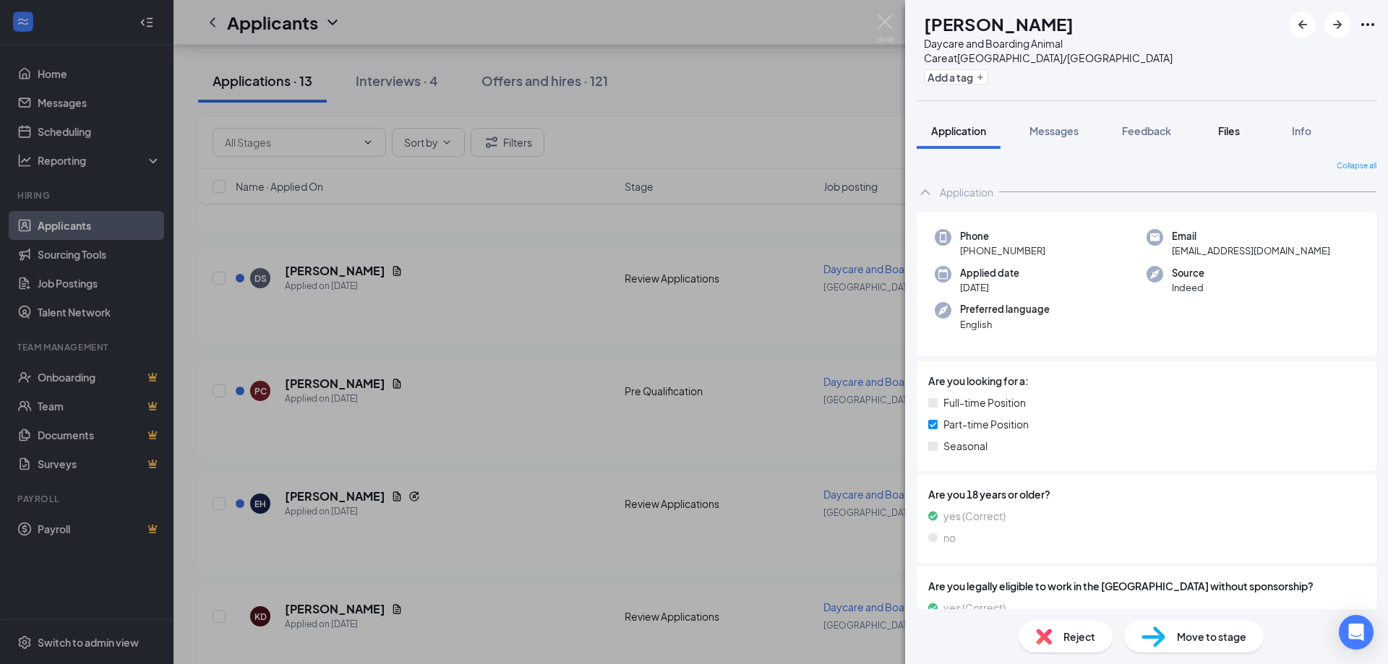
click at [1233, 124] on div "Files" at bounding box center [1228, 131] width 29 height 14
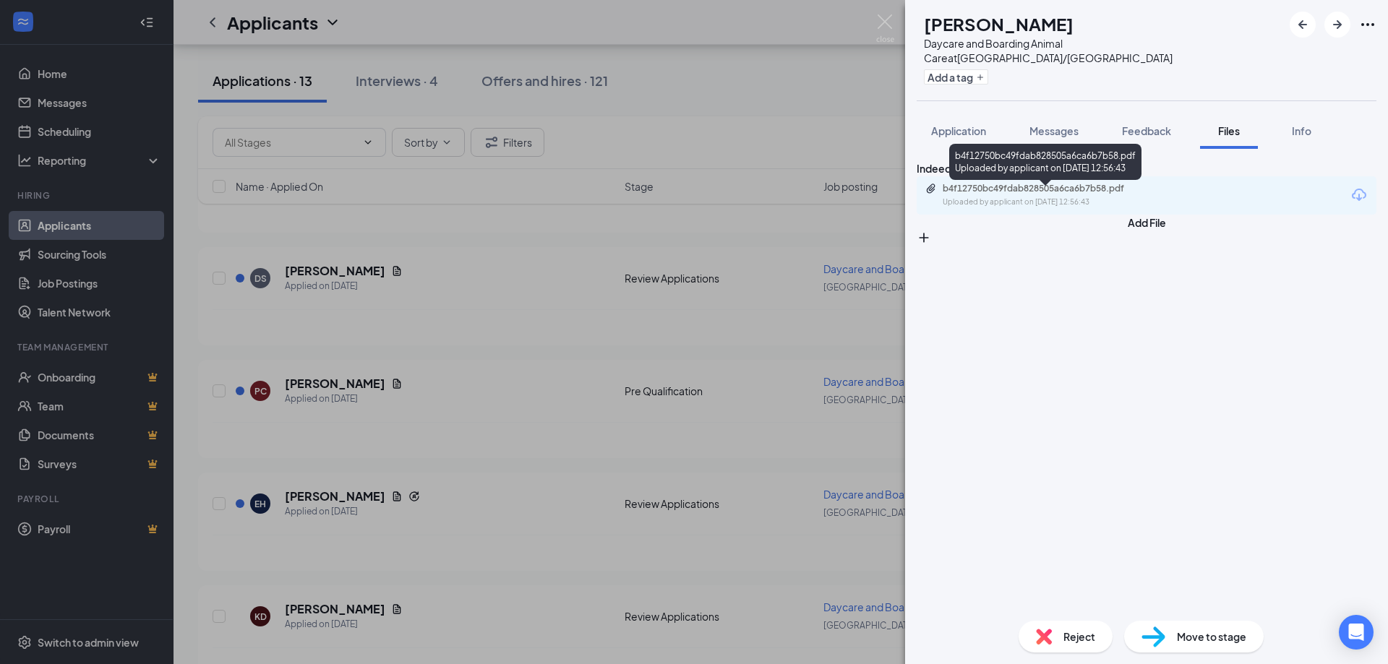
click at [1076, 194] on div "b4f12750bc49fdab828505a6ca6b7b58.pdf" at bounding box center [1044, 189] width 202 height 12
click at [1215, 640] on span "Move to stage" at bounding box center [1211, 637] width 69 height 16
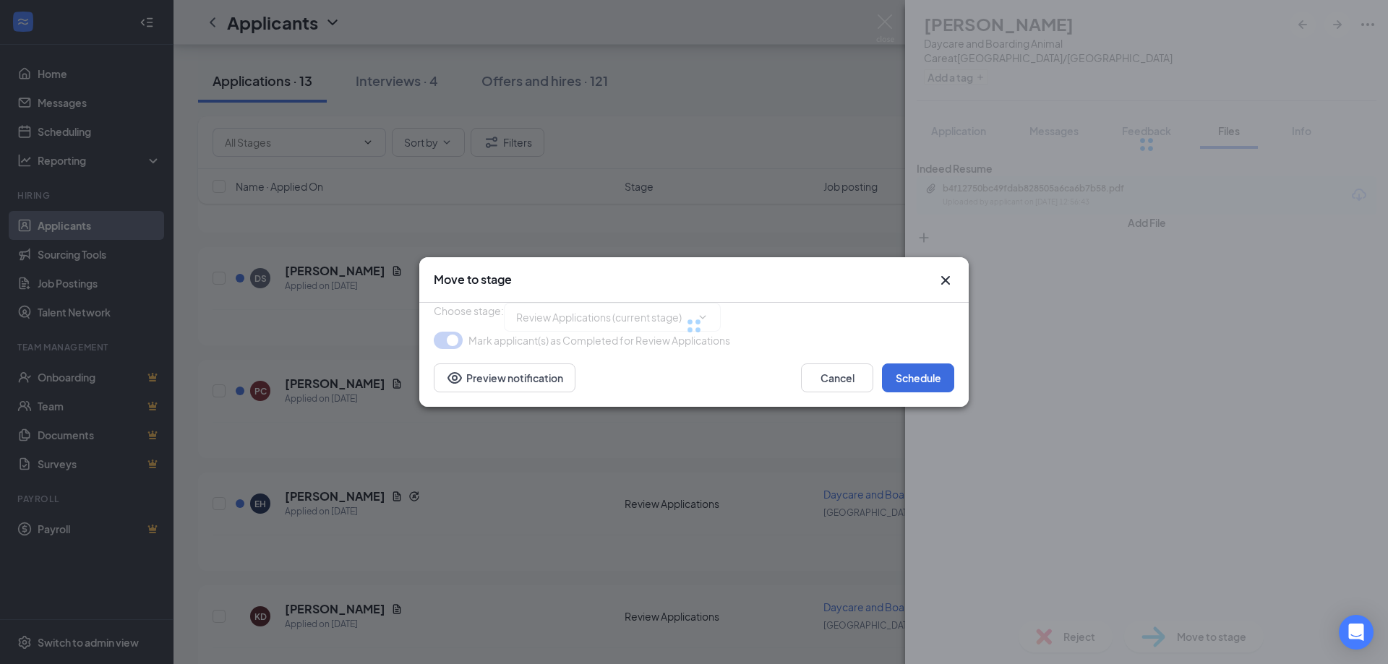
type input "Interview (next stage)"
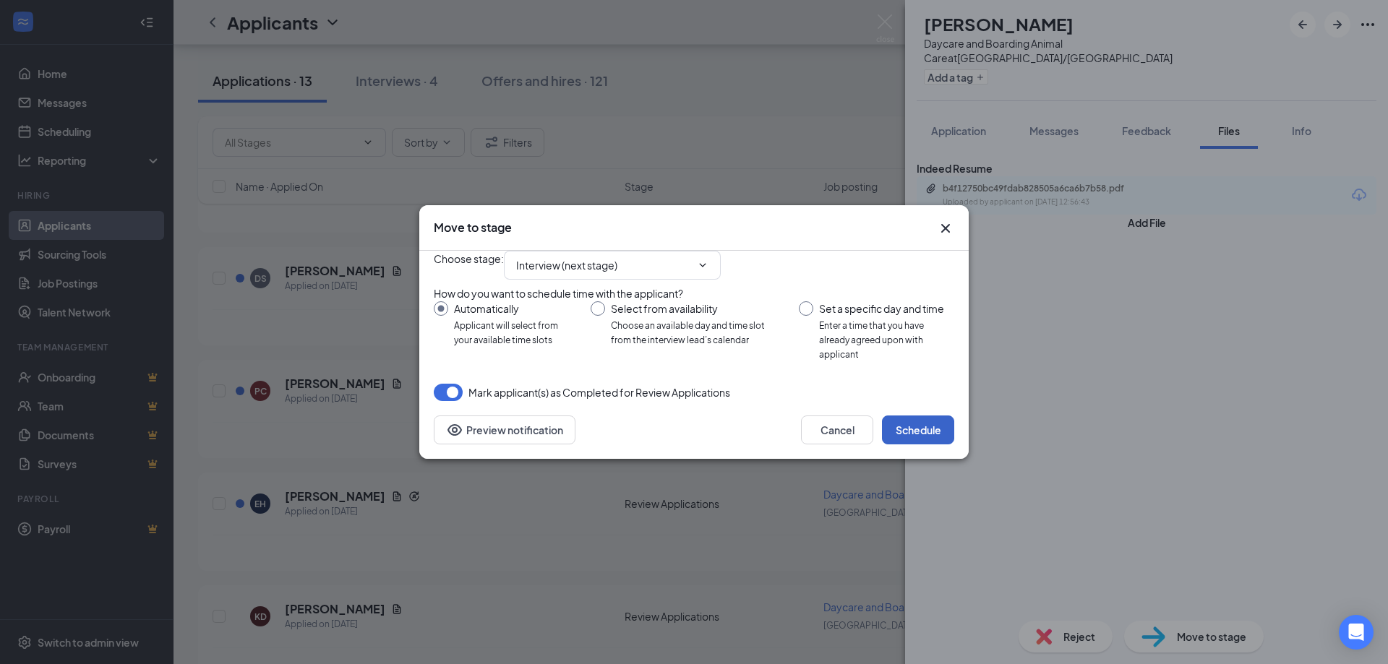
click at [917, 445] on button "Schedule" at bounding box center [918, 430] width 72 height 29
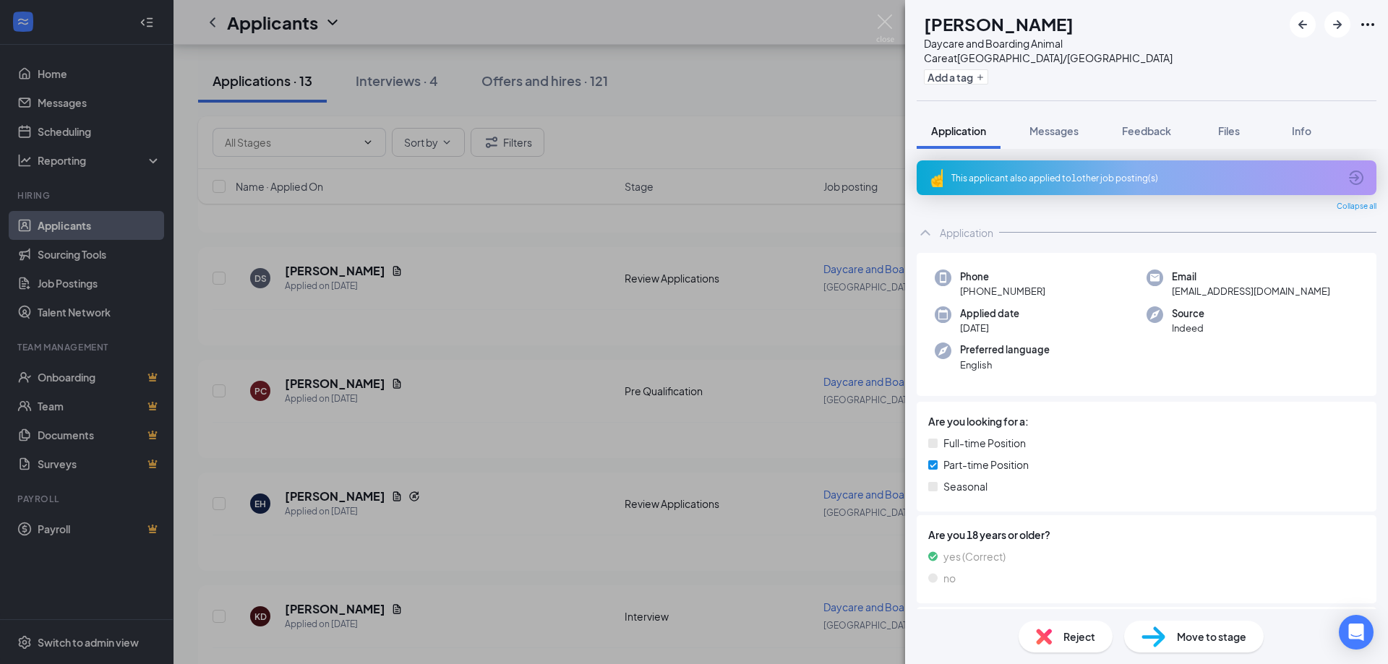
click at [507, 248] on div "[PERSON_NAME] [PERSON_NAME] Daycare and Boarding Animal Care at [GEOGRAPHIC_DAT…" at bounding box center [694, 332] width 1388 height 664
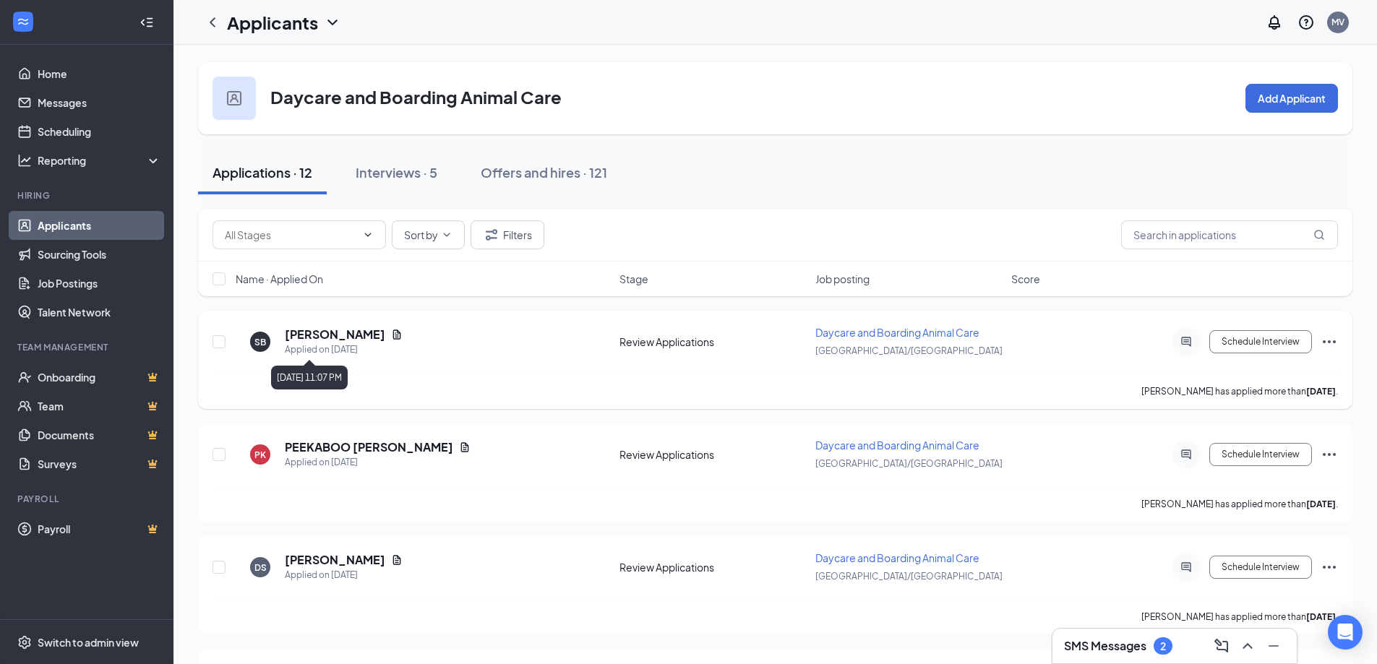
click at [403, 351] on div "SB Sophia Brown Applied on Oct 10" at bounding box center [423, 342] width 375 height 30
click at [341, 335] on h5 "Sophia Brown" at bounding box center [335, 335] width 100 height 16
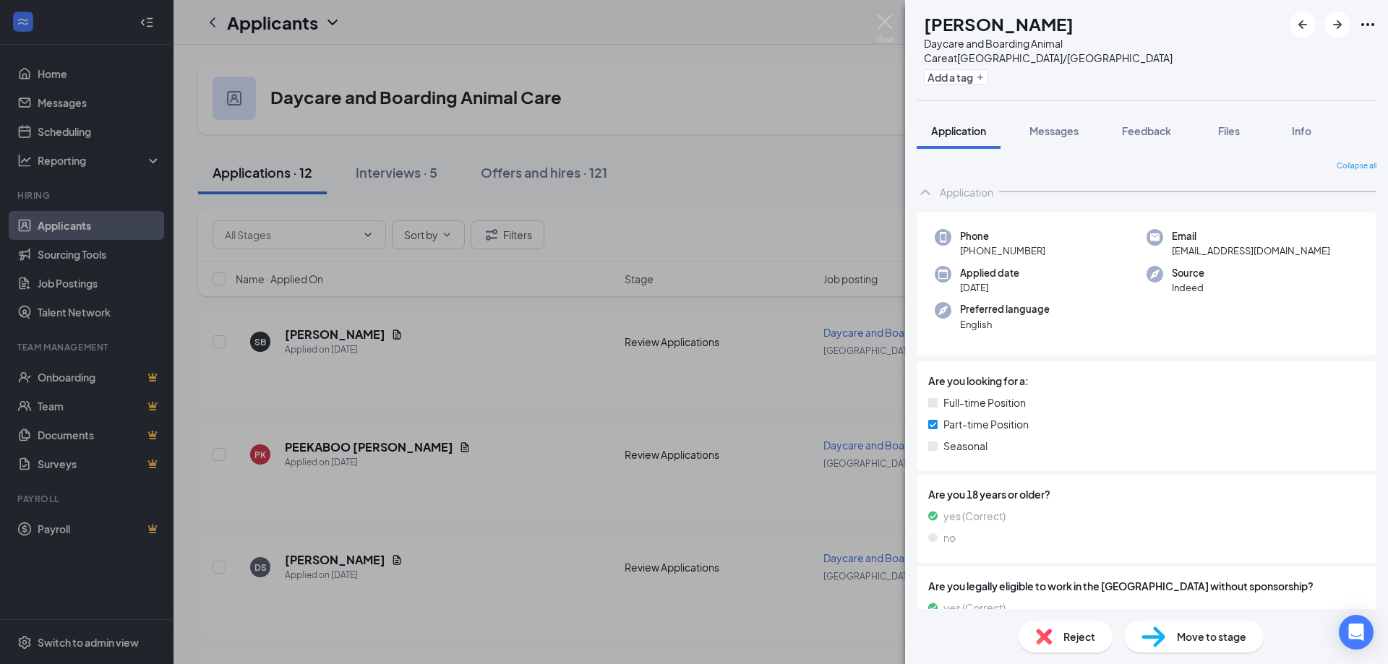
click at [1082, 632] on span "Reject" at bounding box center [1079, 637] width 32 height 16
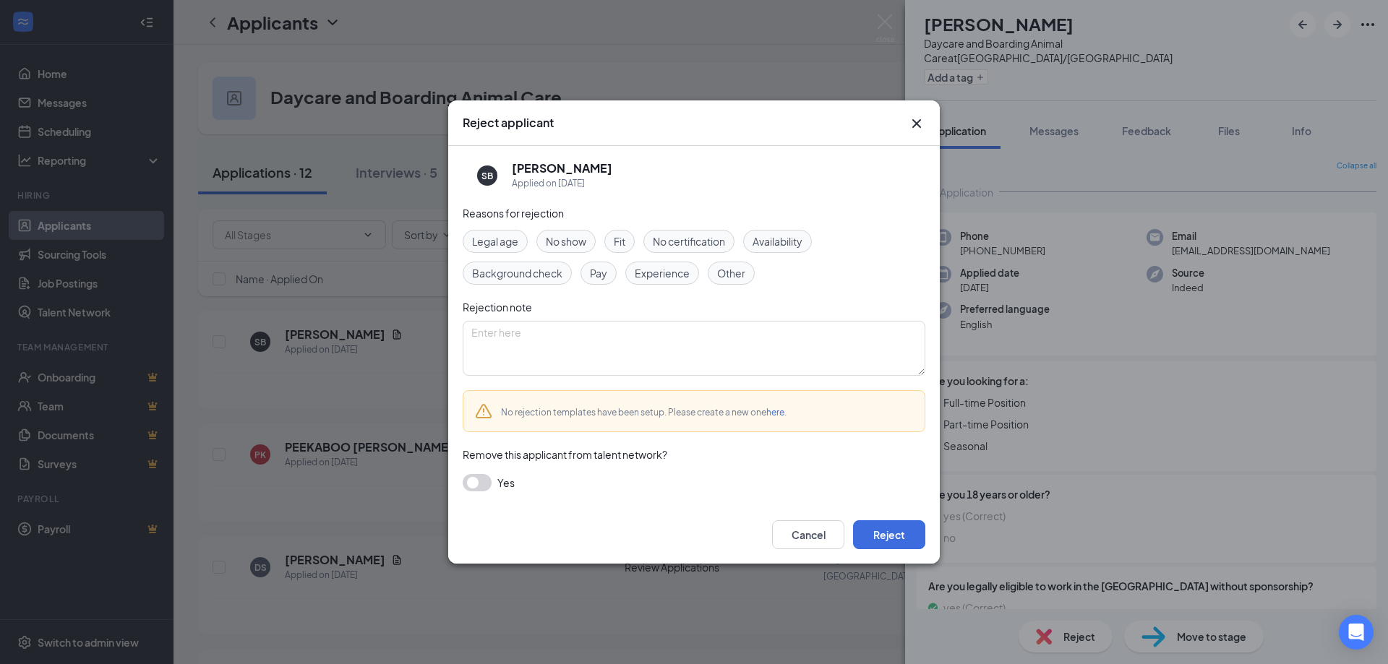
click at [479, 481] on button "button" at bounding box center [477, 482] width 29 height 17
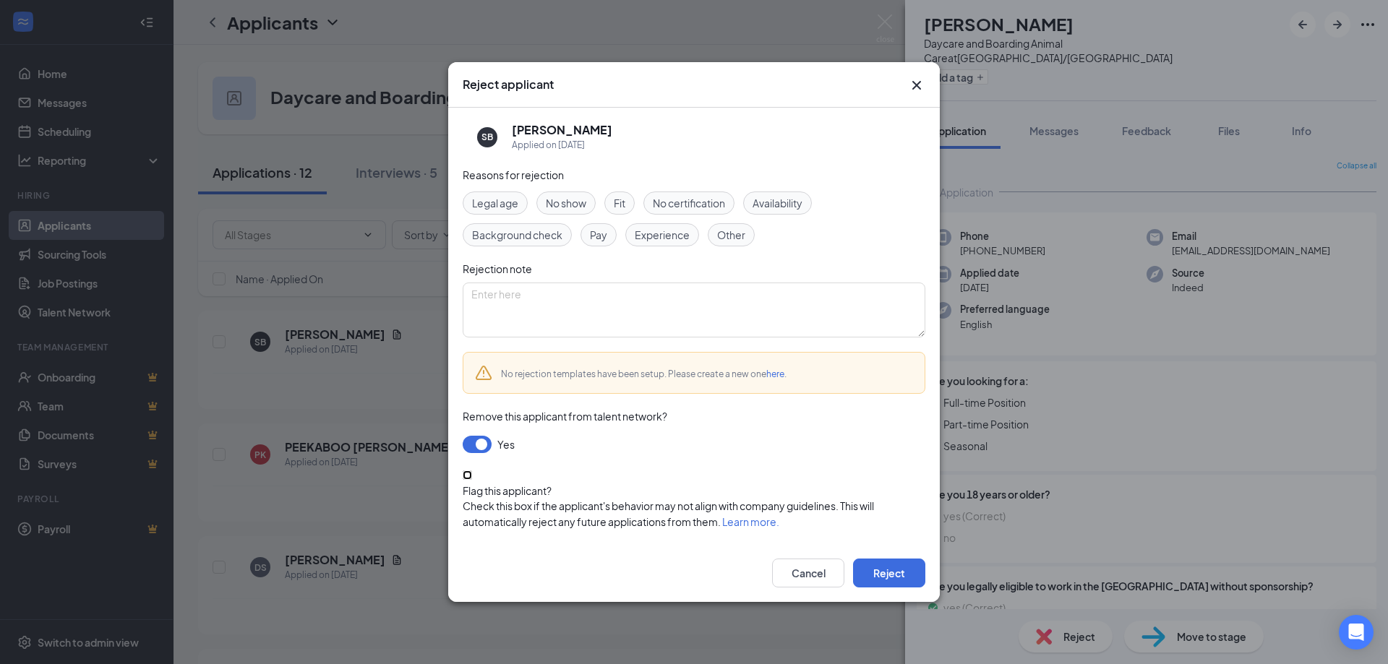
click at [471, 478] on input "Flag this applicant?" at bounding box center [467, 475] width 9 height 9
checkbox input "true"
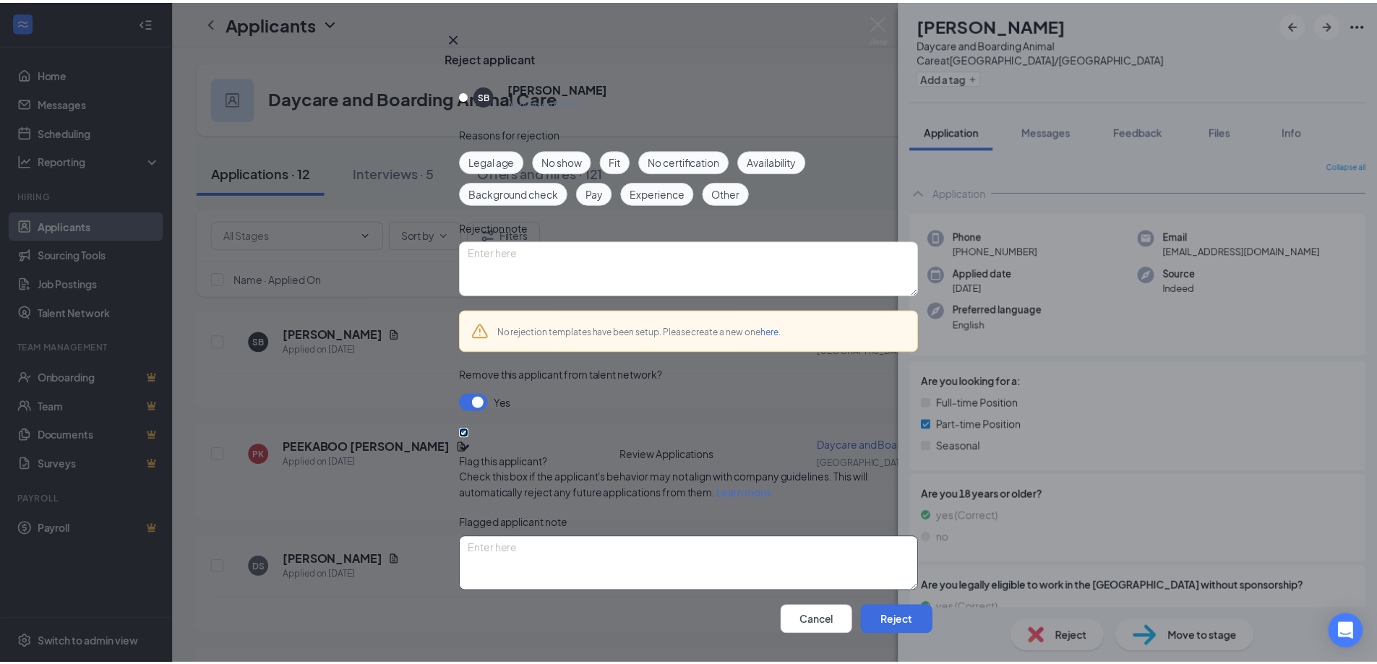
scroll to position [60, 0]
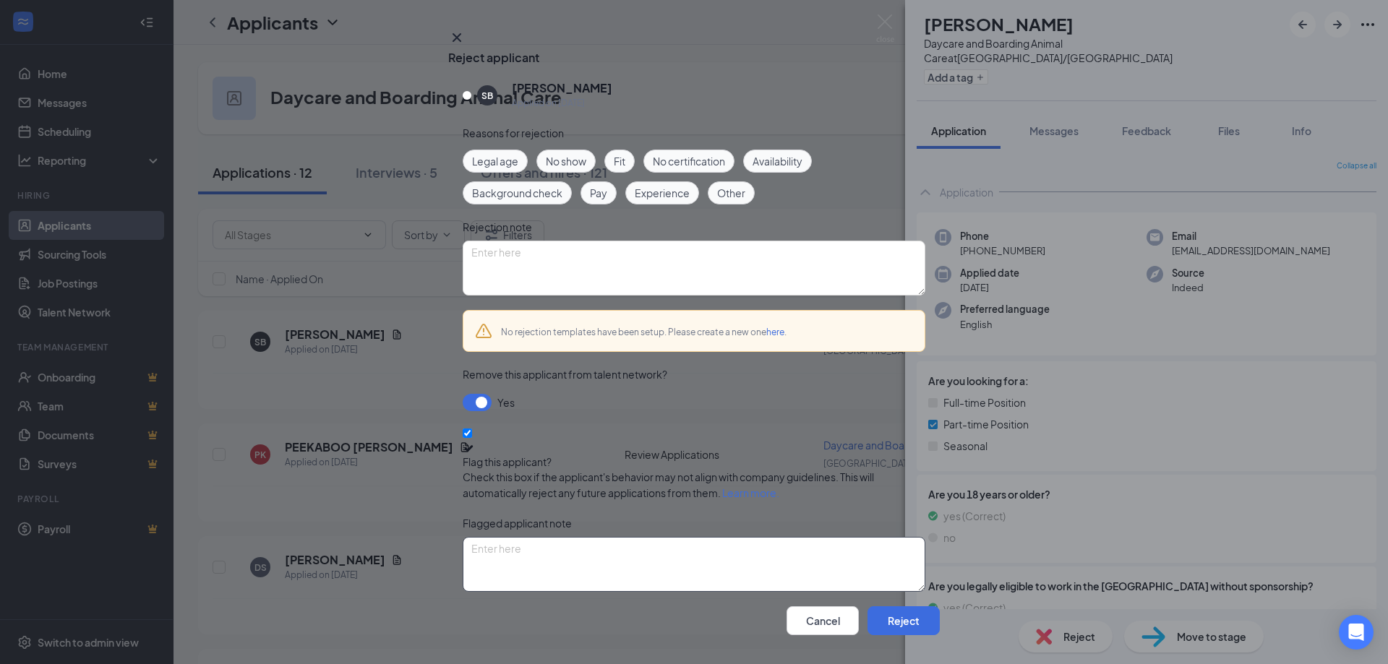
click at [565, 537] on textarea at bounding box center [694, 564] width 463 height 55
type textarea "Called another team member the F-slur."
click at [867, 606] on button "Reject" at bounding box center [903, 620] width 72 height 29
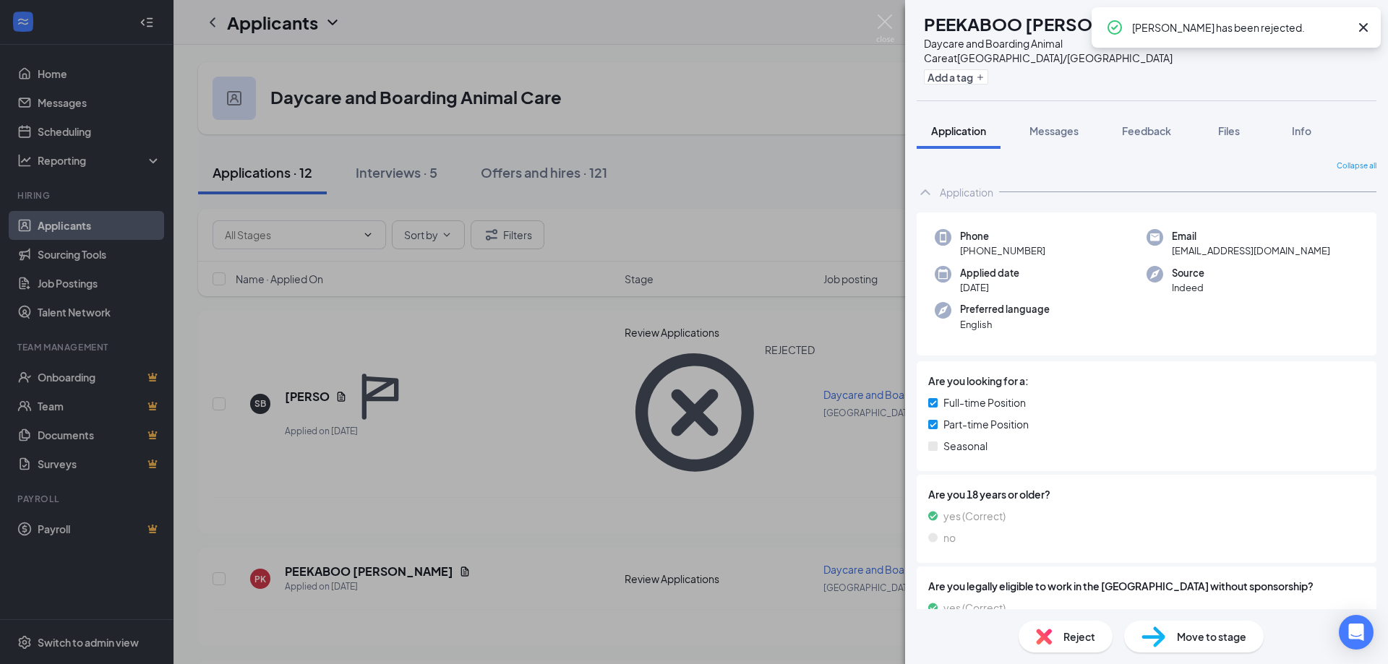
click at [1362, 30] on icon "Cross" at bounding box center [1363, 27] width 17 height 17
click at [686, 158] on div "PK PEEKABOO KELLER Daycare and Boarding Animal Care at Norwood/Cincinnati Add a…" at bounding box center [694, 332] width 1388 height 664
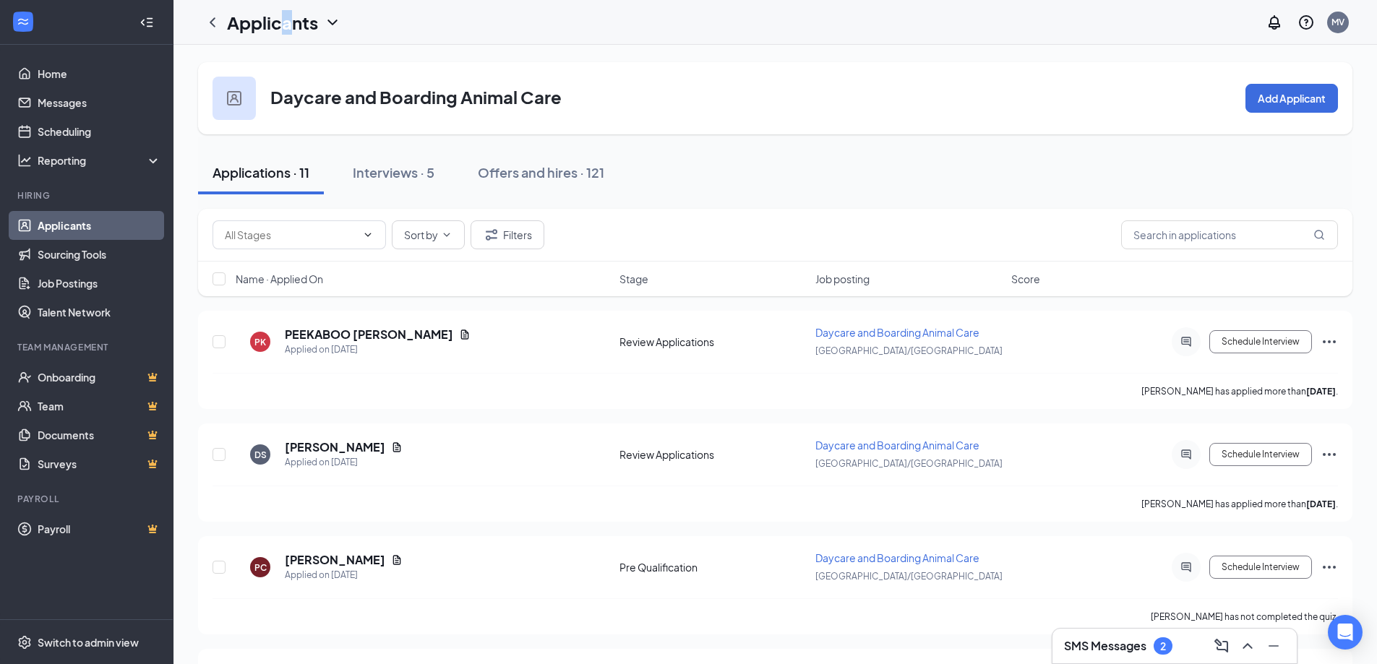
click at [288, 25] on h1 "Applicants" at bounding box center [272, 22] width 91 height 25
click at [319, 22] on div "Applicants" at bounding box center [284, 22] width 114 height 25
click at [306, 228] on input "text" at bounding box center [291, 235] width 132 height 16
click at [311, 37] on div "Applicants MV" at bounding box center [774, 22] width 1203 height 45
click at [326, 25] on icon "ChevronDown" at bounding box center [332, 22] width 17 height 17
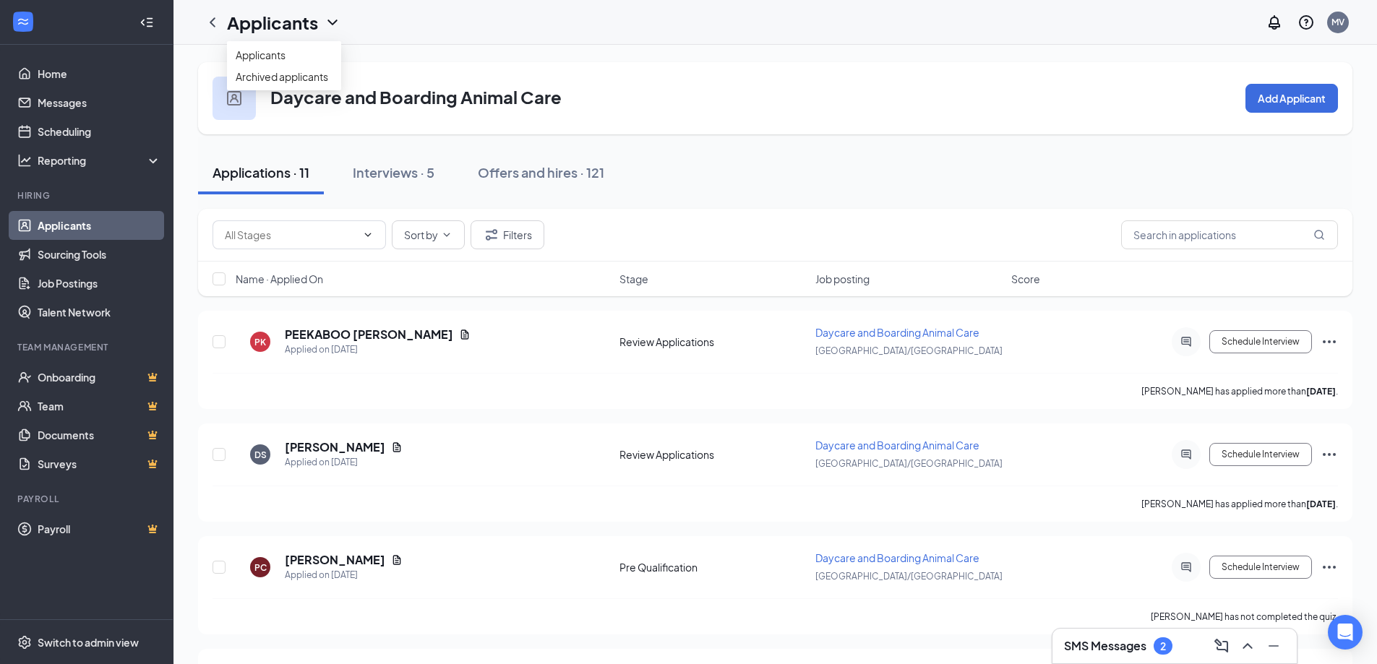
click at [105, 221] on link "Applicants" at bounding box center [100, 225] width 124 height 29
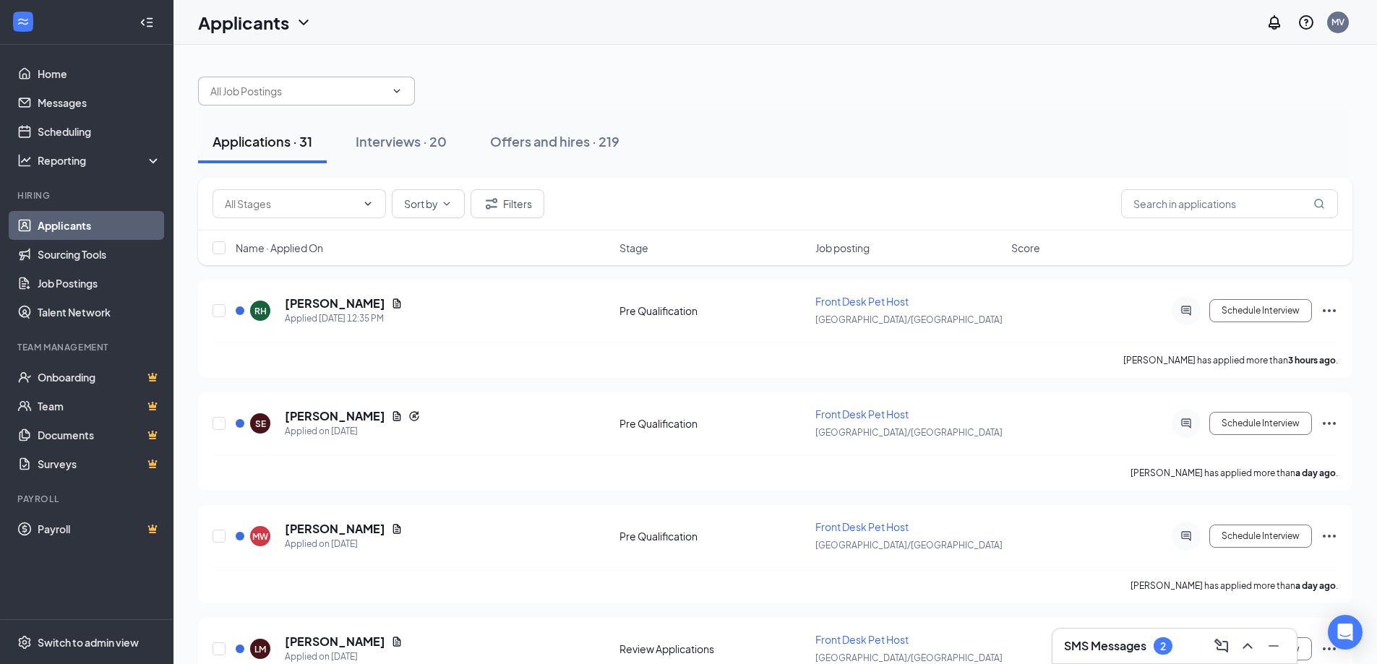
click at [363, 96] on input "text" at bounding box center [297, 91] width 175 height 16
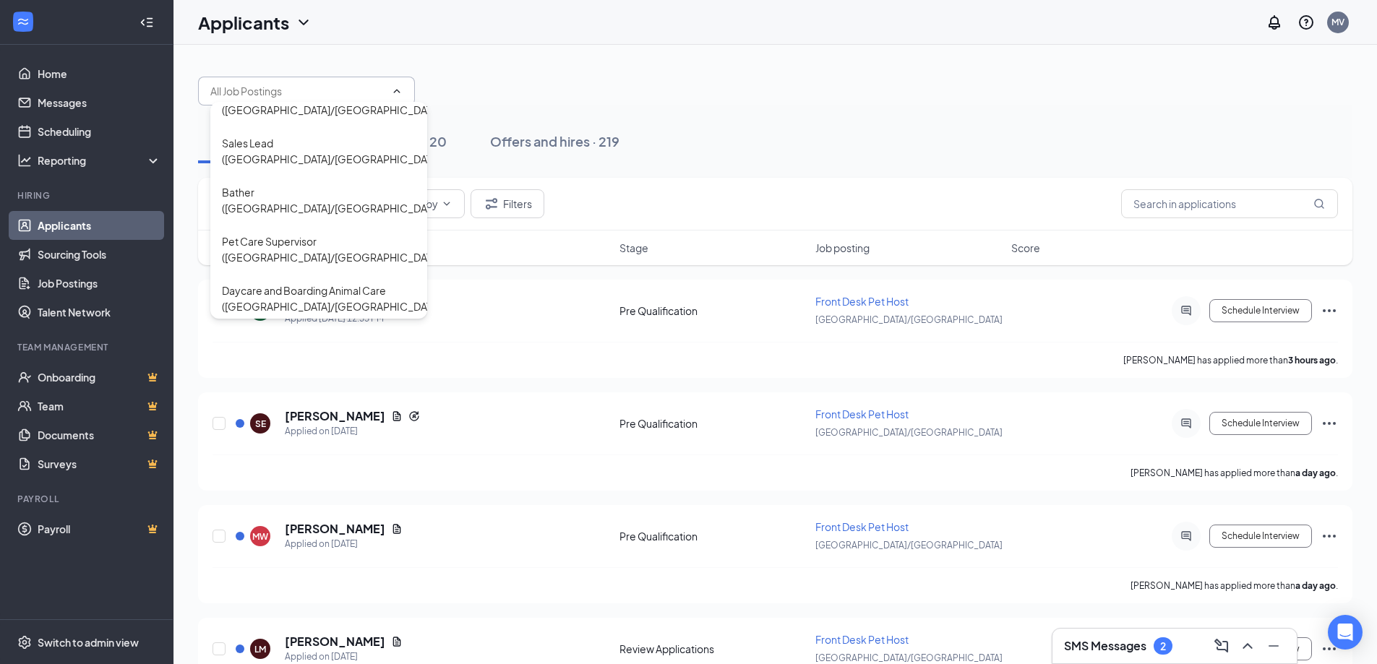
scroll to position [129, 0]
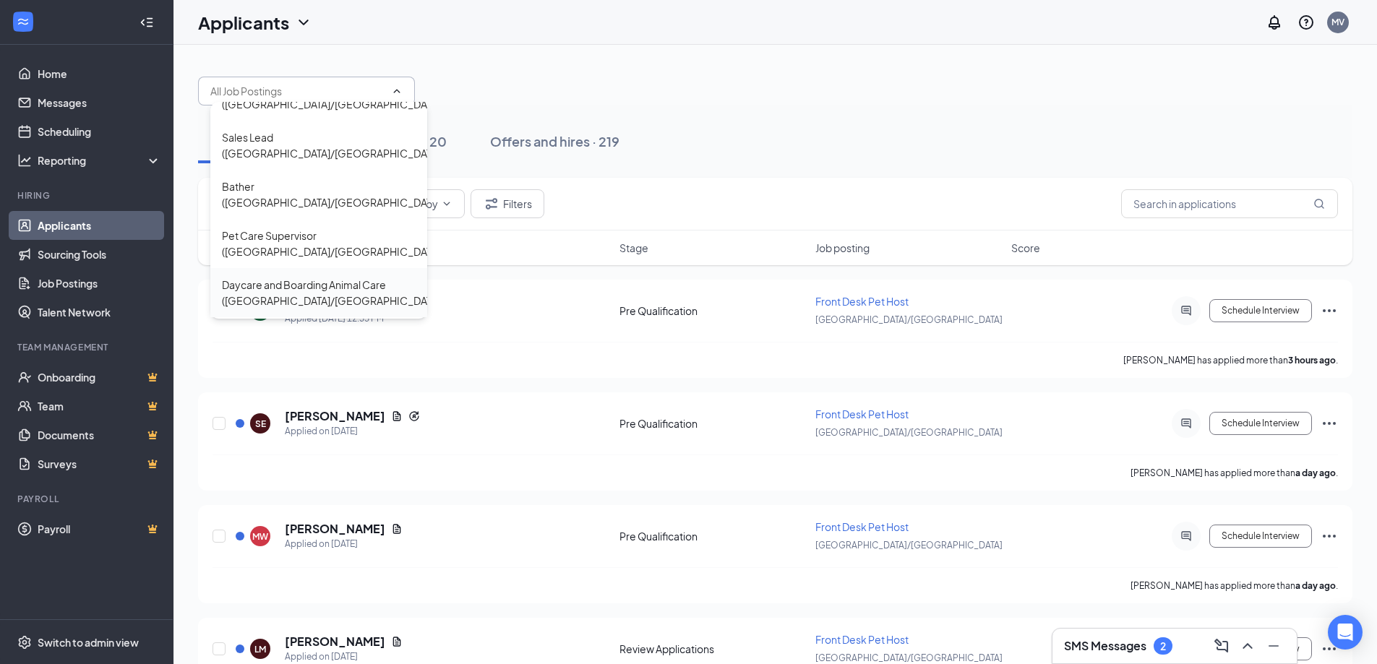
click at [301, 277] on div "Daycare and Boarding Animal Care ([GEOGRAPHIC_DATA]/[GEOGRAPHIC_DATA])" at bounding box center [332, 293] width 221 height 32
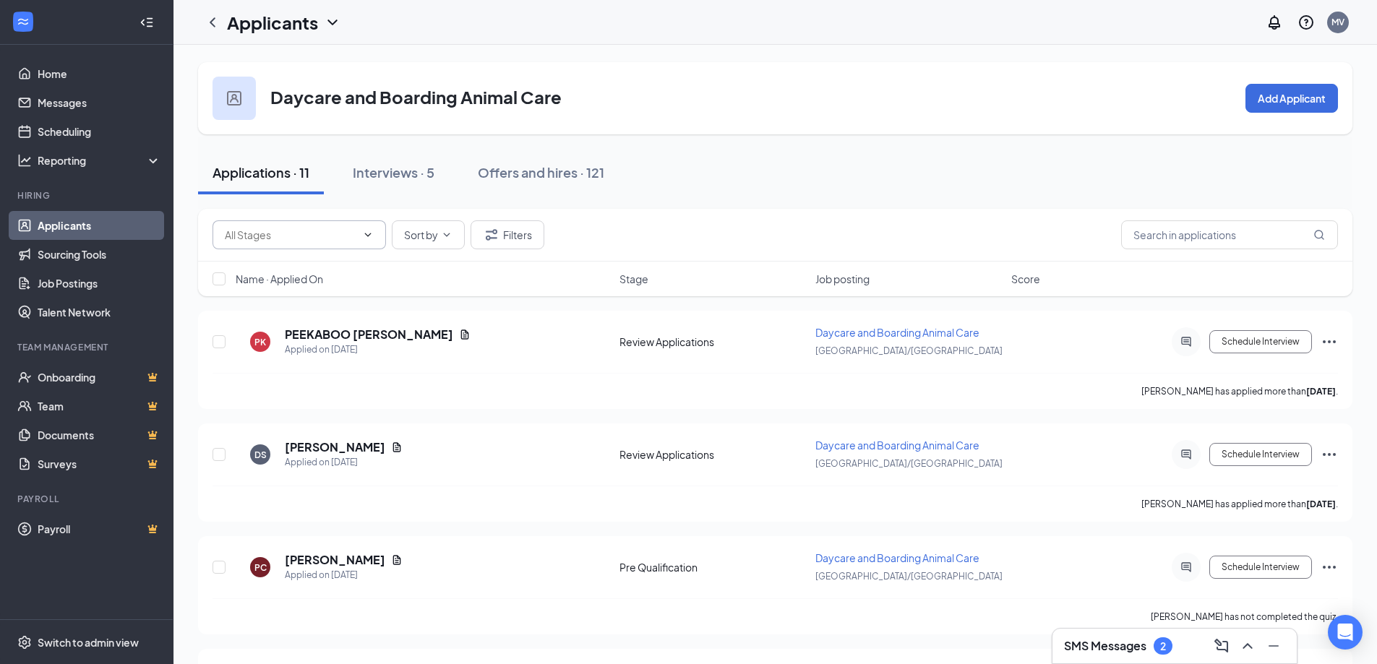
click at [257, 236] on input "text" at bounding box center [291, 235] width 132 height 16
click at [136, 311] on link "Talent Network" at bounding box center [100, 312] width 124 height 29
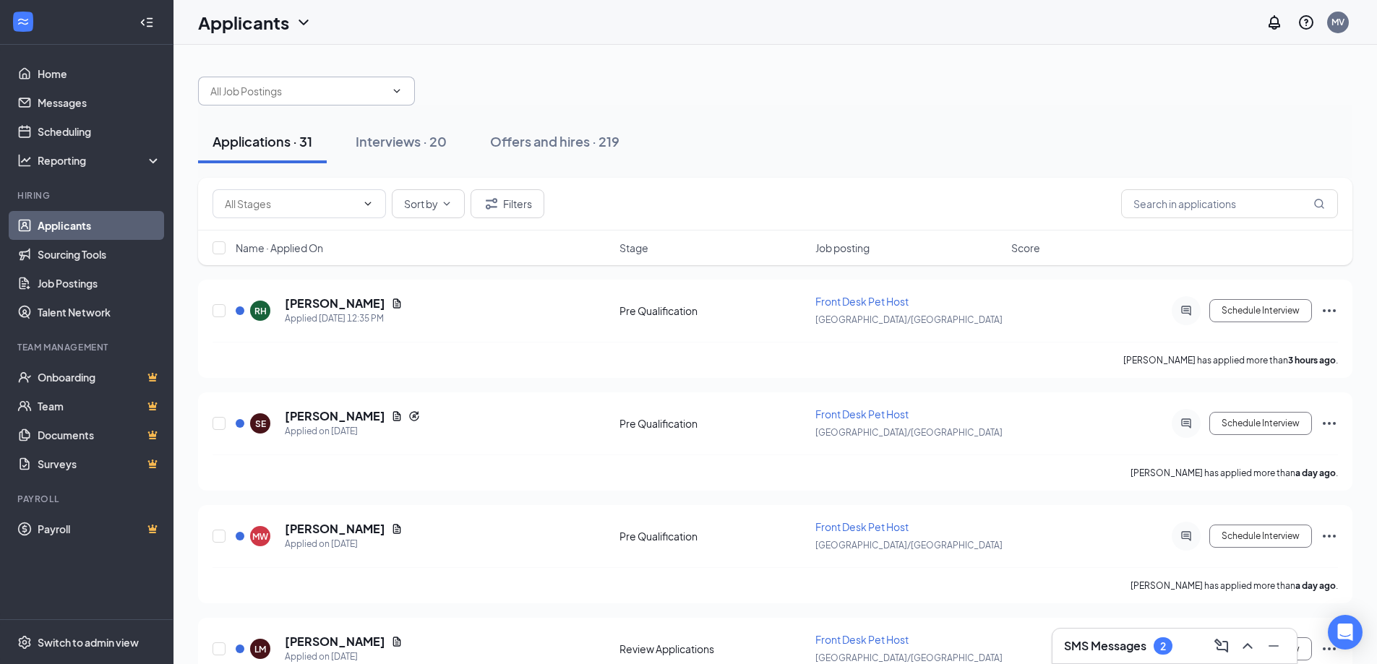
click at [304, 100] on span at bounding box center [306, 91] width 217 height 29
click at [294, 251] on span "Name · Applied On" at bounding box center [279, 248] width 87 height 14
click at [221, 252] on input "checkbox" at bounding box center [219, 247] width 13 height 13
checkbox input "true"
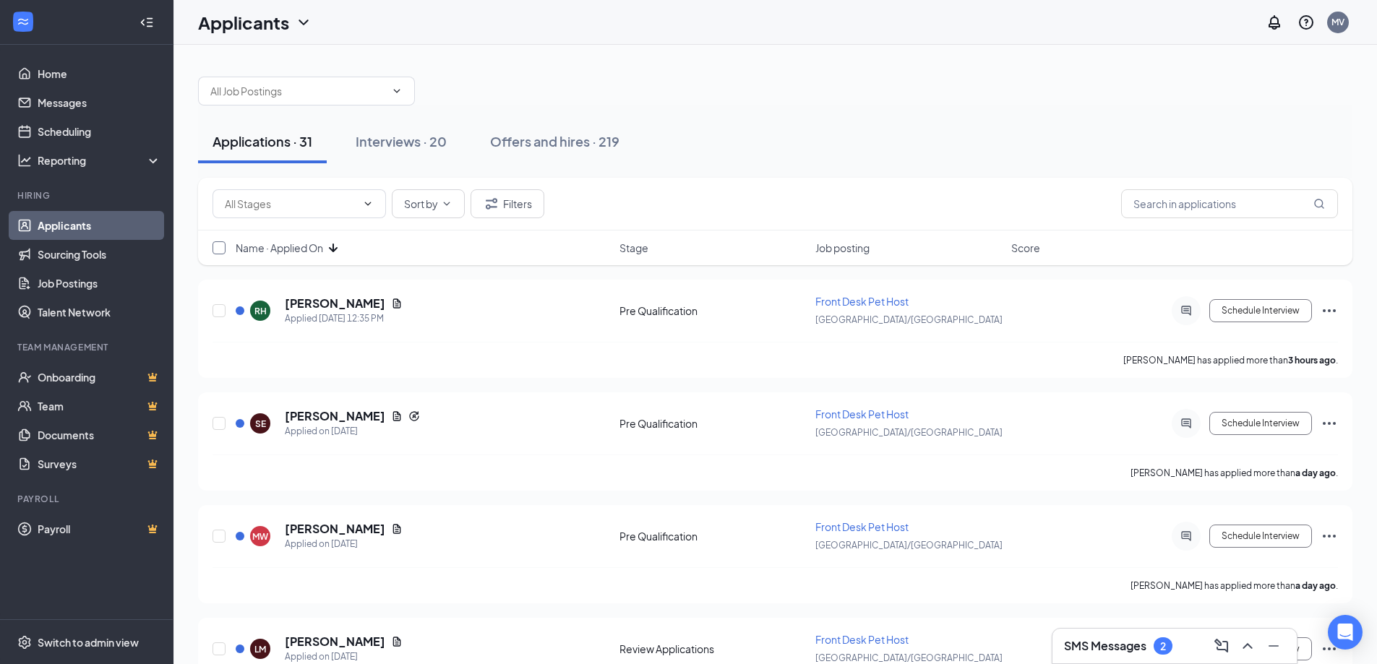
checkbox input "true"
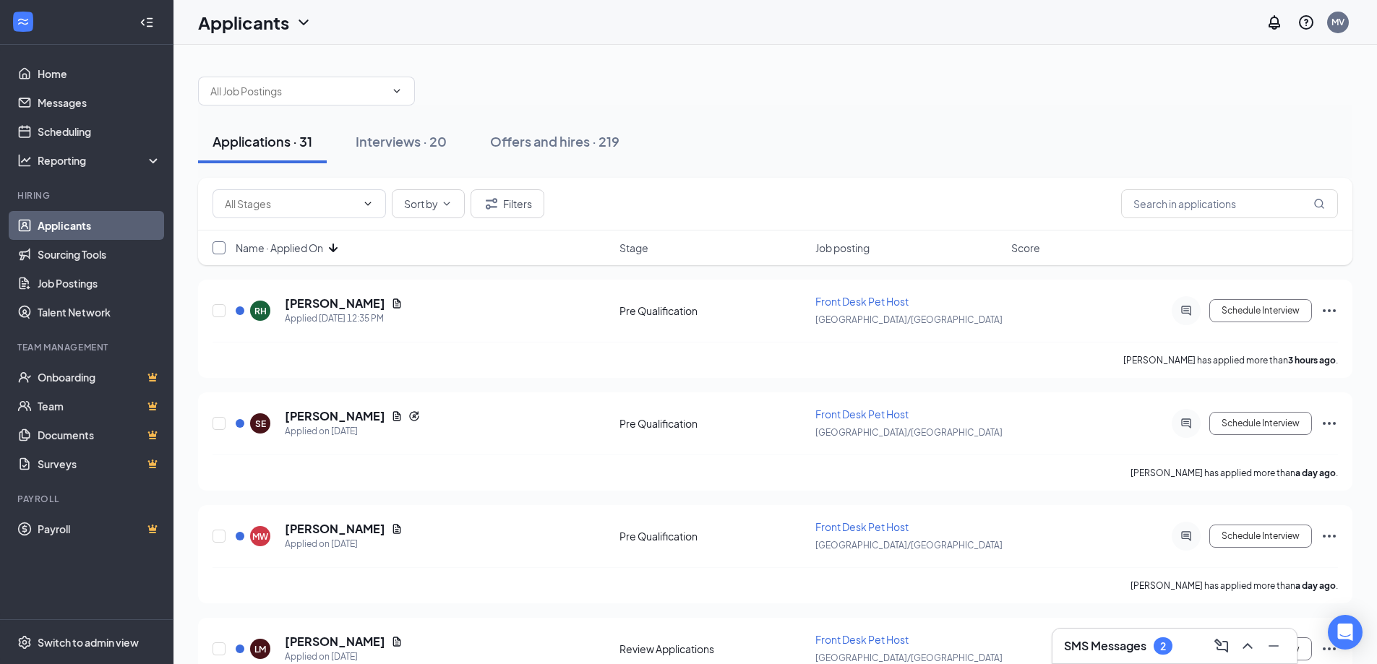
checkbox input "true"
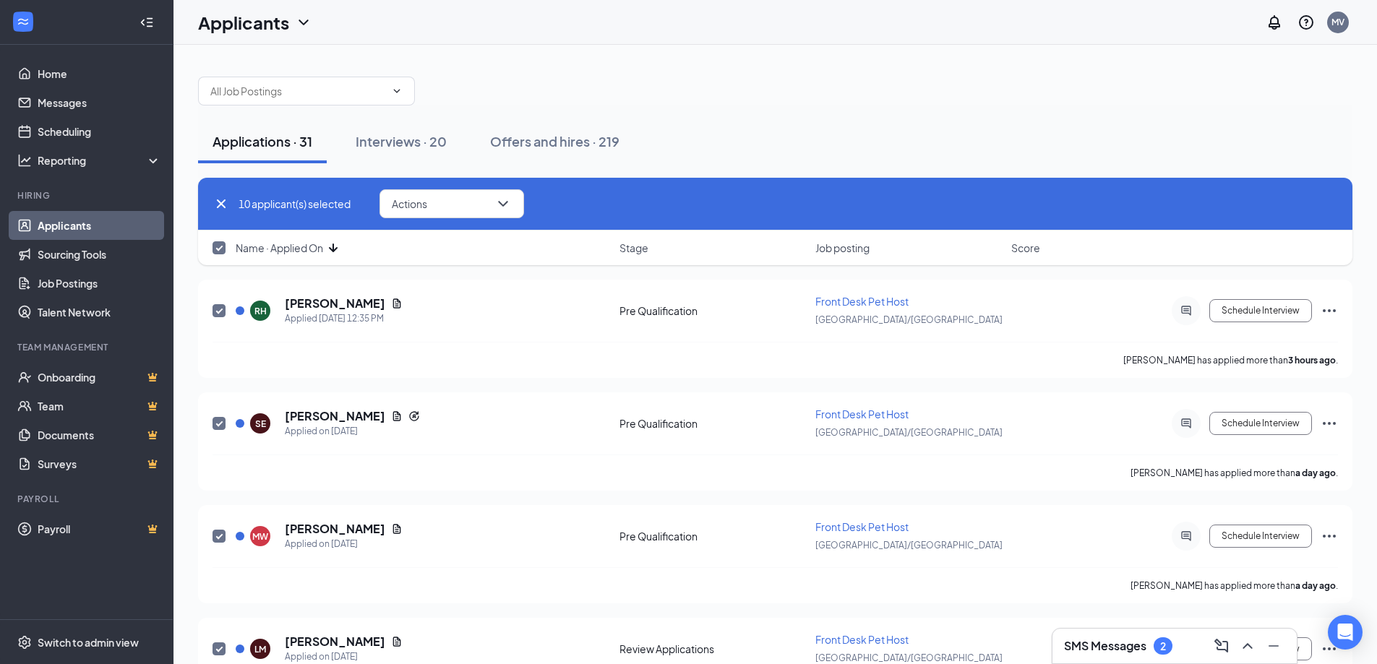
click at [225, 249] on input "checkbox" at bounding box center [219, 247] width 13 height 13
checkbox input "false"
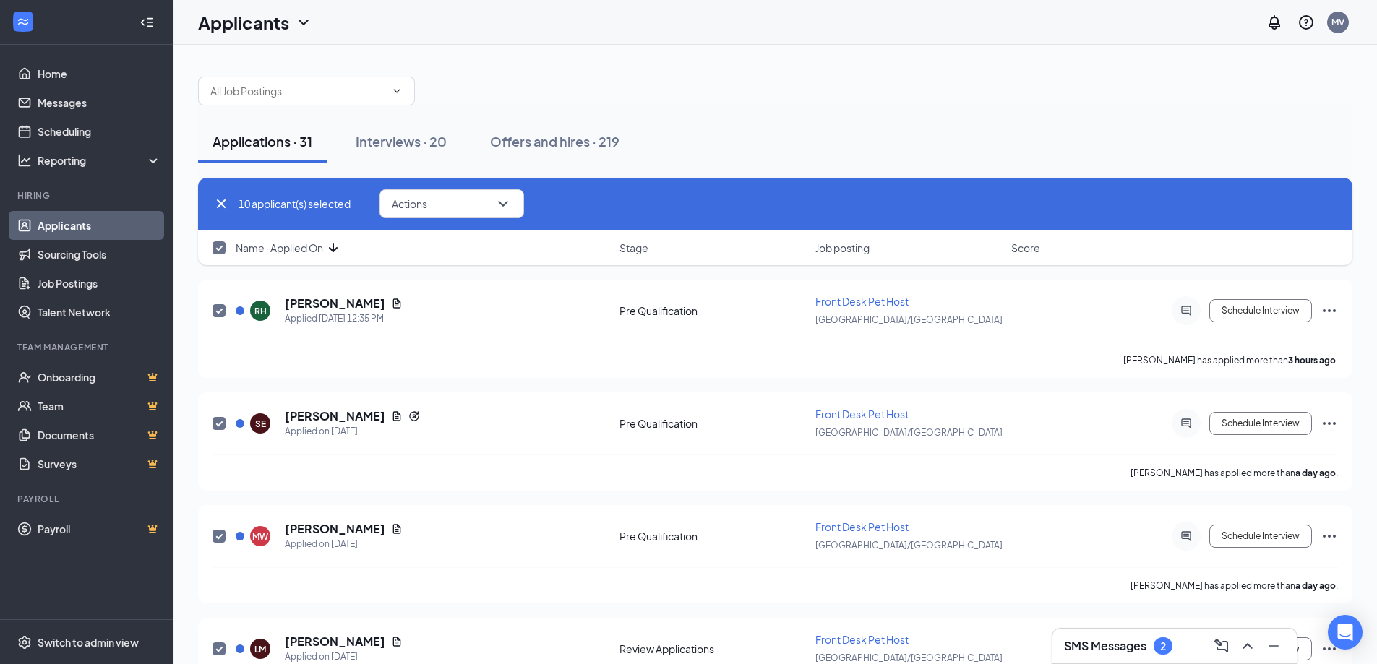
checkbox input "false"
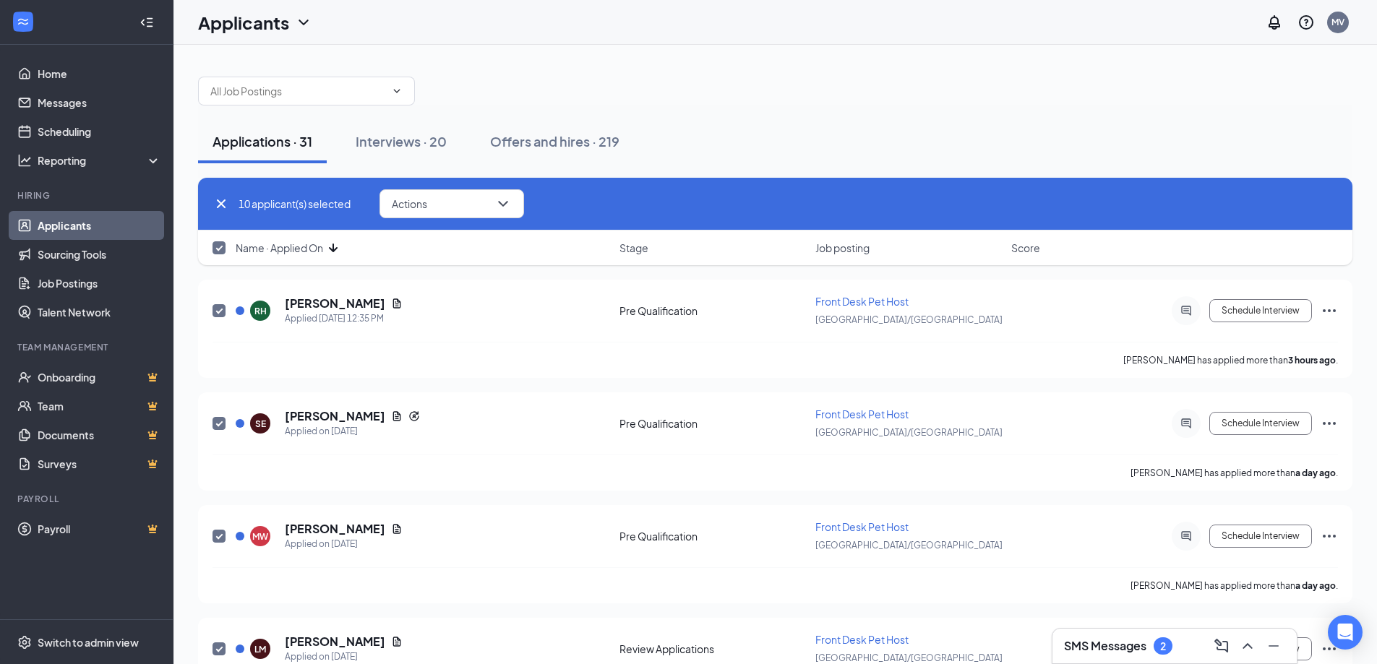
checkbox input "false"
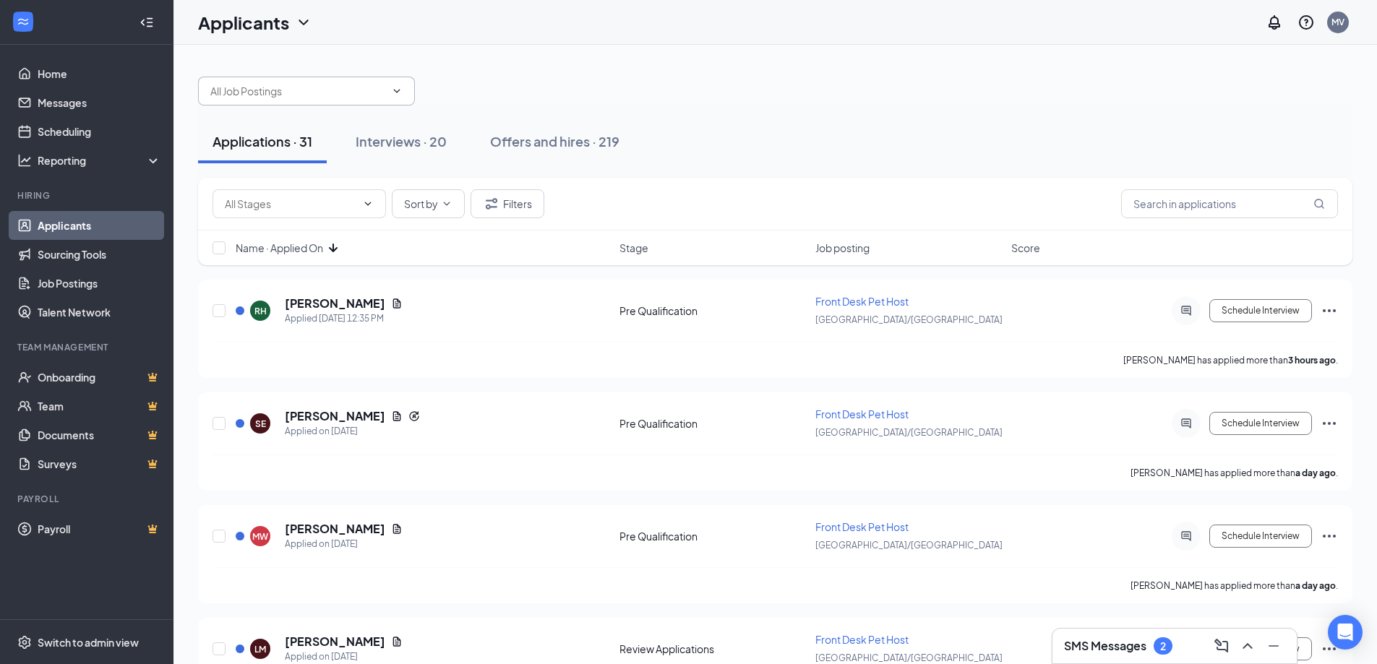
click at [295, 98] on input "text" at bounding box center [297, 91] width 175 height 16
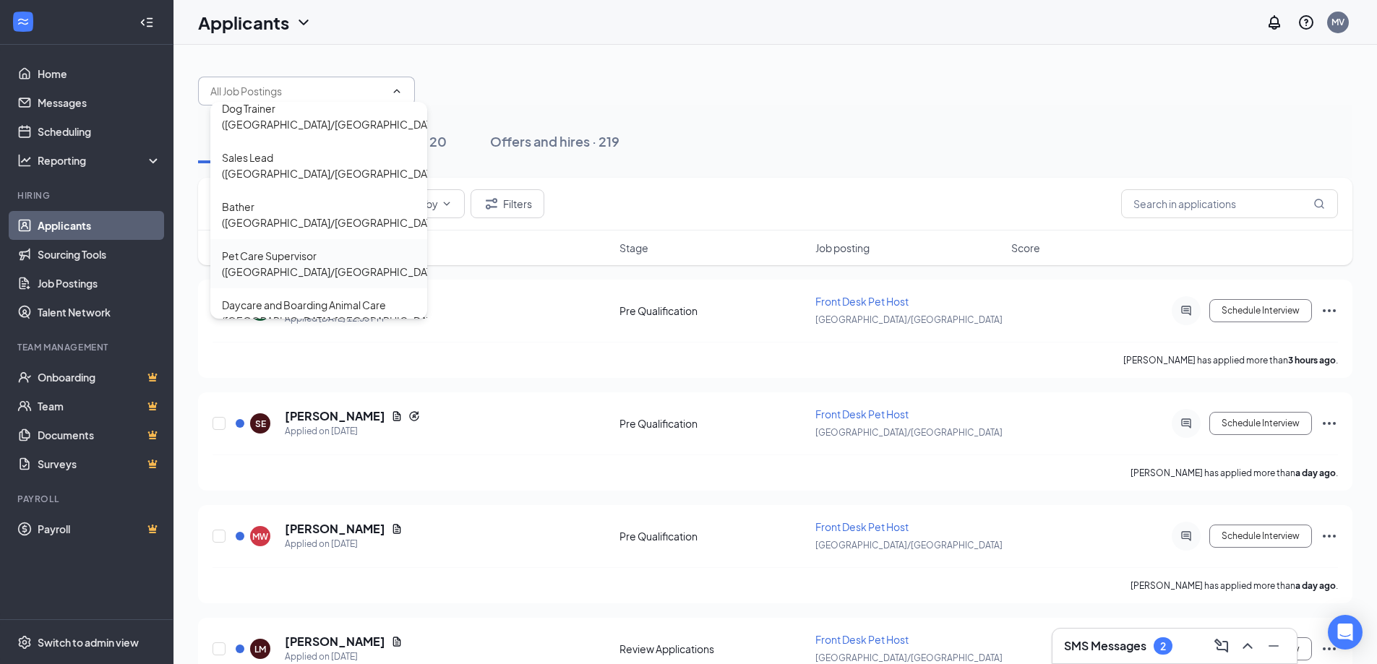
scroll to position [129, 0]
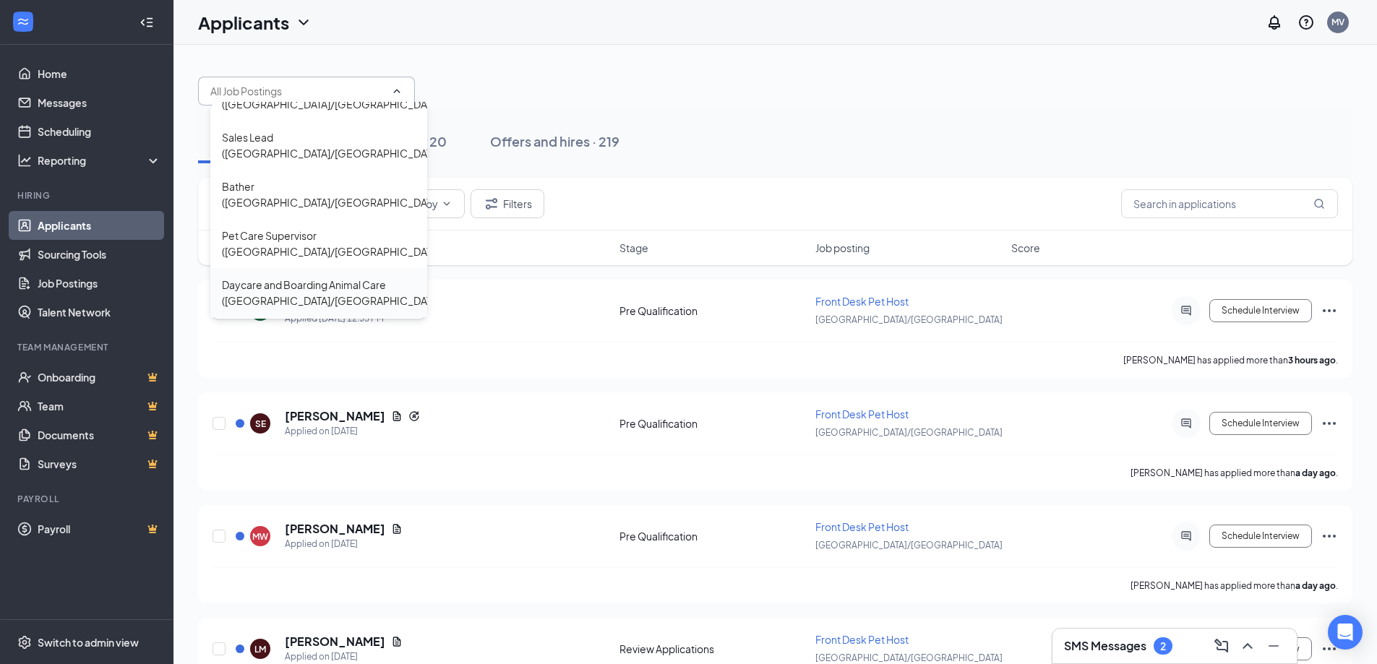
click at [322, 277] on div "Daycare and Boarding Animal Care ([GEOGRAPHIC_DATA]/[GEOGRAPHIC_DATA])" at bounding box center [332, 293] width 221 height 32
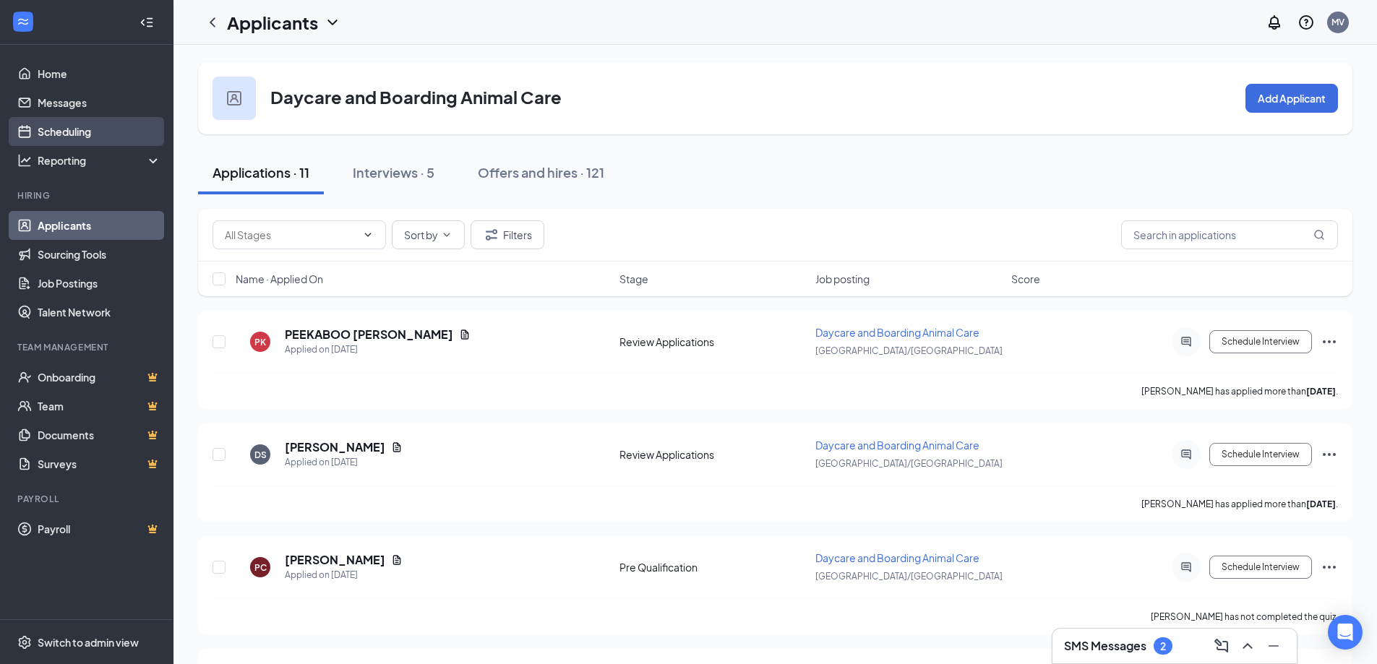
click at [80, 129] on link "Scheduling" at bounding box center [100, 131] width 124 height 29
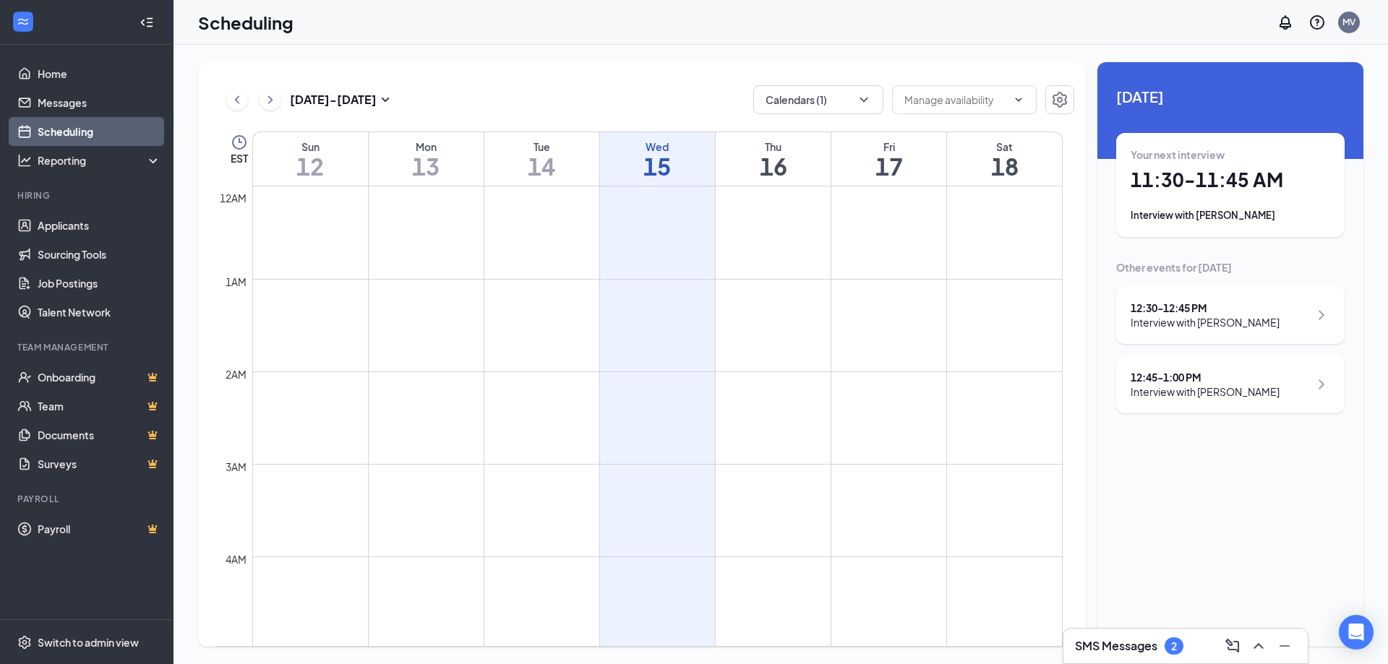
scroll to position [711, 0]
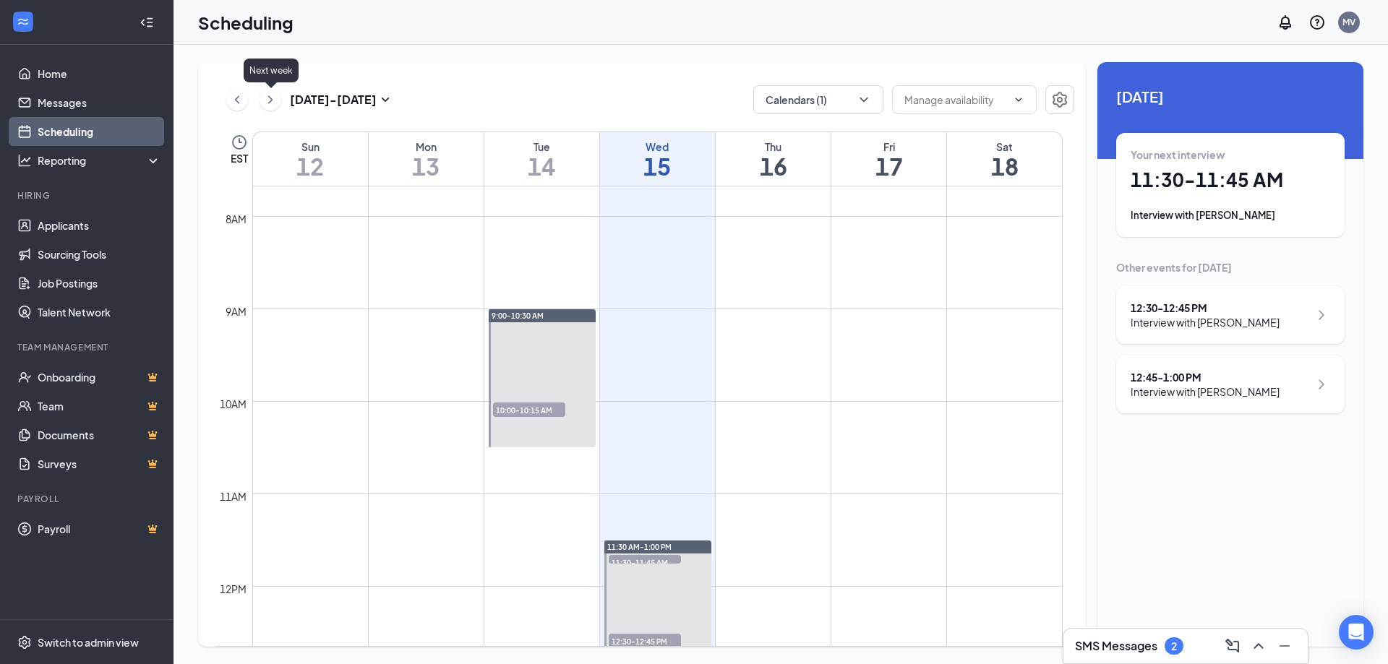
click at [276, 98] on icon "ChevronRight" at bounding box center [270, 99] width 14 height 17
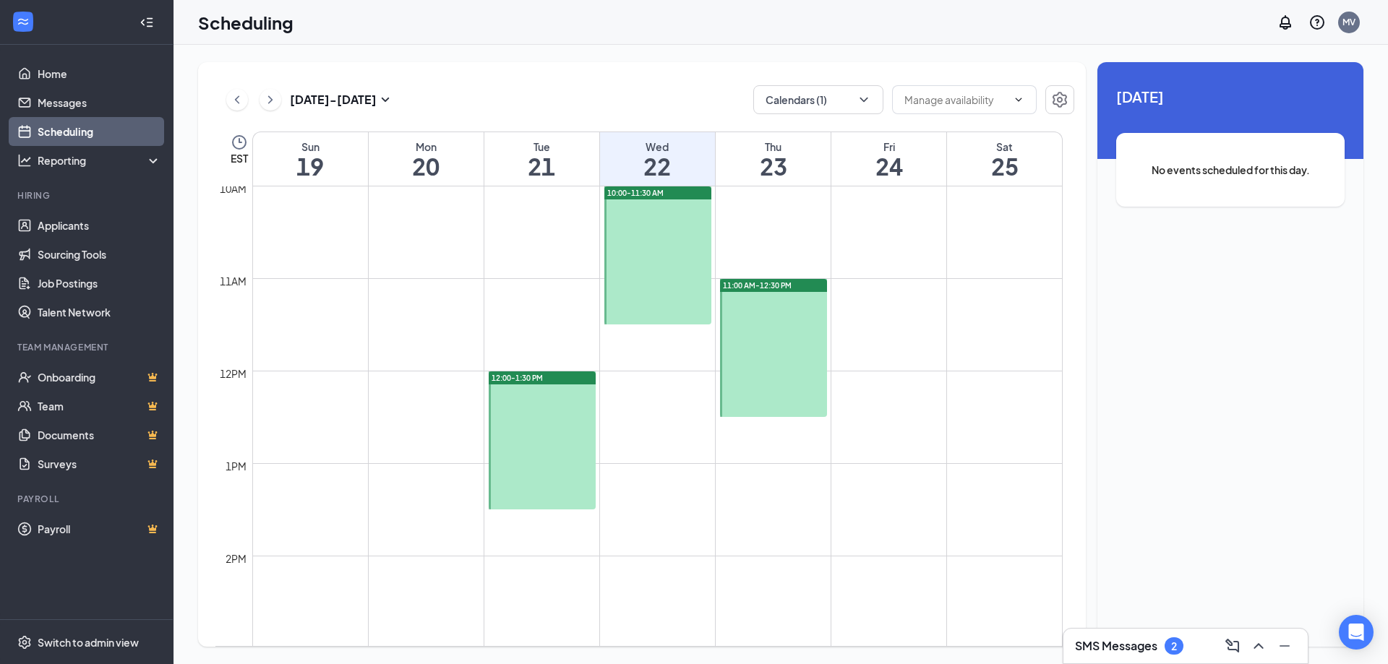
scroll to position [927, 0]
click at [510, 393] on div at bounding box center [542, 439] width 107 height 138
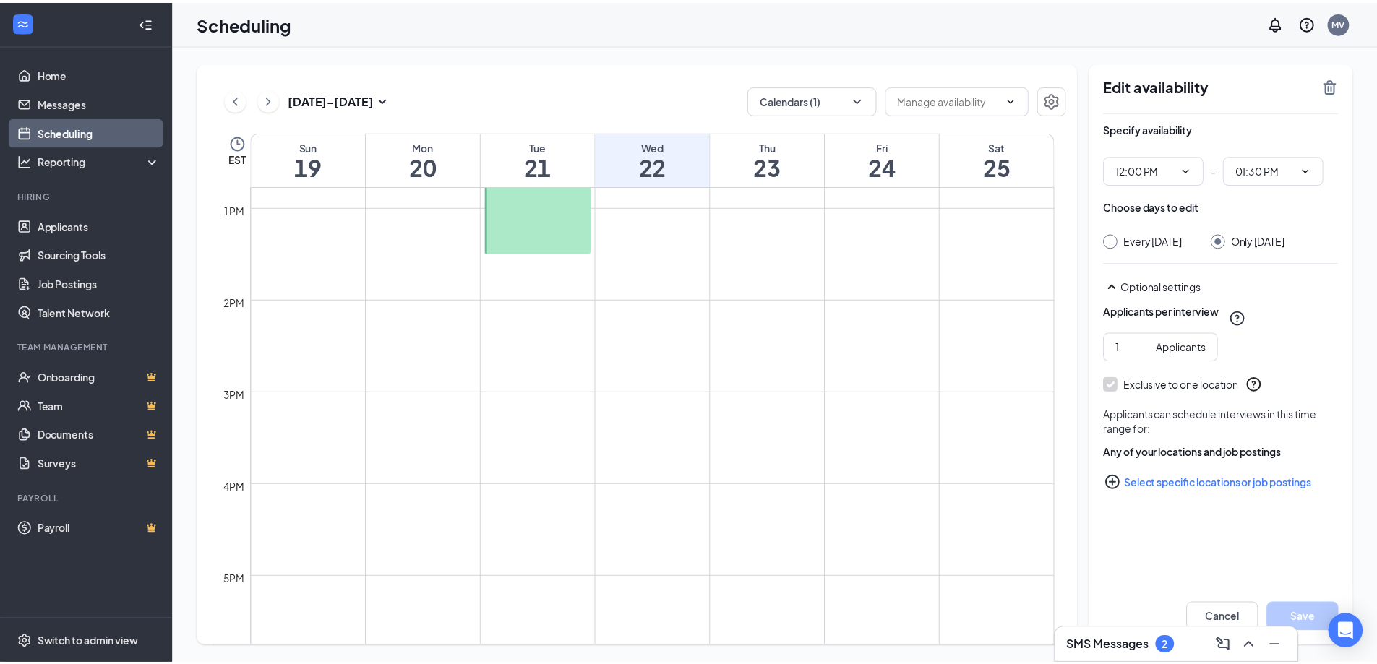
scroll to position [677, 0]
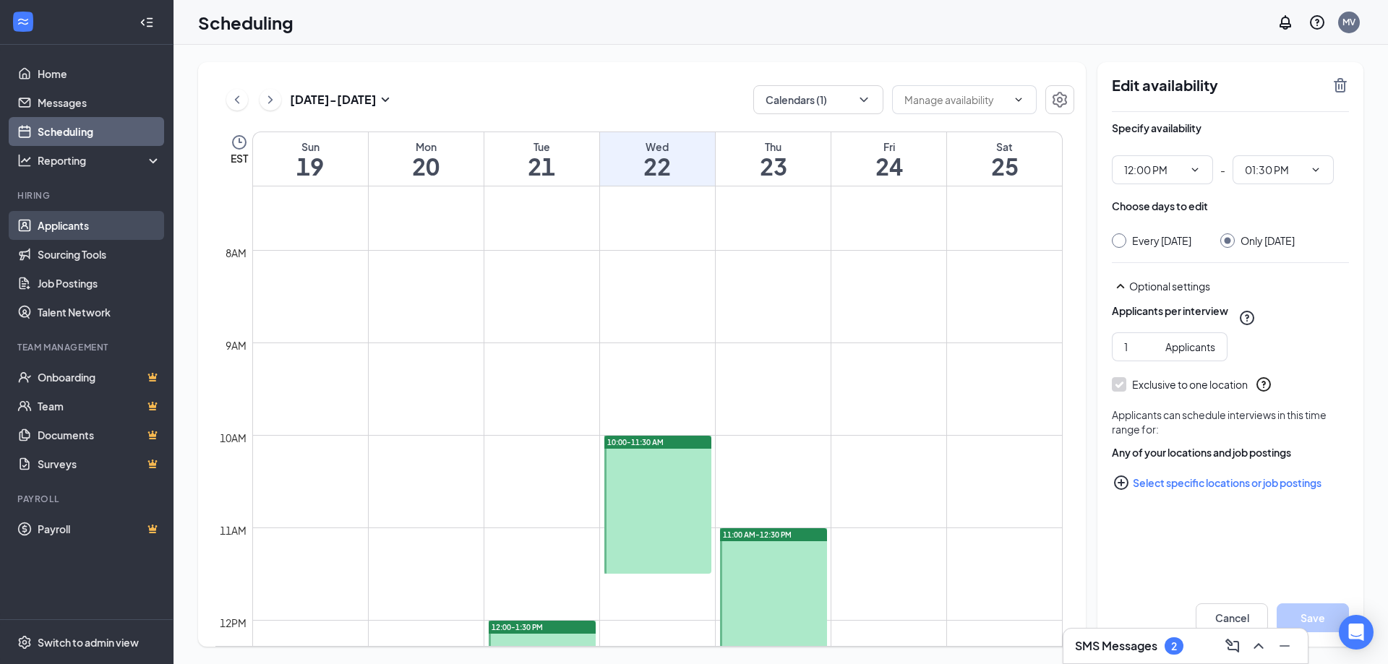
click at [62, 232] on link "Applicants" at bounding box center [100, 225] width 124 height 29
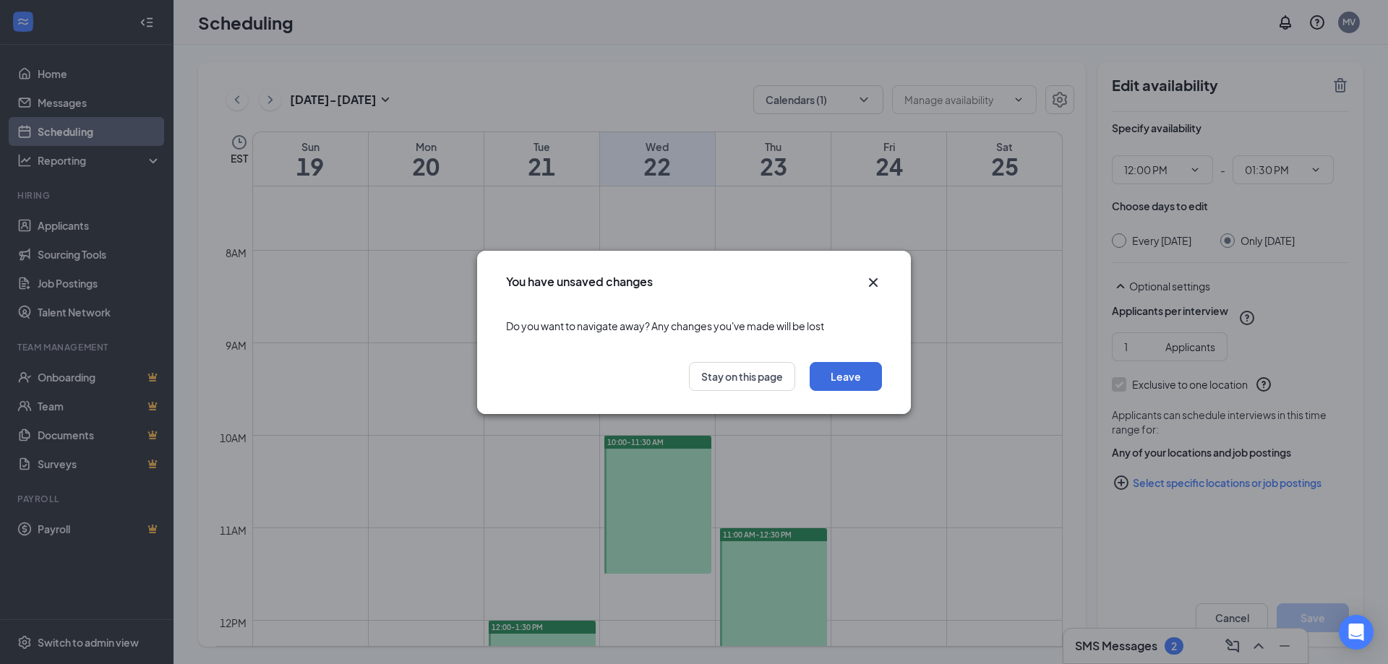
click at [808, 383] on div "Leave Stay on this page" at bounding box center [694, 376] width 376 height 29
click at [817, 376] on button "Leave" at bounding box center [846, 376] width 72 height 29
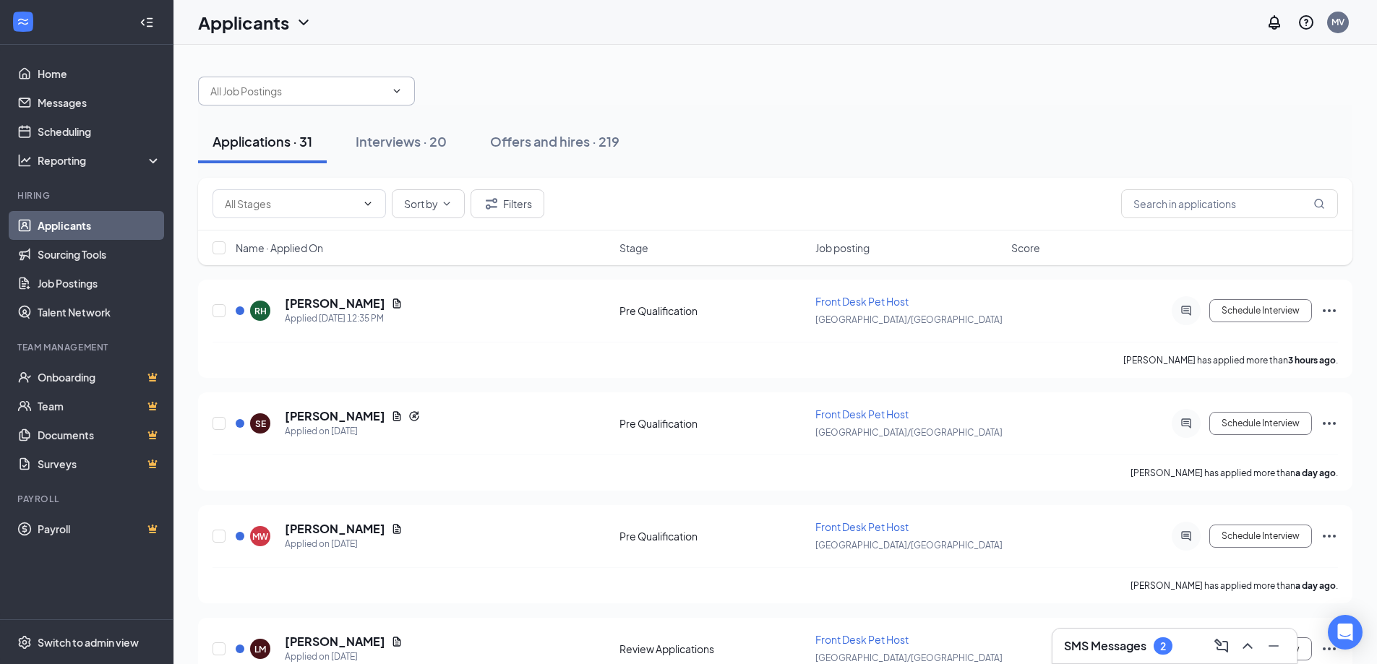
click at [301, 101] on span at bounding box center [306, 91] width 217 height 29
click at [318, 93] on input "text" at bounding box center [297, 91] width 175 height 16
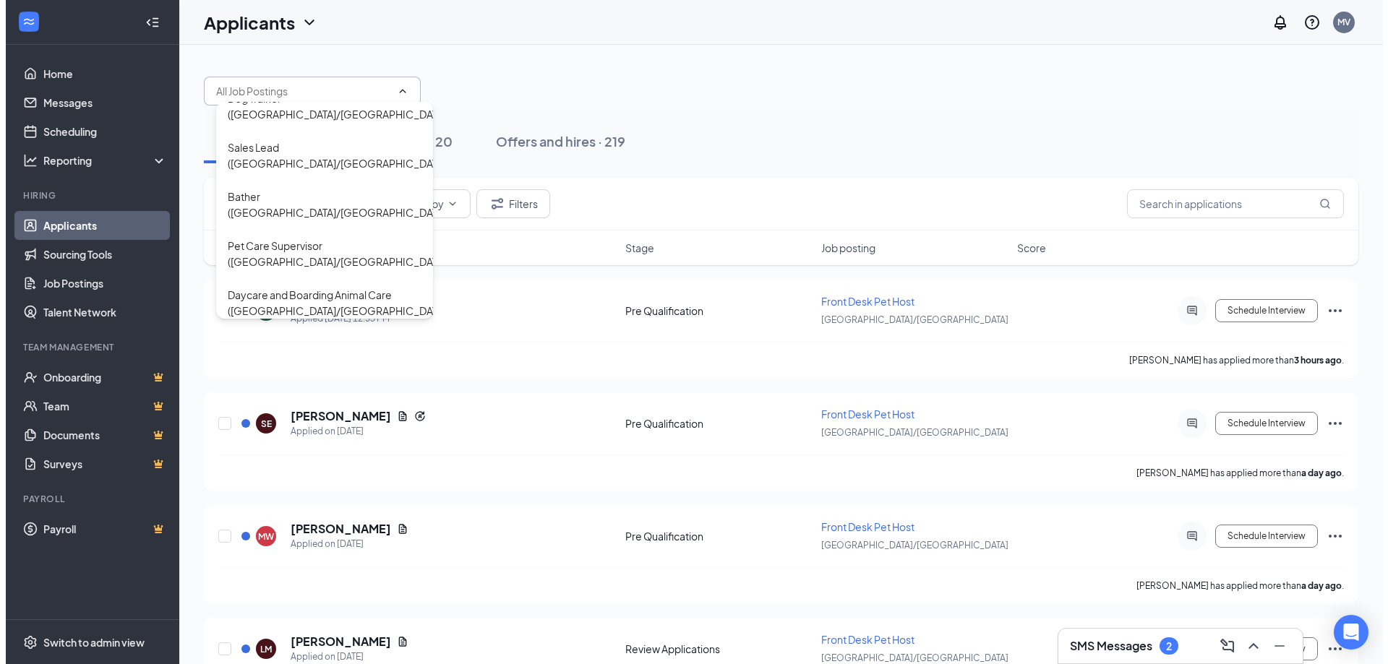
scroll to position [129, 0]
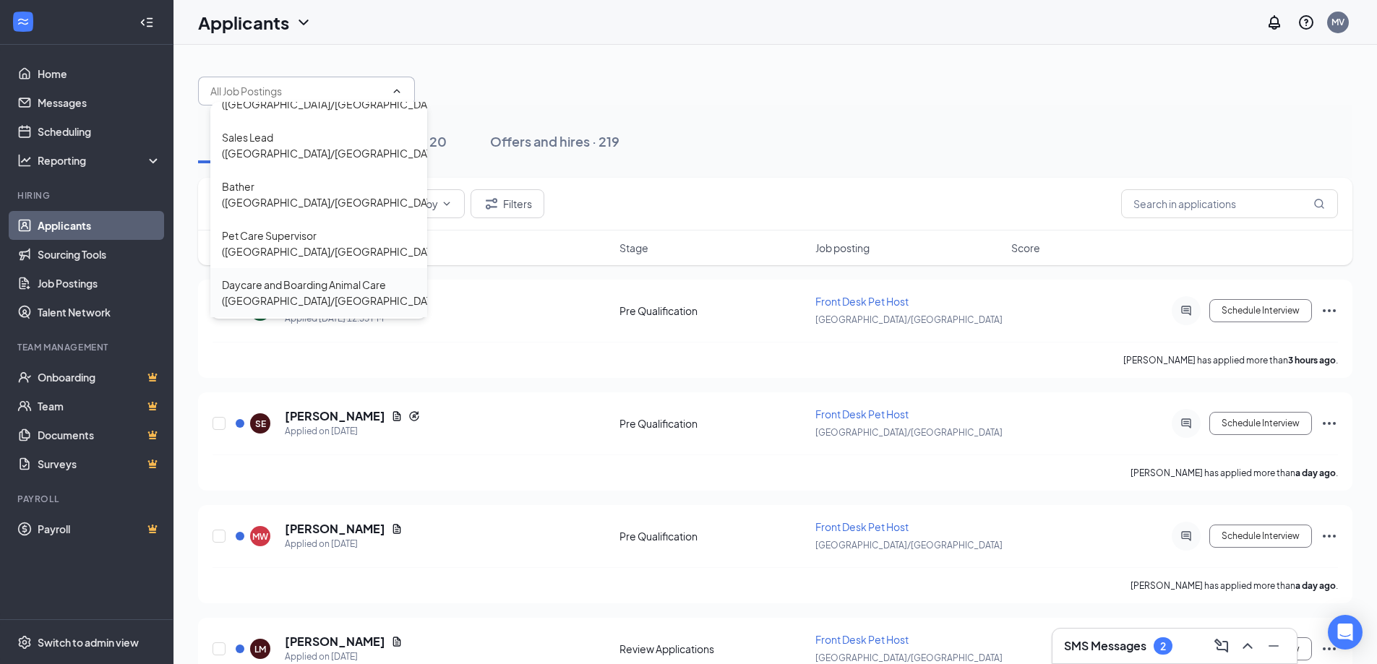
click at [303, 277] on div "Daycare and Boarding Animal Care ([GEOGRAPHIC_DATA]/[GEOGRAPHIC_DATA])" at bounding box center [332, 293] width 221 height 32
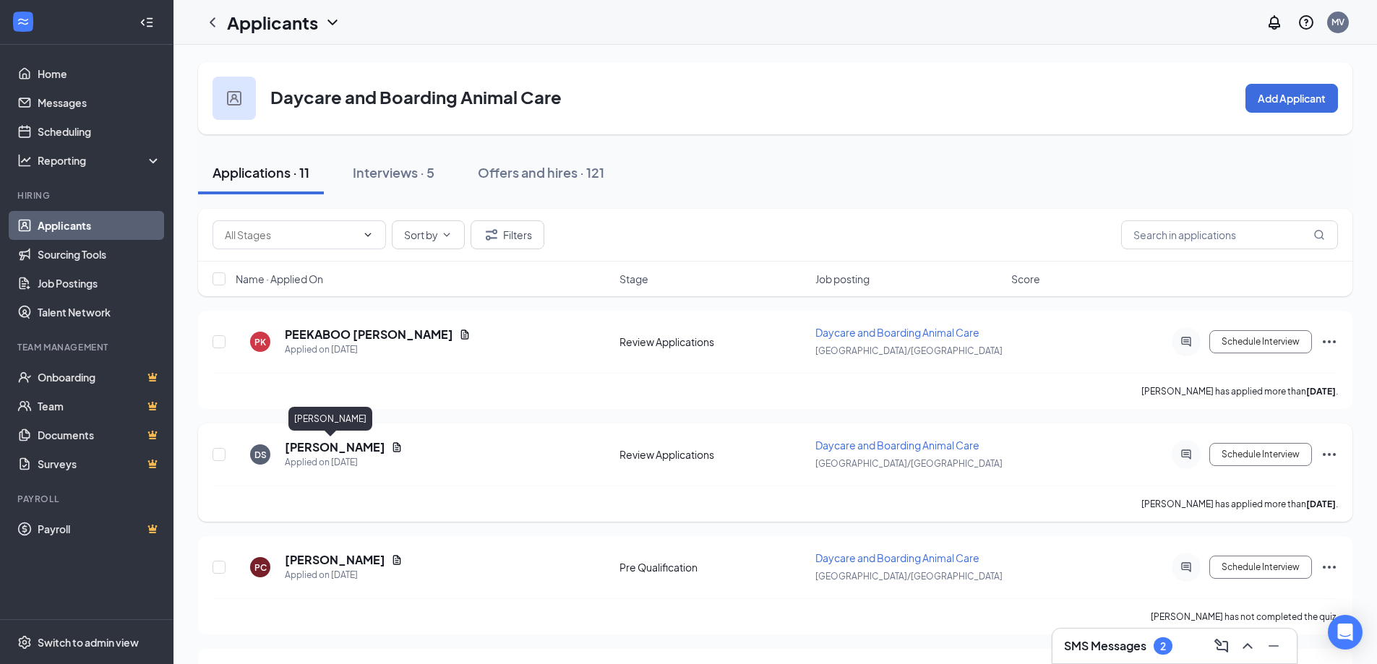
click at [308, 449] on h5 "[PERSON_NAME]" at bounding box center [335, 447] width 100 height 16
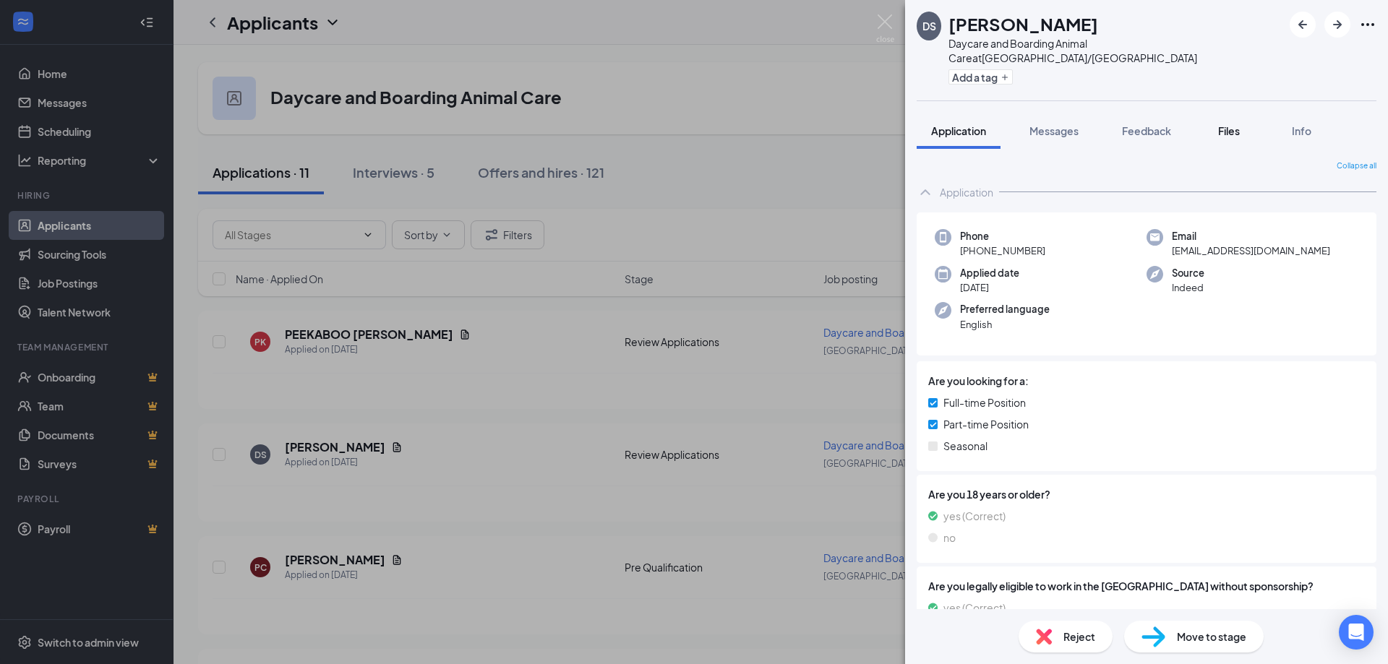
click at [1217, 124] on div "Files" at bounding box center [1228, 131] width 29 height 14
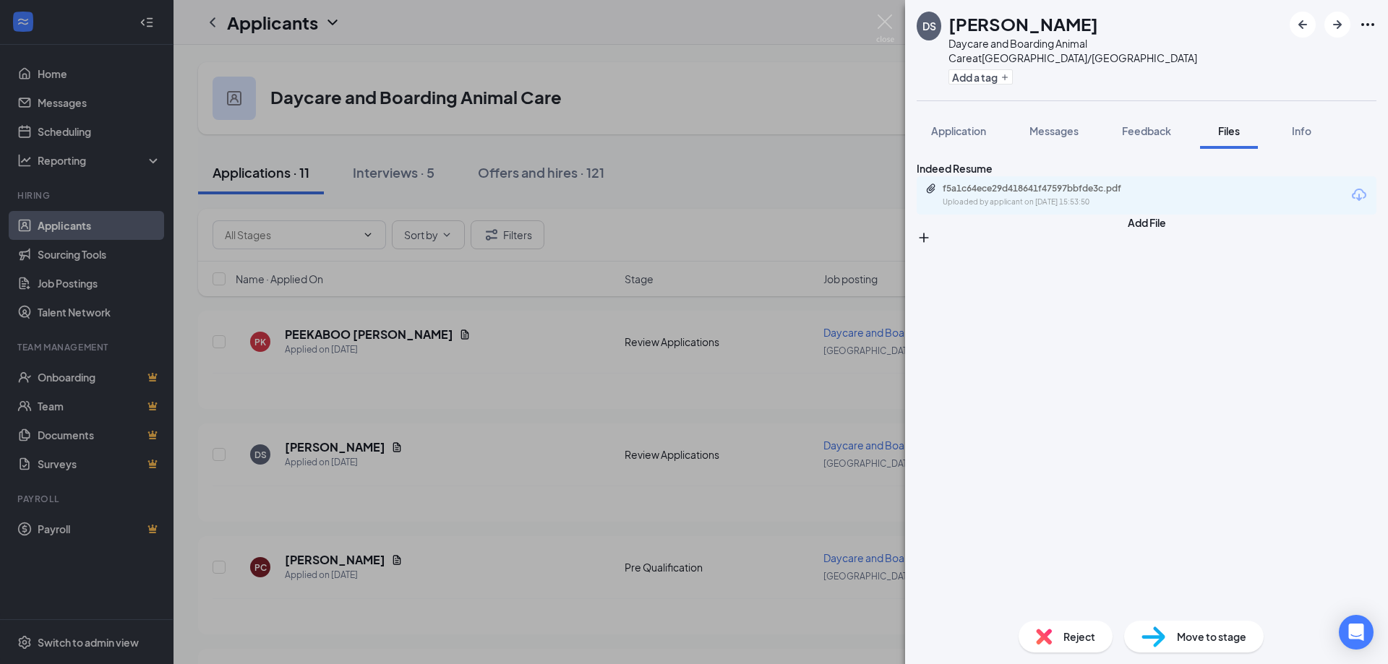
click at [1143, 193] on div "f5a1c64ece29d418641f47597bbfde3c.pdf" at bounding box center [1044, 189] width 202 height 12
drag, startPoint x: 852, startPoint y: 183, endPoint x: 870, endPoint y: 193, distance: 20.7
click at [852, 183] on div "DS [PERSON_NAME] Daycare and Boarding Animal Care at [GEOGRAPHIC_DATA]/Cincinna…" at bounding box center [694, 332] width 1388 height 664
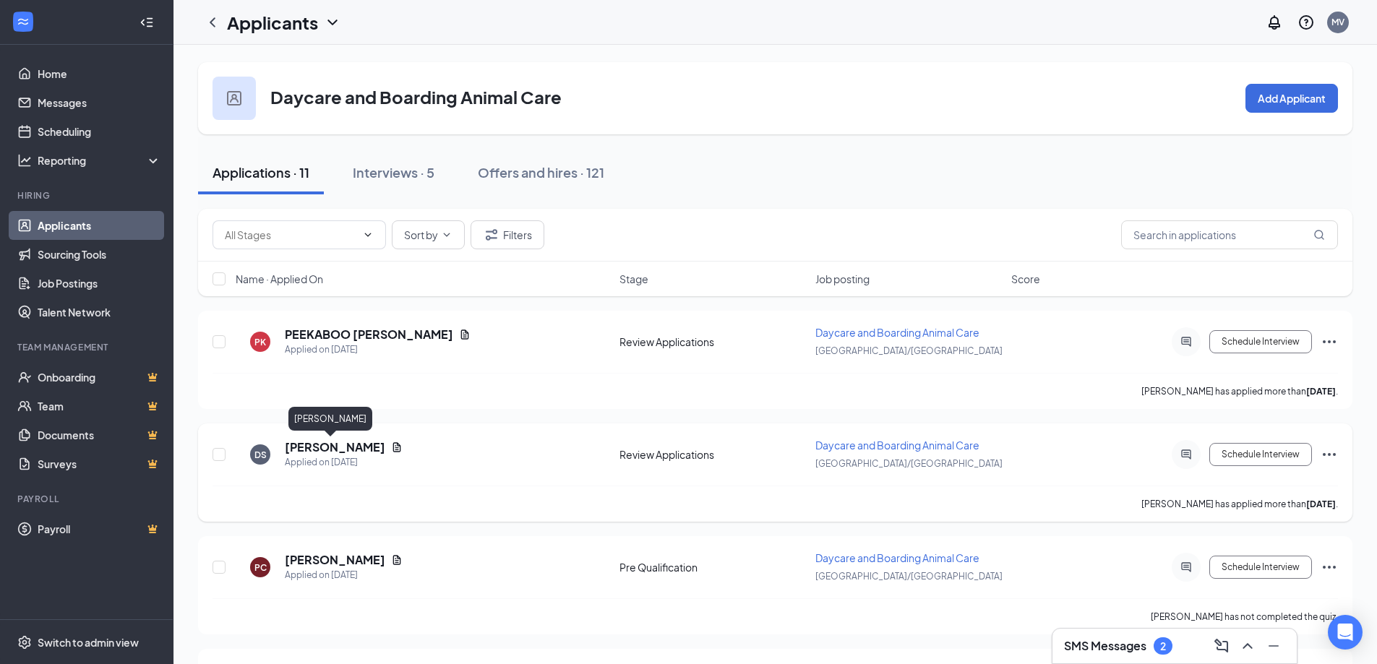
click at [311, 450] on h5 "[PERSON_NAME]" at bounding box center [335, 447] width 100 height 16
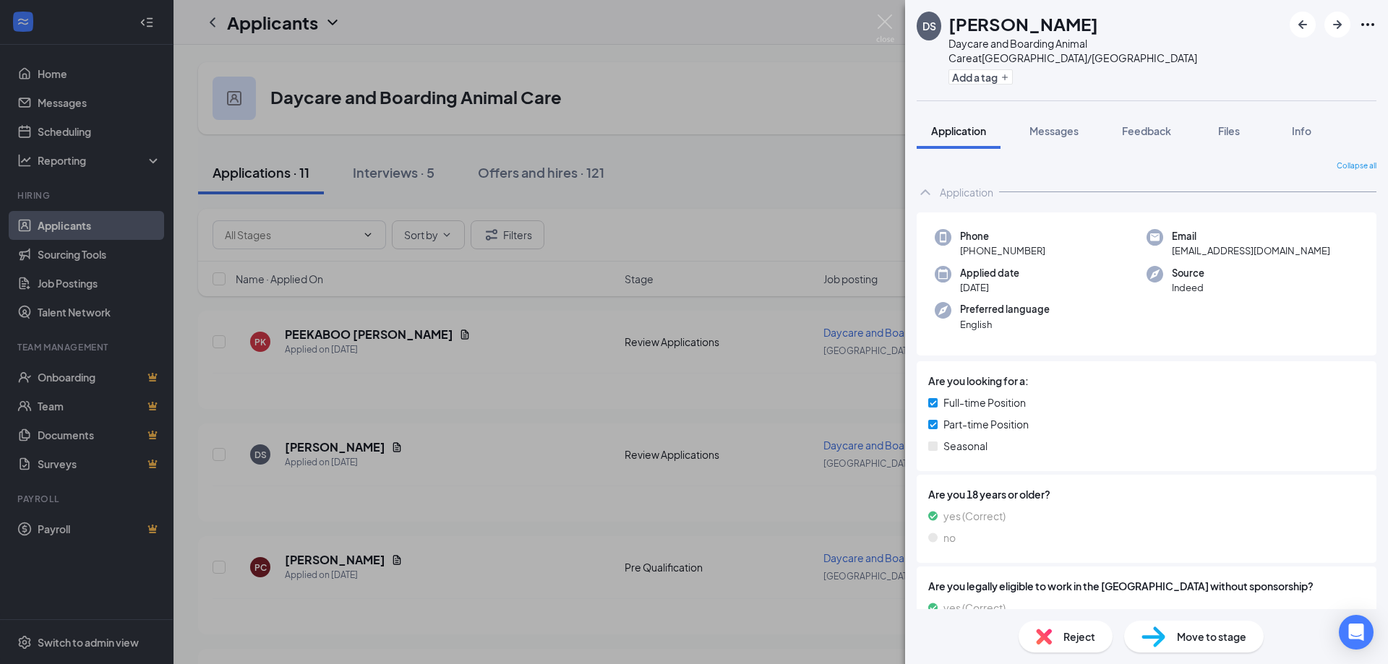
click at [1149, 634] on img at bounding box center [1153, 637] width 24 height 21
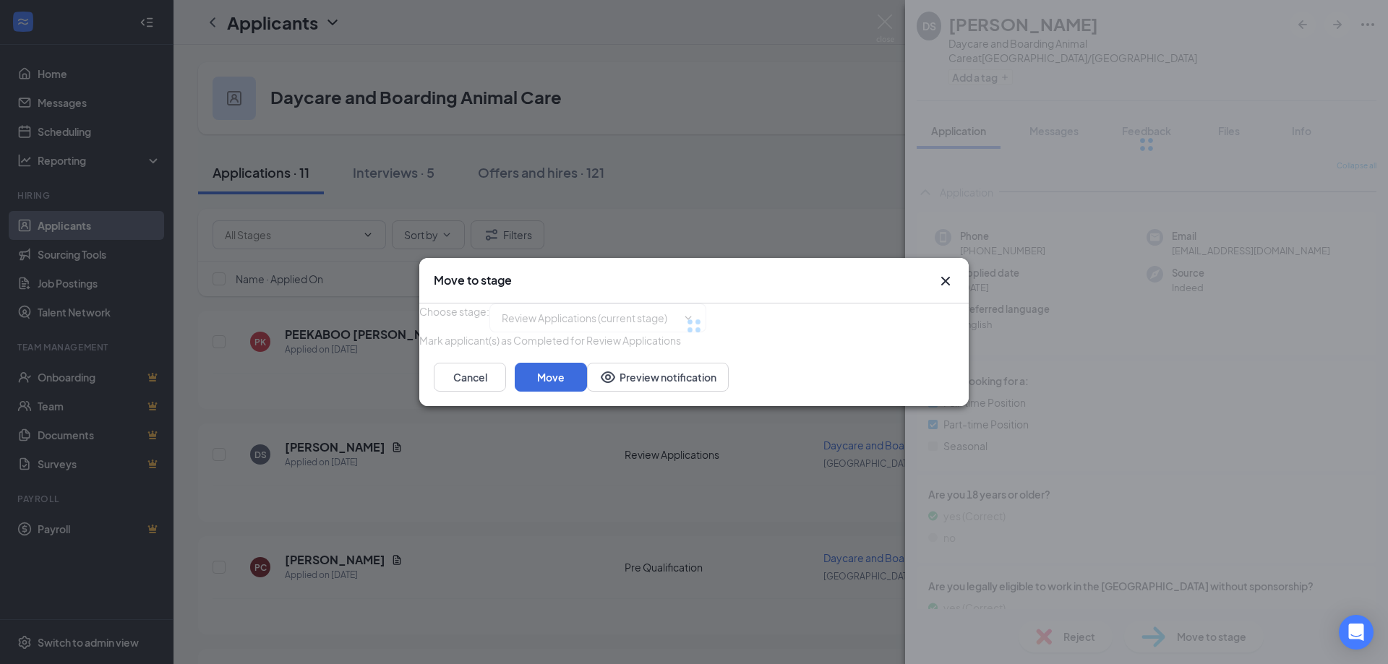
type input "Interview (next stage)"
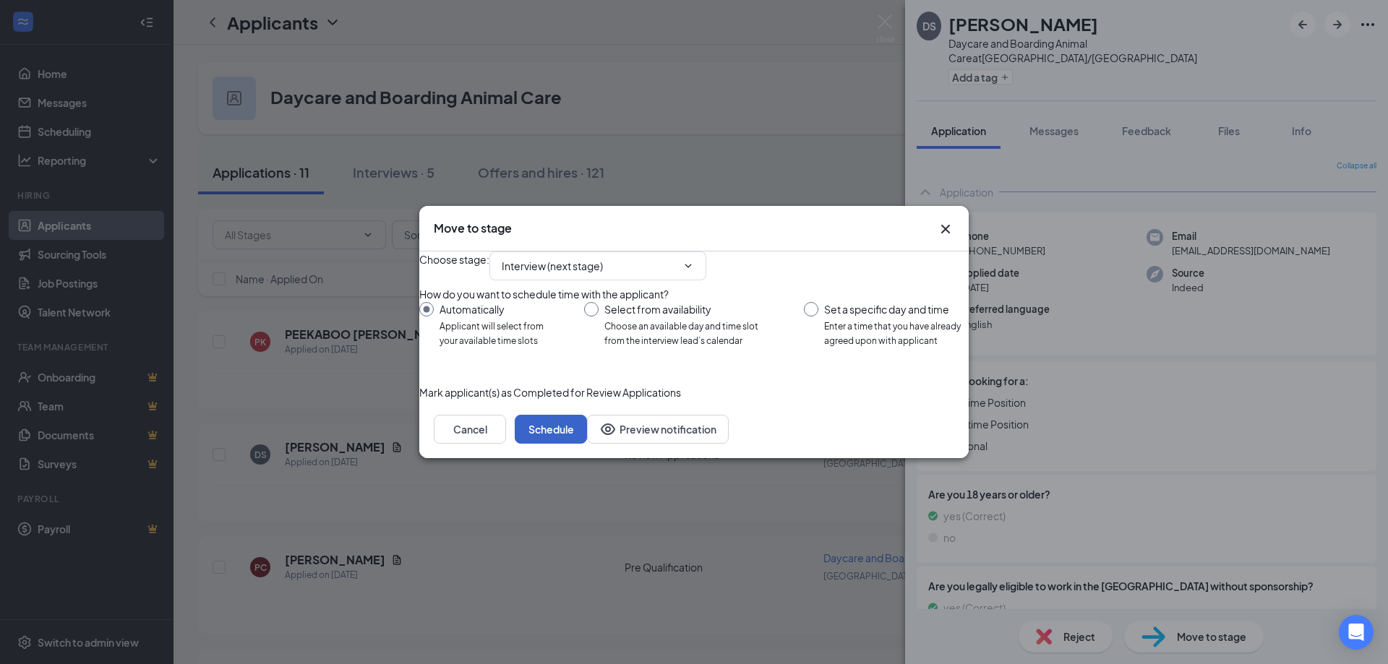
click at [587, 444] on button "Schedule" at bounding box center [551, 429] width 72 height 29
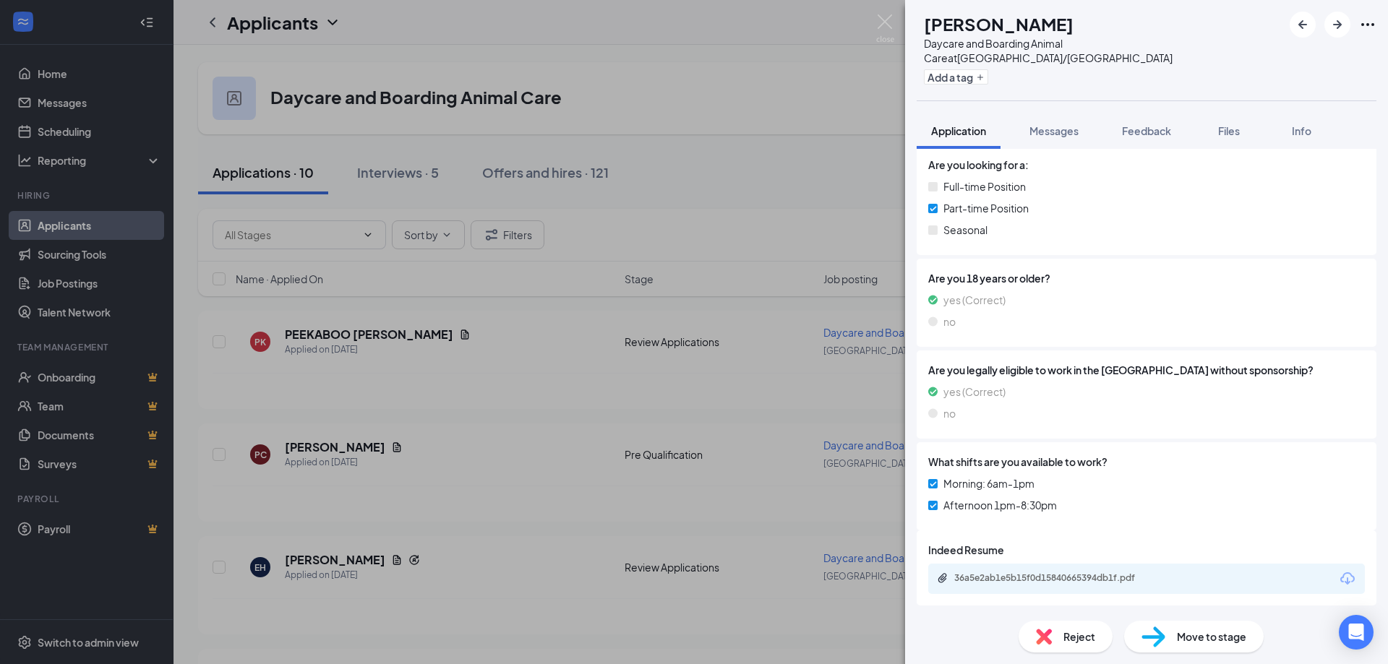
scroll to position [273, 0]
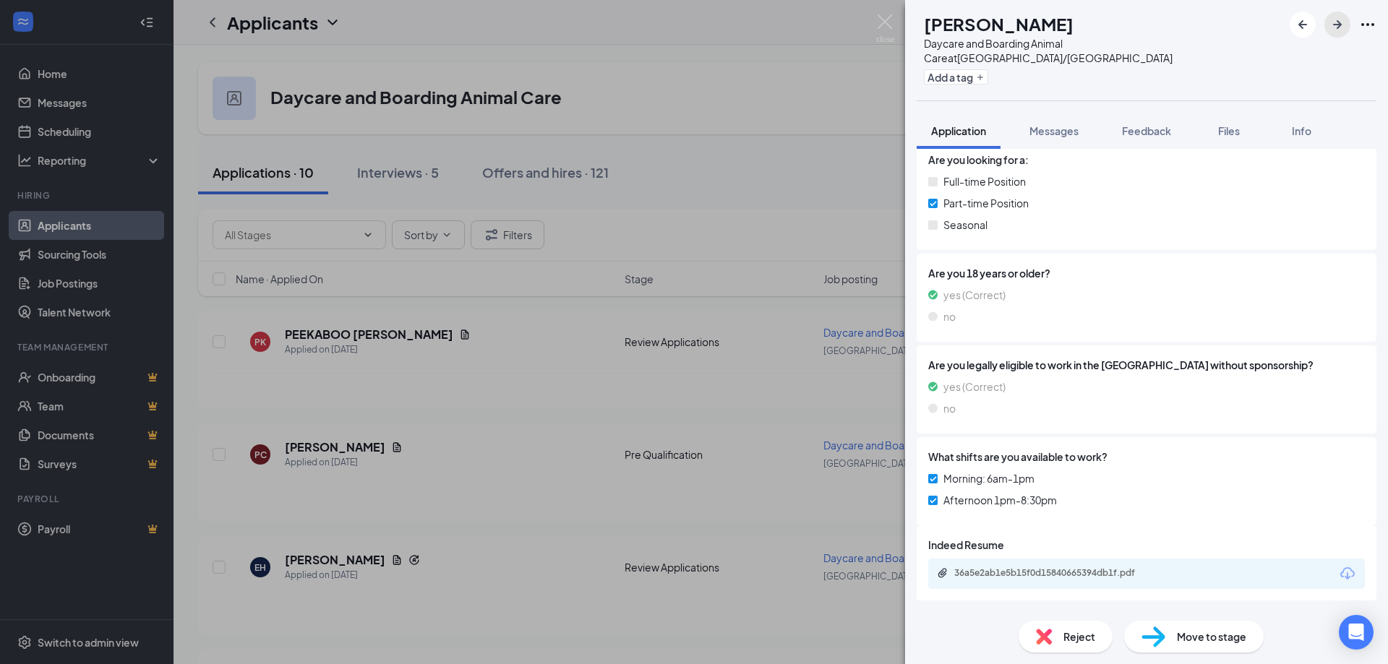
click at [1334, 22] on icon "ArrowRight" at bounding box center [1336, 24] width 17 height 17
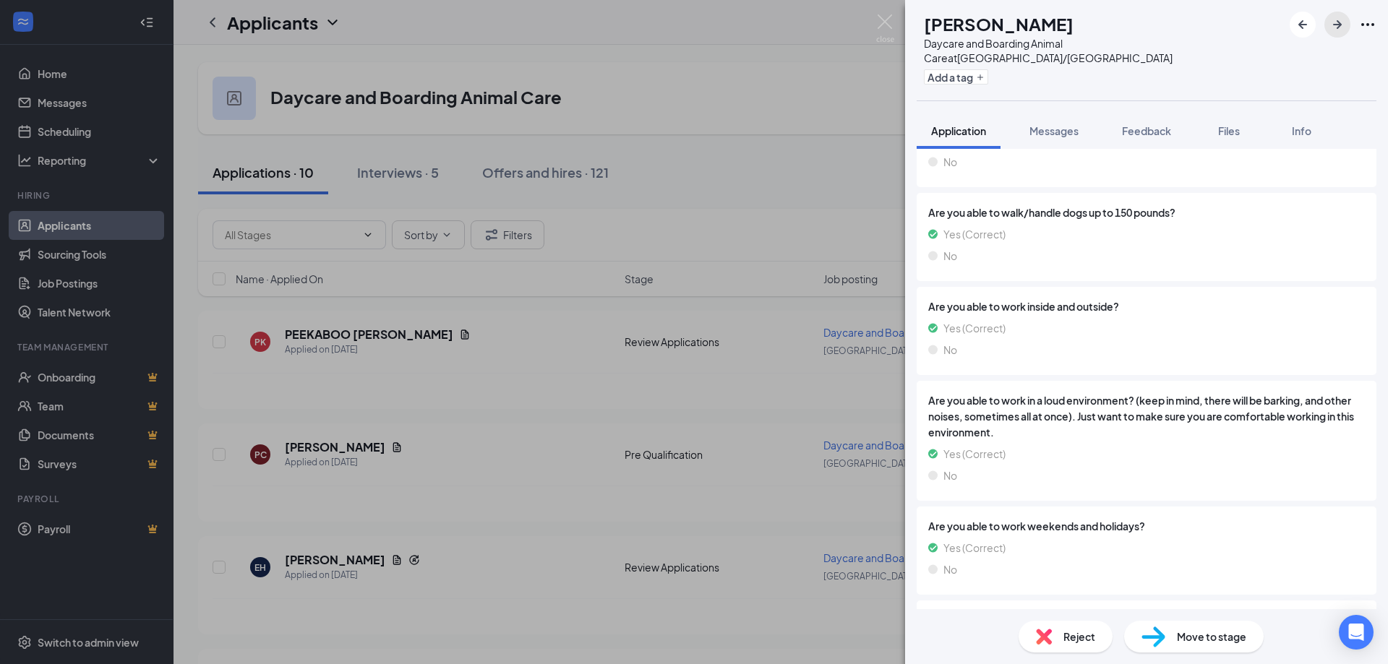
scroll to position [1229, 0]
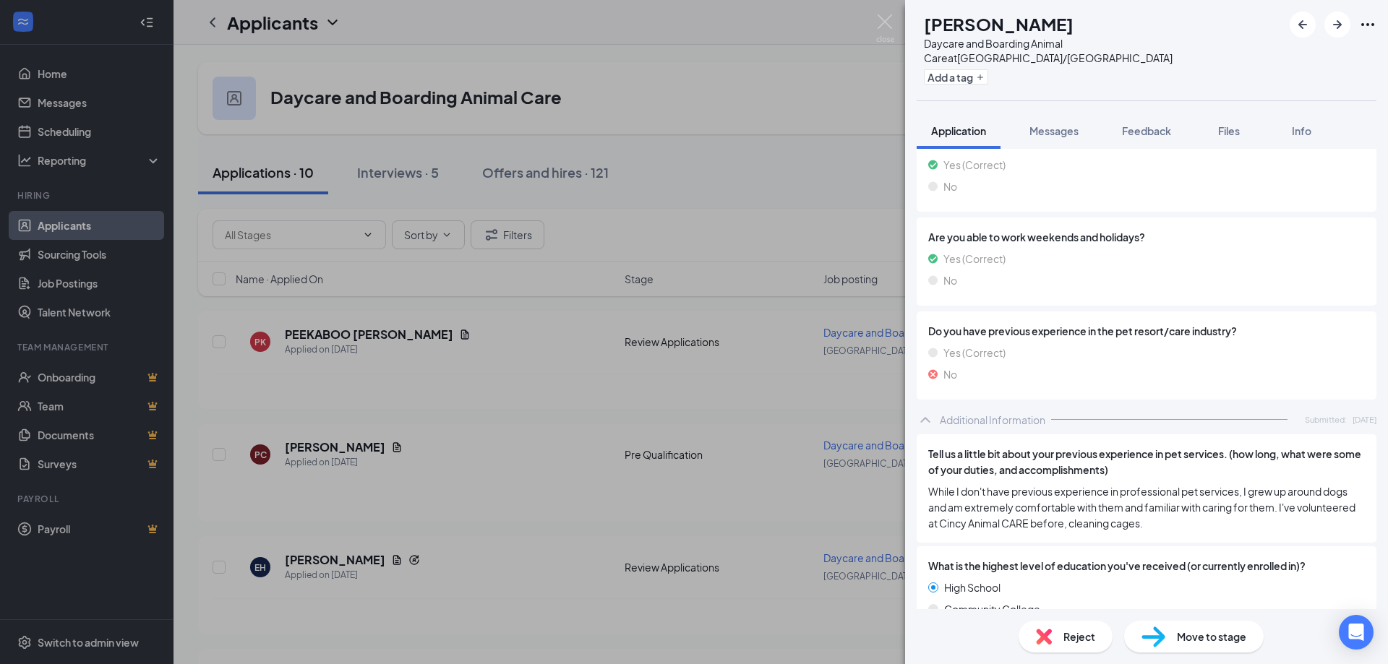
click at [1191, 640] on span "Move to stage" at bounding box center [1211, 637] width 69 height 16
type input "Interview (next stage)"
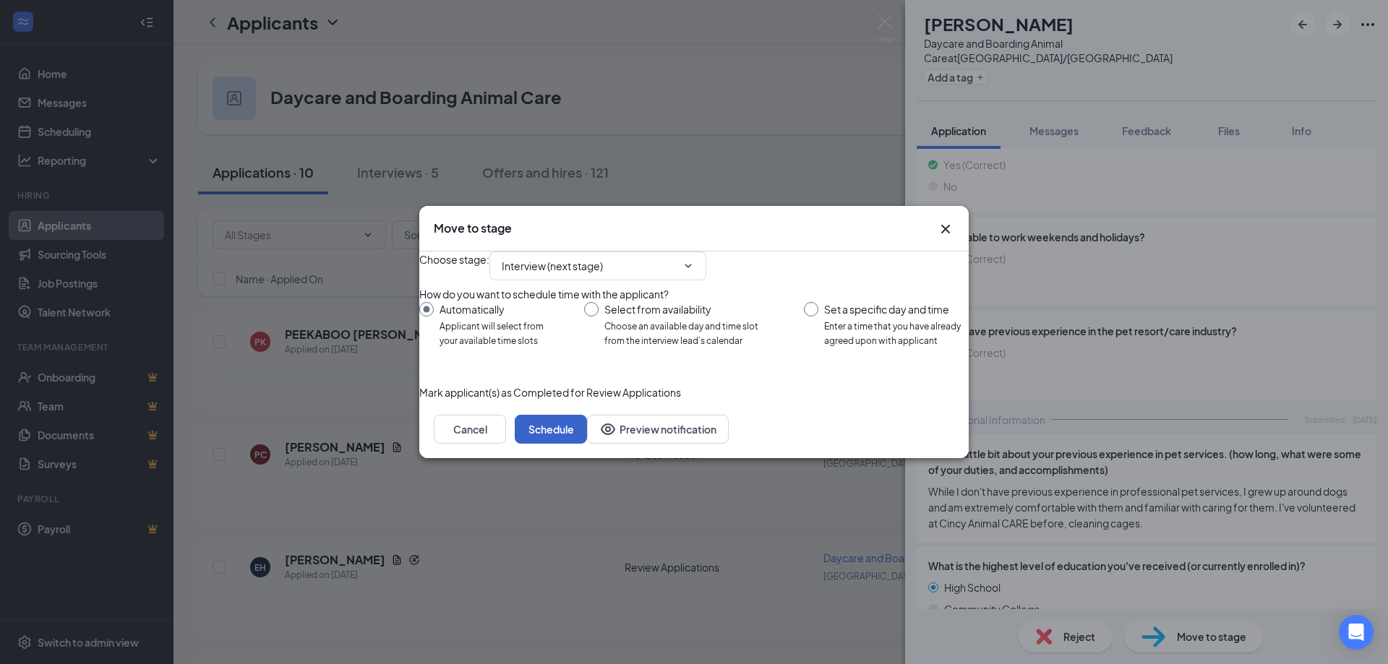
click at [587, 444] on button "Schedule" at bounding box center [551, 429] width 72 height 29
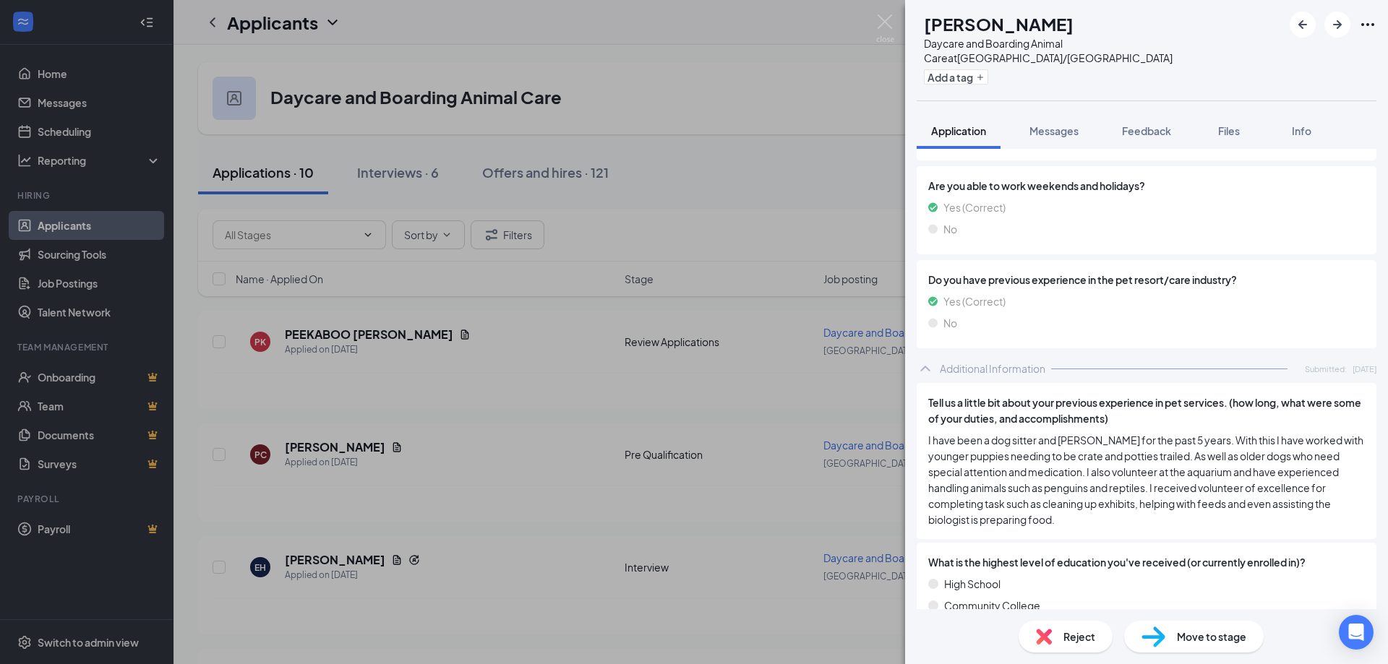
scroll to position [1301, 0]
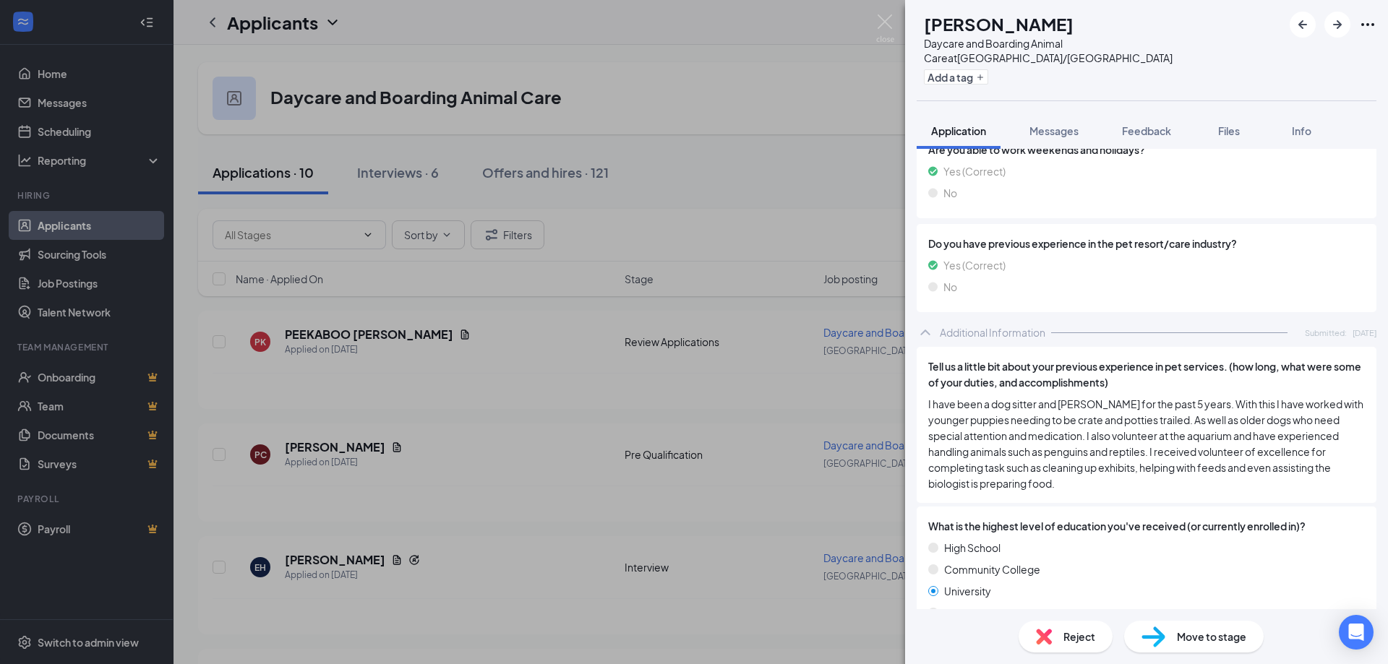
click at [1219, 641] on span "Move to stage" at bounding box center [1211, 637] width 69 height 16
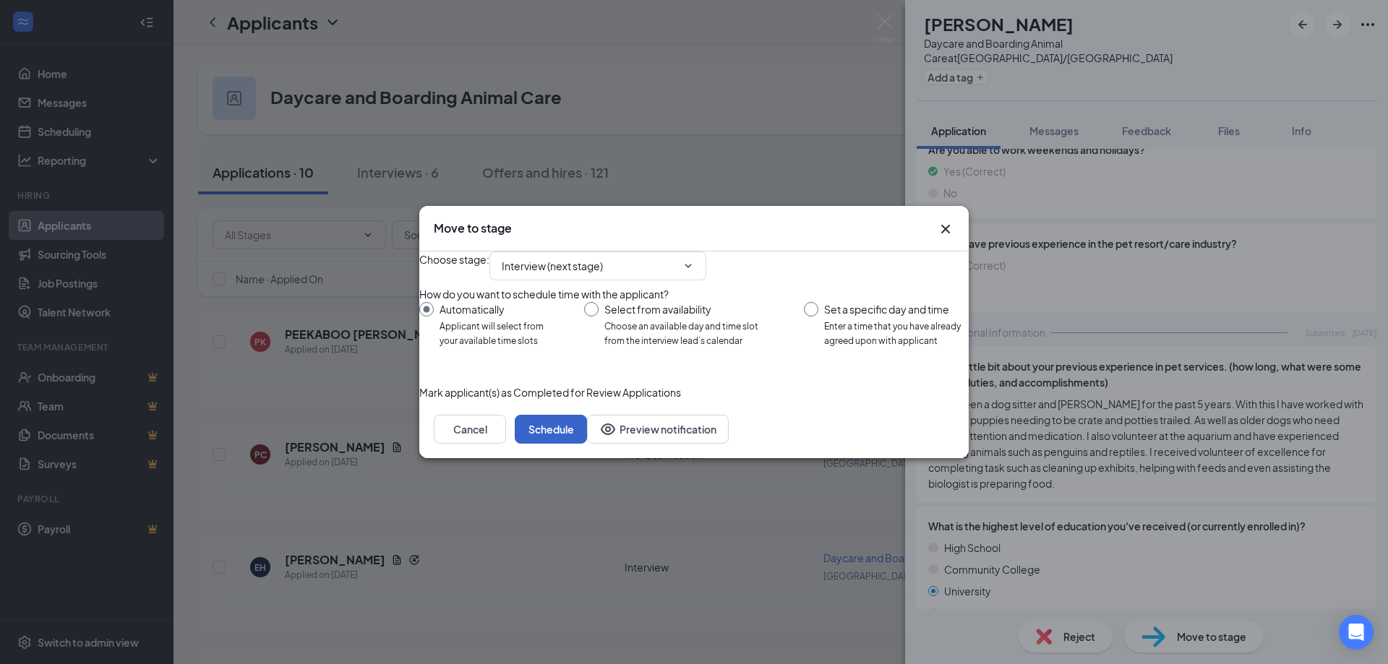
click at [587, 444] on button "Schedule" at bounding box center [551, 429] width 72 height 29
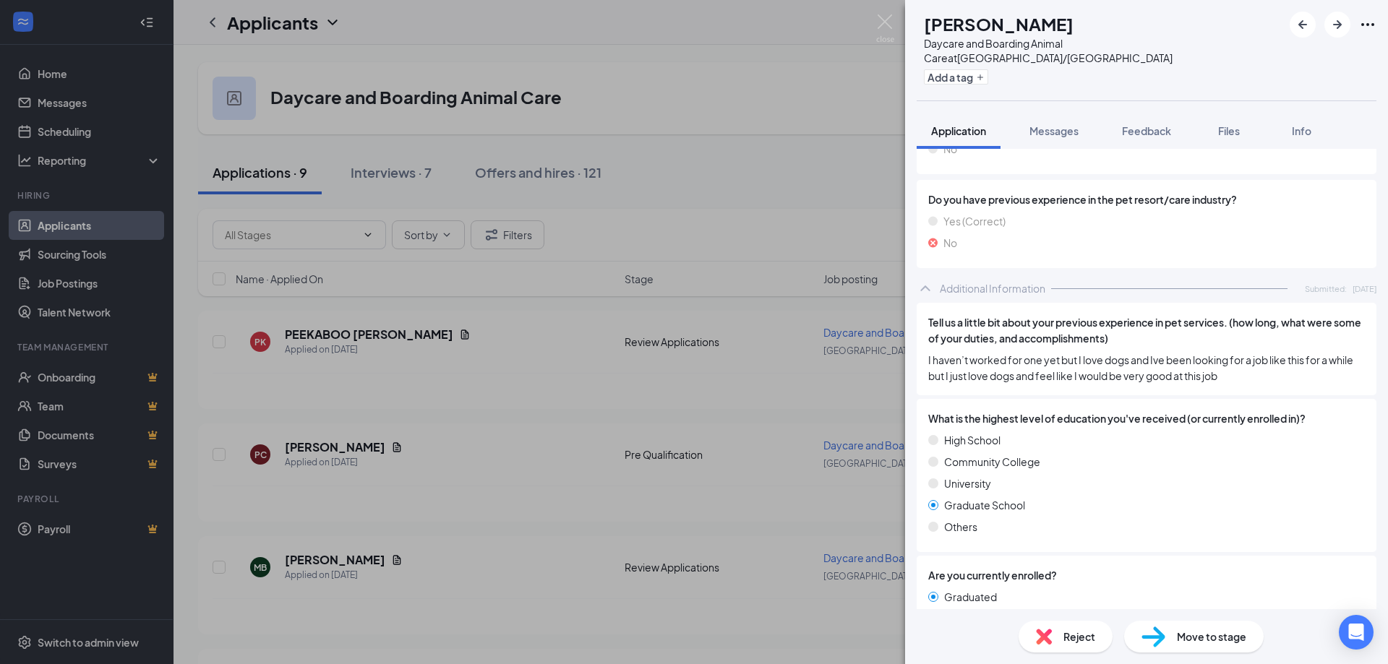
scroll to position [1301, 0]
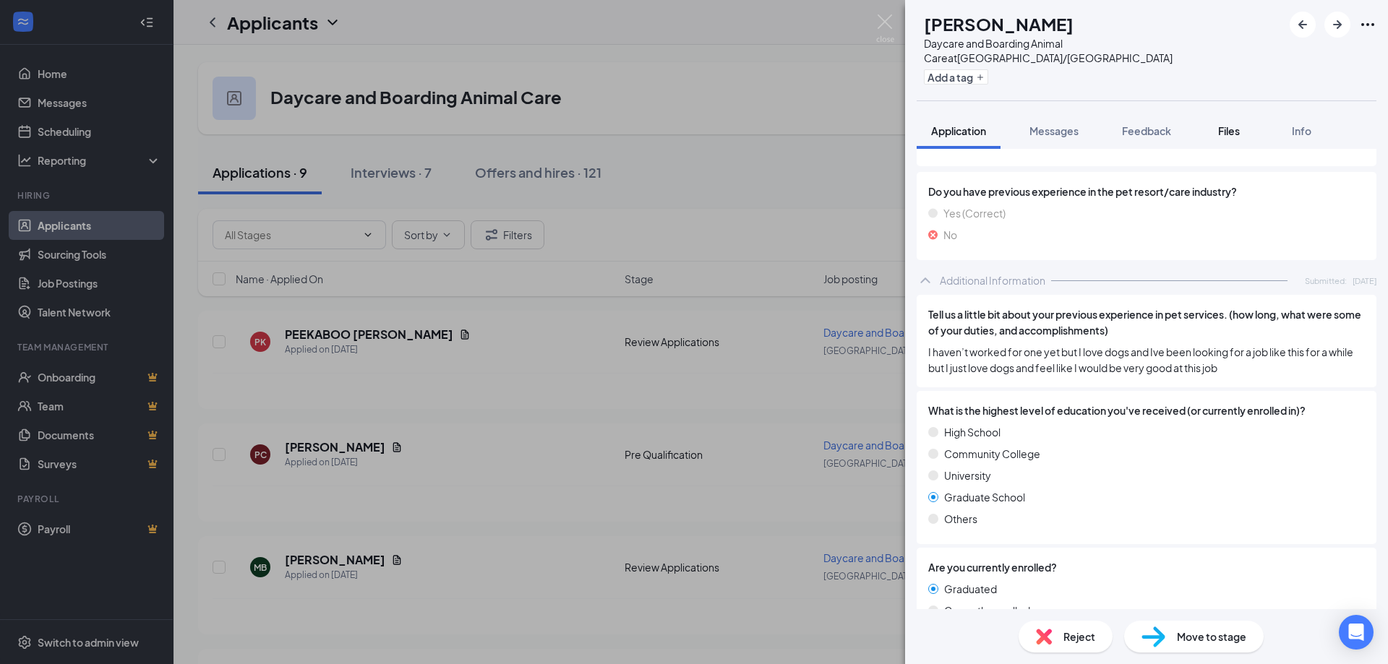
click at [1206, 113] on button "Files" at bounding box center [1229, 131] width 58 height 36
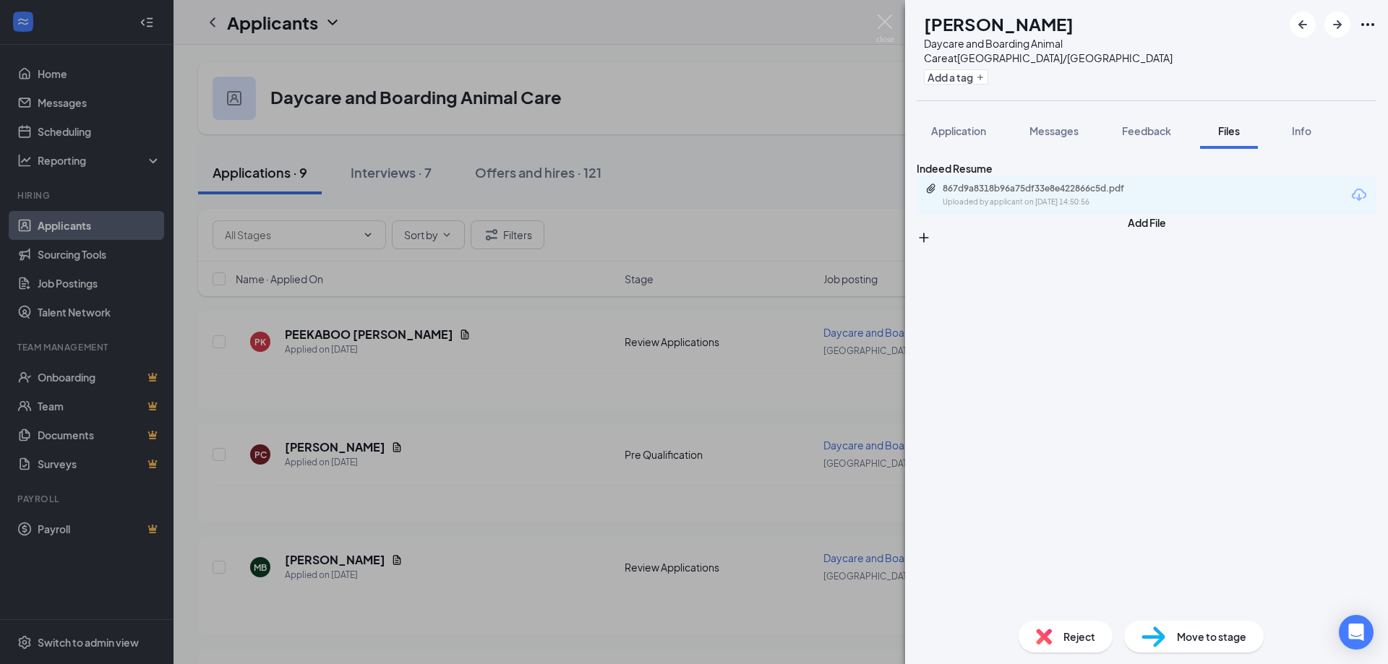
click at [1060, 176] on div "867d9a8318b96a75df33e8e422866c5d.pdf Uploaded by applicant on [DATE] 14:50:56" at bounding box center [1045, 162] width 192 height 36
click at [1064, 194] on div "867d9a8318b96a75df33e8e422866c5d.pdf" at bounding box center [1044, 189] width 202 height 12
click at [1222, 638] on span "Move to stage" at bounding box center [1211, 637] width 69 height 16
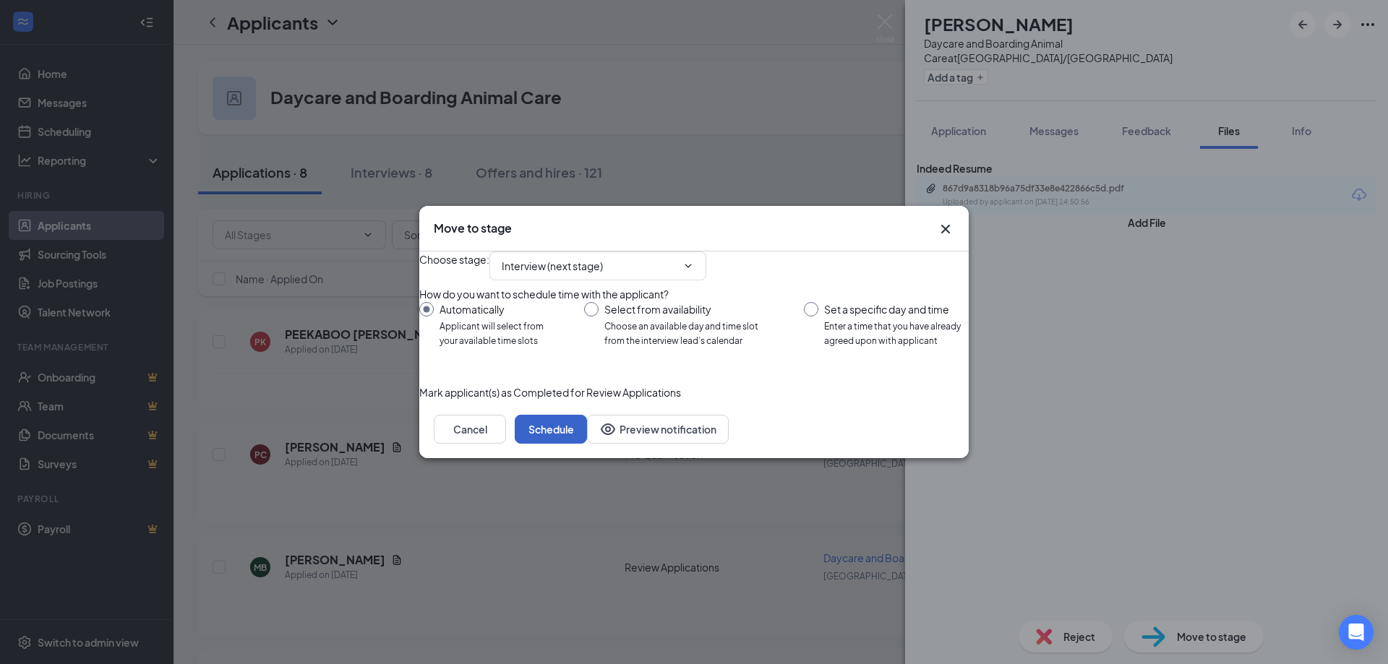
click at [587, 444] on button "Schedule" at bounding box center [551, 429] width 72 height 29
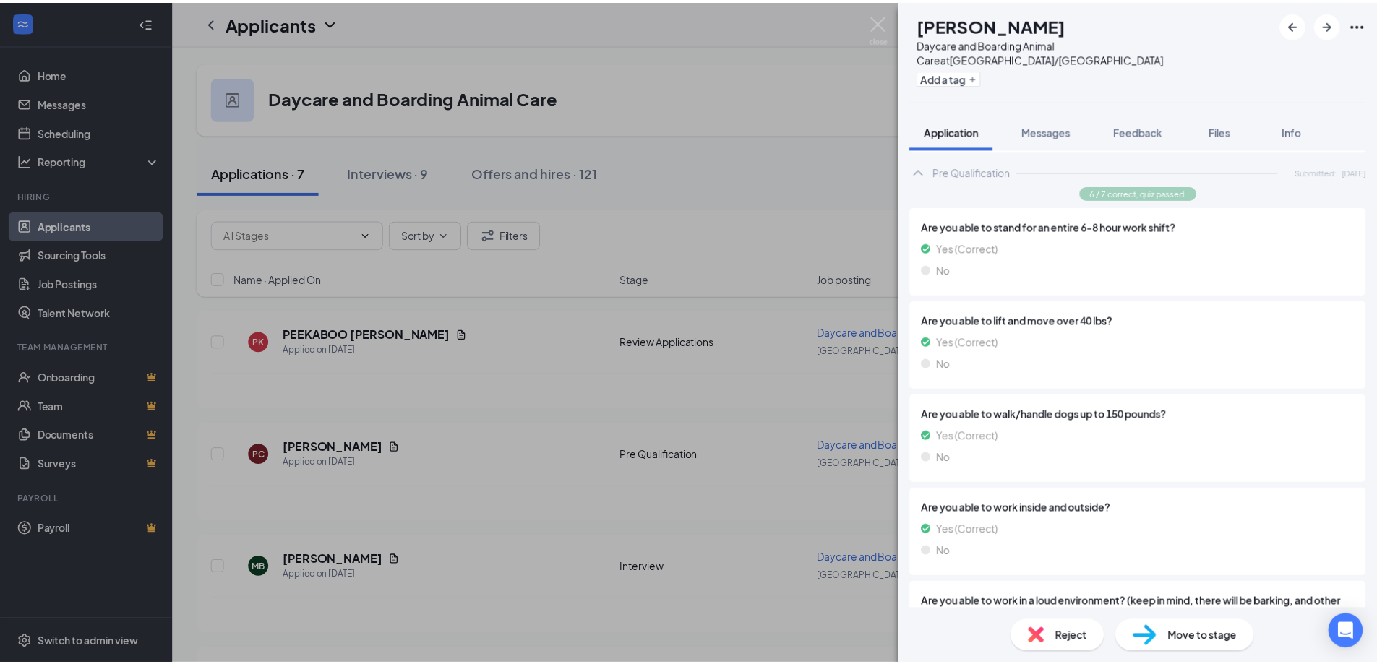
scroll to position [1156, 0]
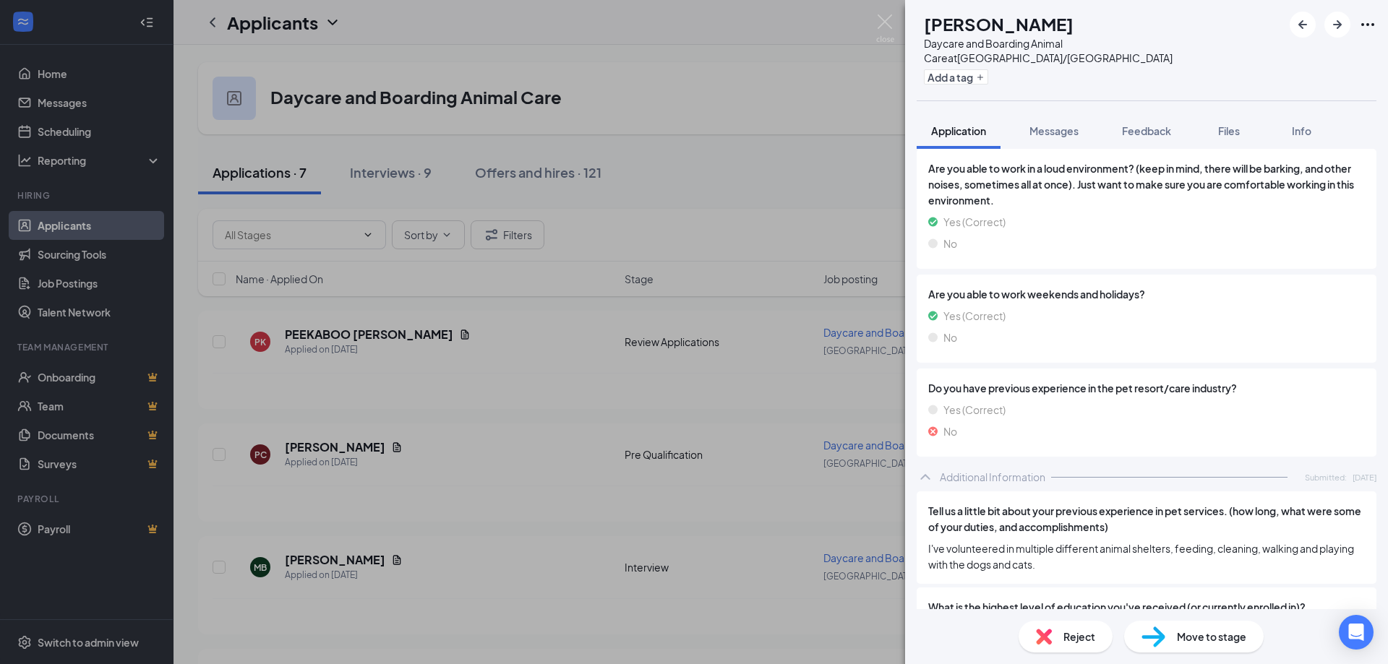
click at [729, 131] on div "SA [PERSON_NAME] Daycare and Boarding Animal Care at [GEOGRAPHIC_DATA]/Cincinna…" at bounding box center [694, 332] width 1388 height 664
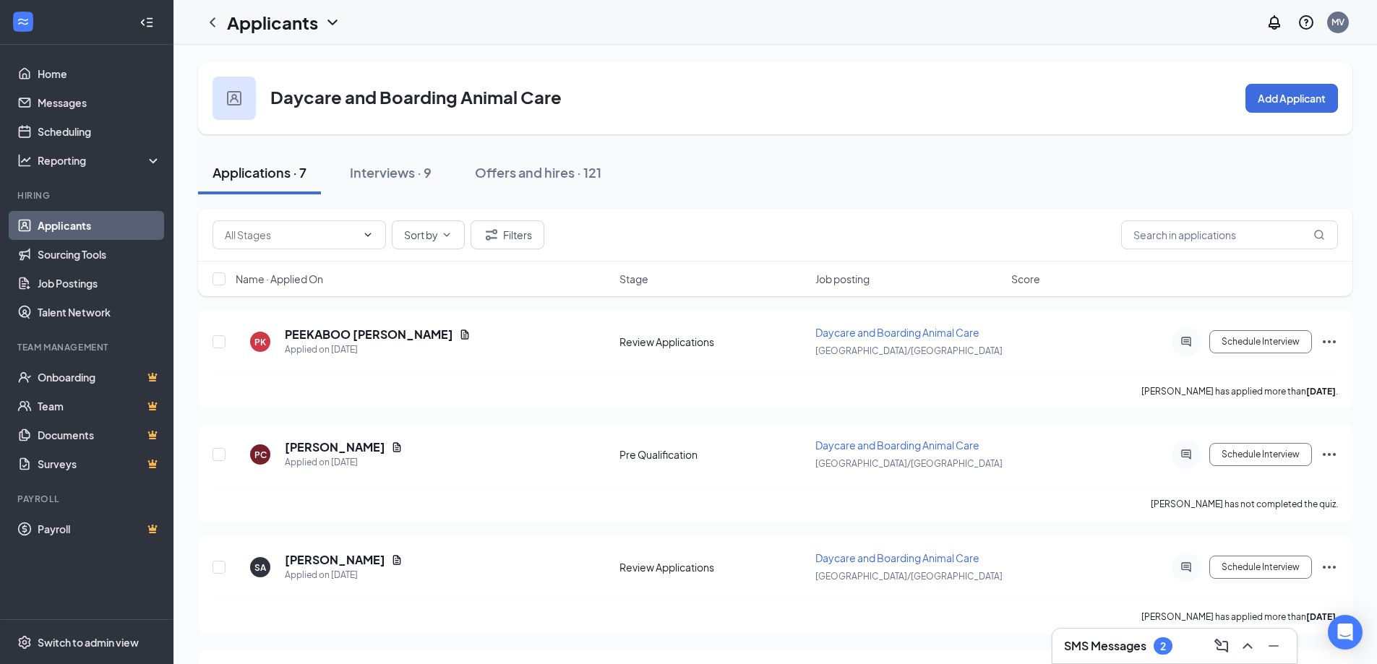
click at [1110, 642] on h3 "SMS Messages" at bounding box center [1105, 646] width 82 height 16
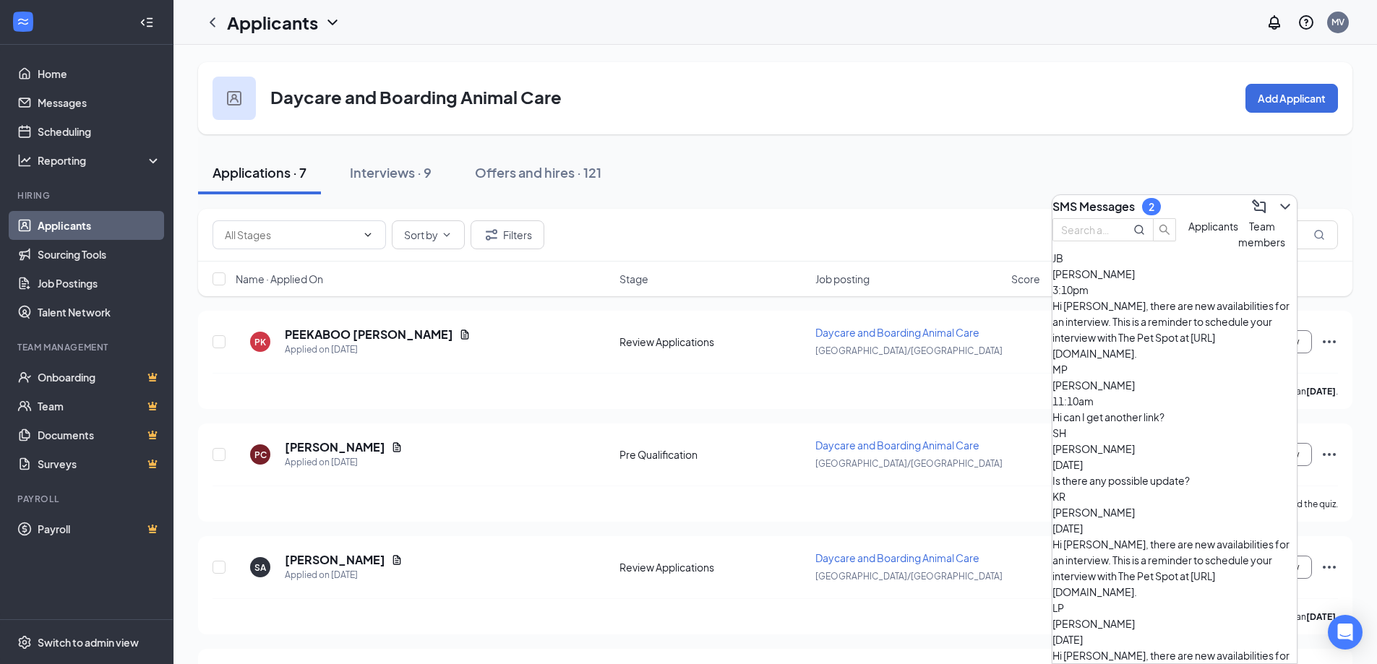
click at [1188, 473] on div "Is there any possible update?" at bounding box center [1174, 481] width 244 height 16
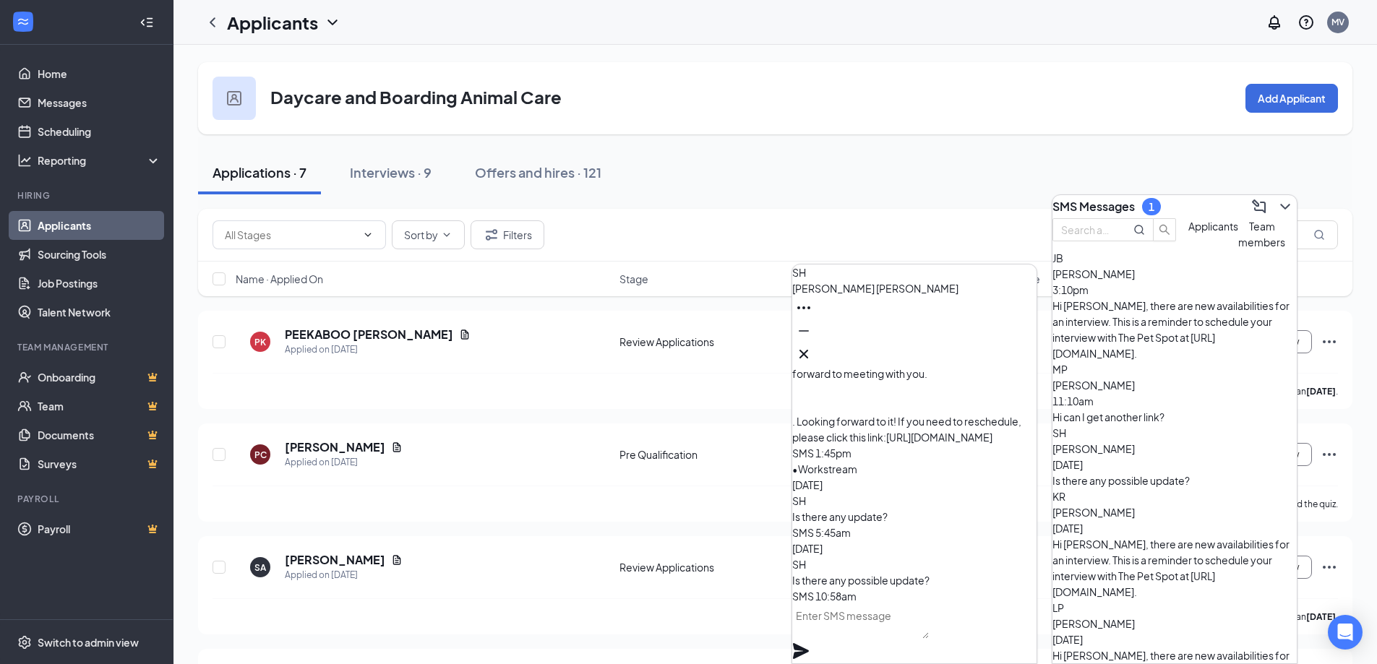
click at [889, 638] on textarea at bounding box center [860, 621] width 137 height 35
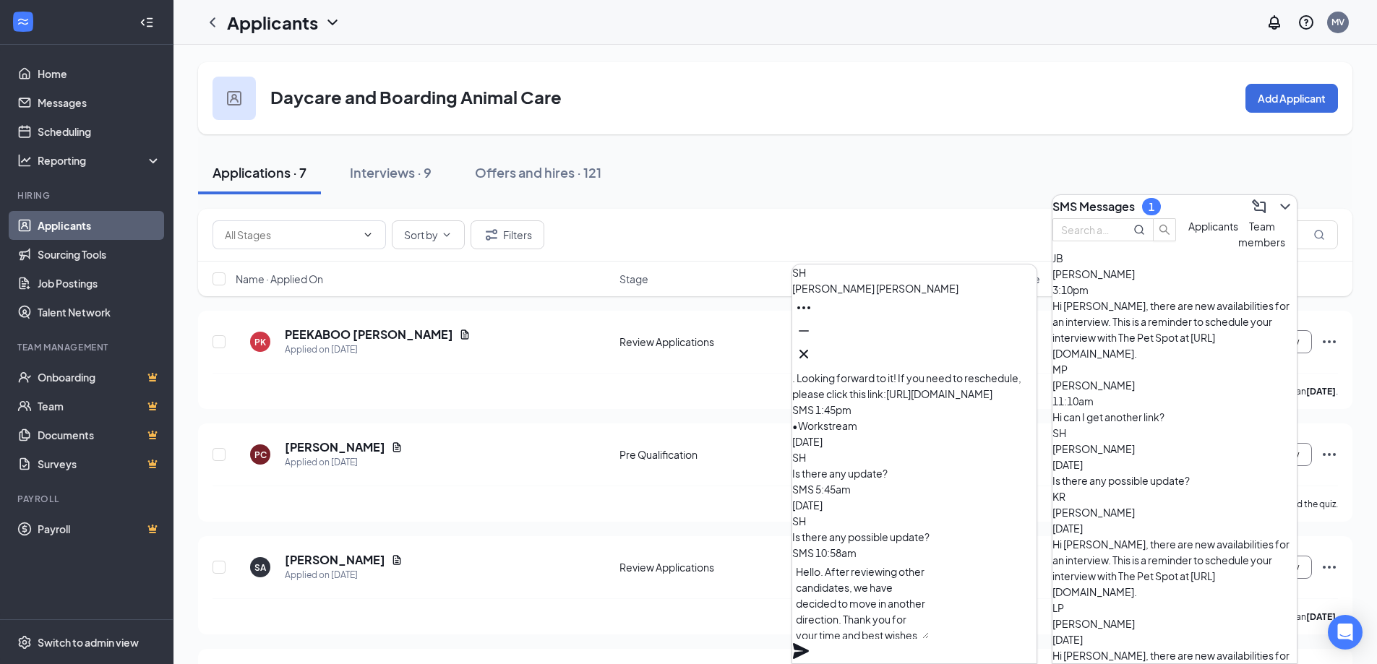
scroll to position [15, 0]
type textarea "Hello. After reviewing other candidates, we have decided to move in another dir…"
click at [809, 643] on icon "Plane" at bounding box center [801, 651] width 16 height 16
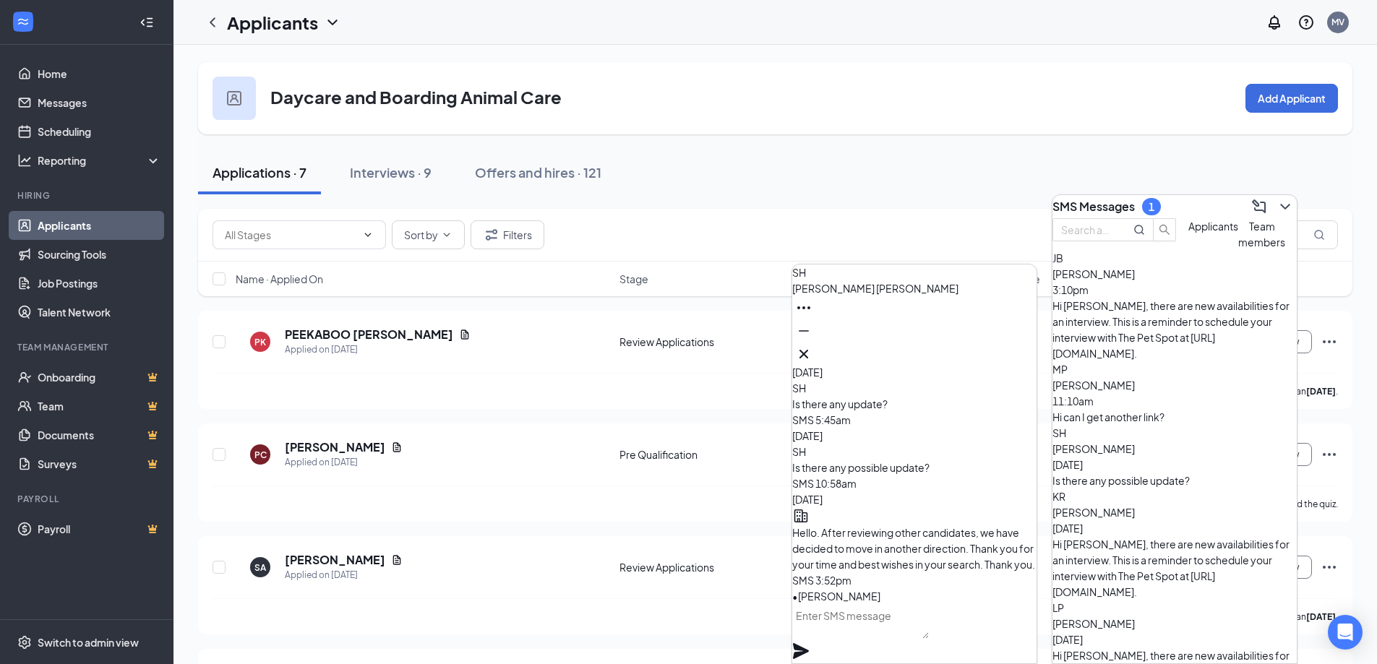
click at [1169, 409] on div "Hi can I get another link?" at bounding box center [1174, 417] width 244 height 16
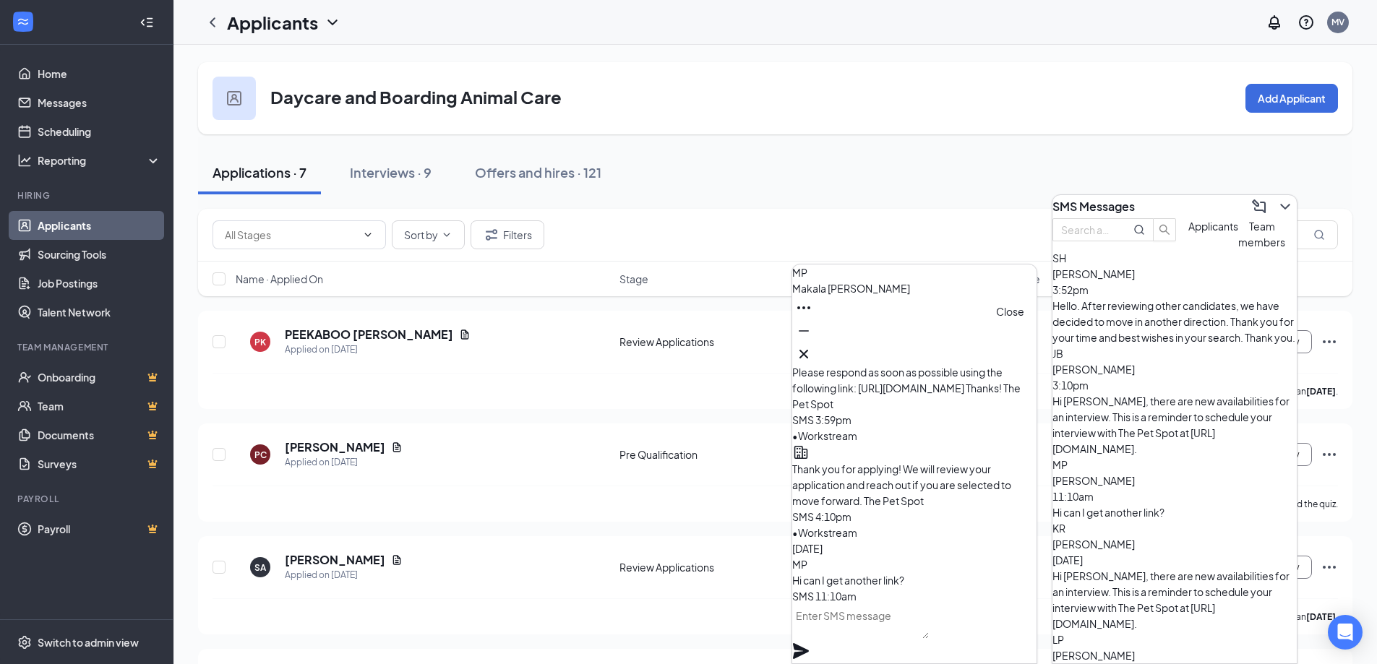
click at [812, 351] on icon "Cross" at bounding box center [803, 353] width 17 height 17
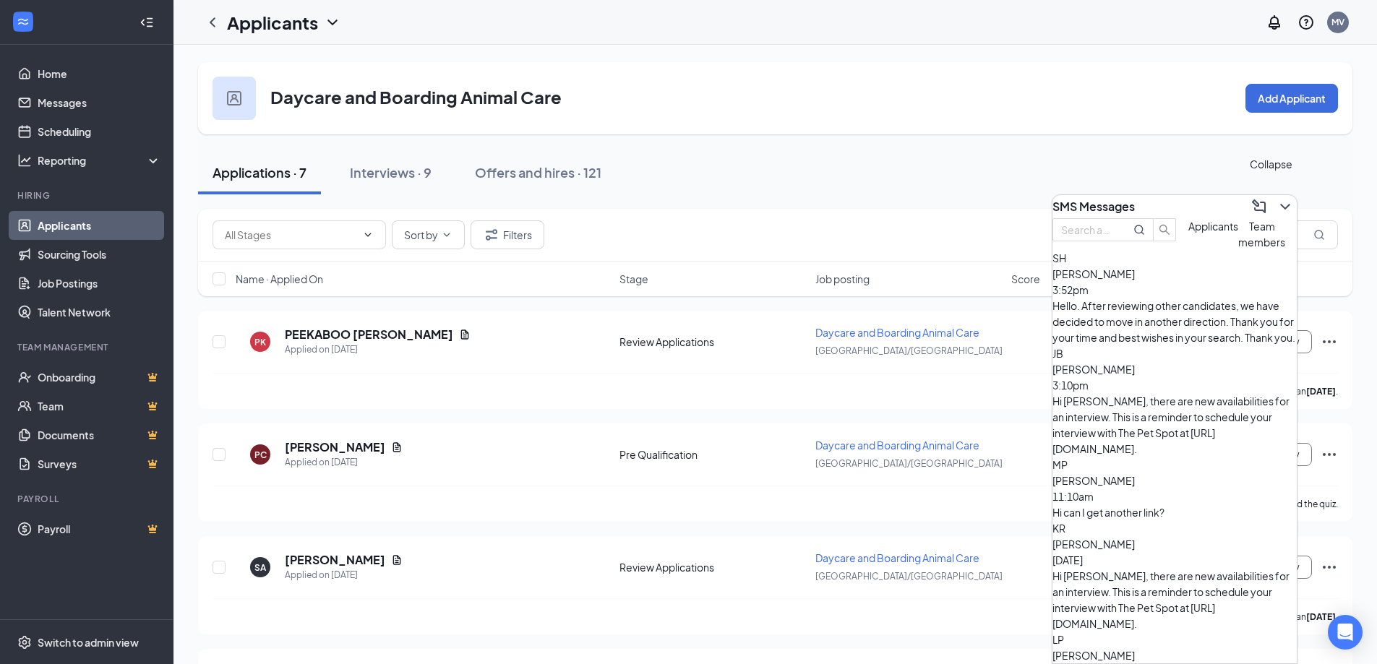
click at [1276, 199] on icon "ChevronDown" at bounding box center [1284, 206] width 17 height 17
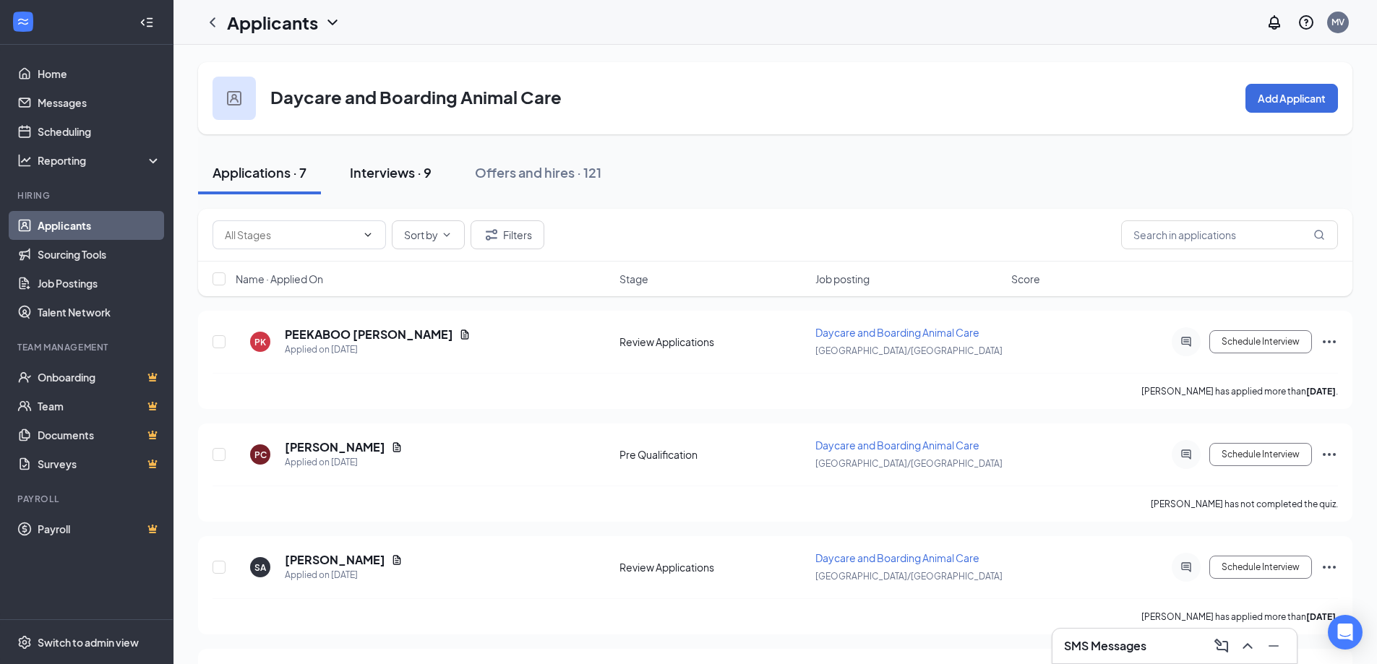
click at [411, 176] on div "Interviews · 9" at bounding box center [391, 172] width 82 height 18
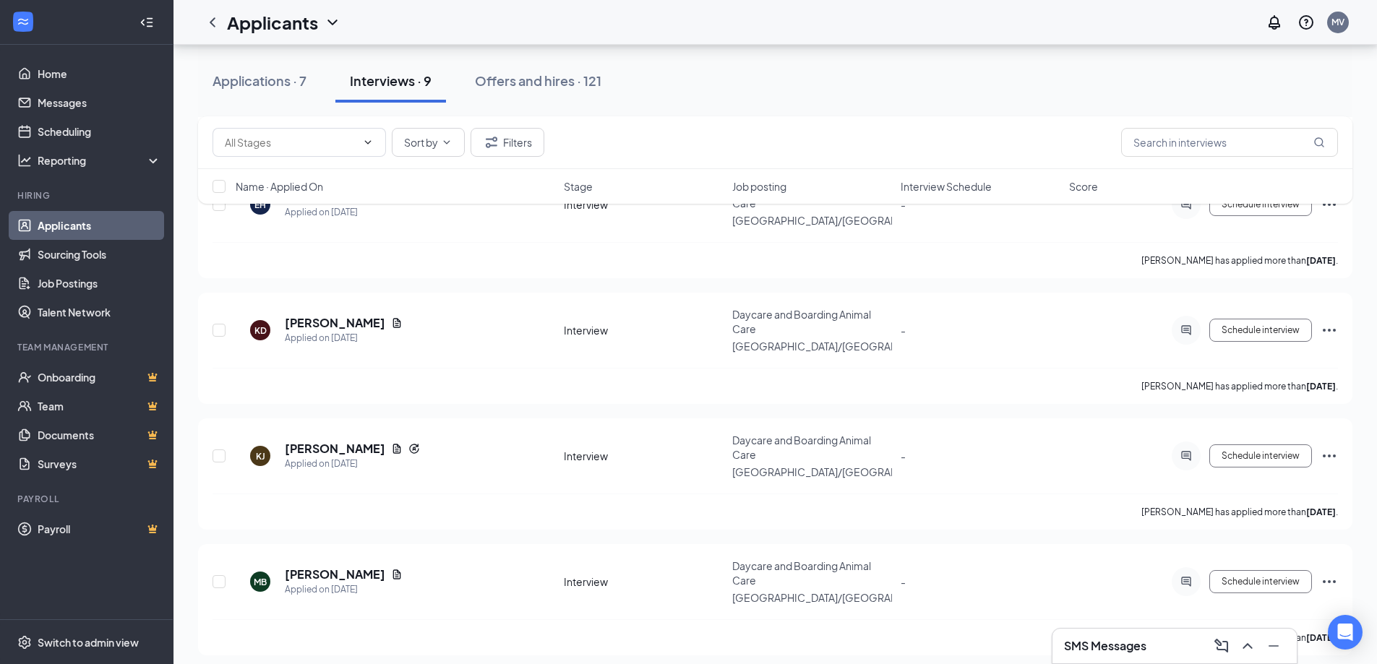
scroll to position [762, 0]
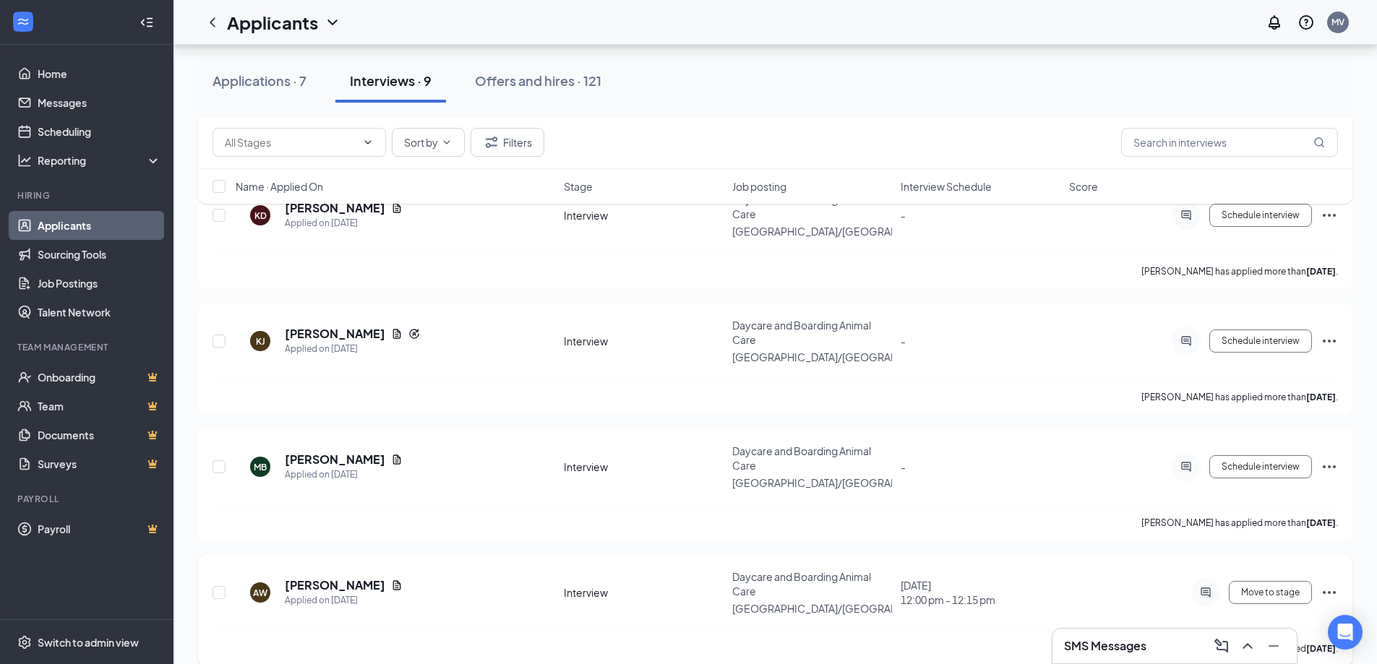
click at [1336, 584] on icon "Ellipses" at bounding box center [1329, 592] width 17 height 17
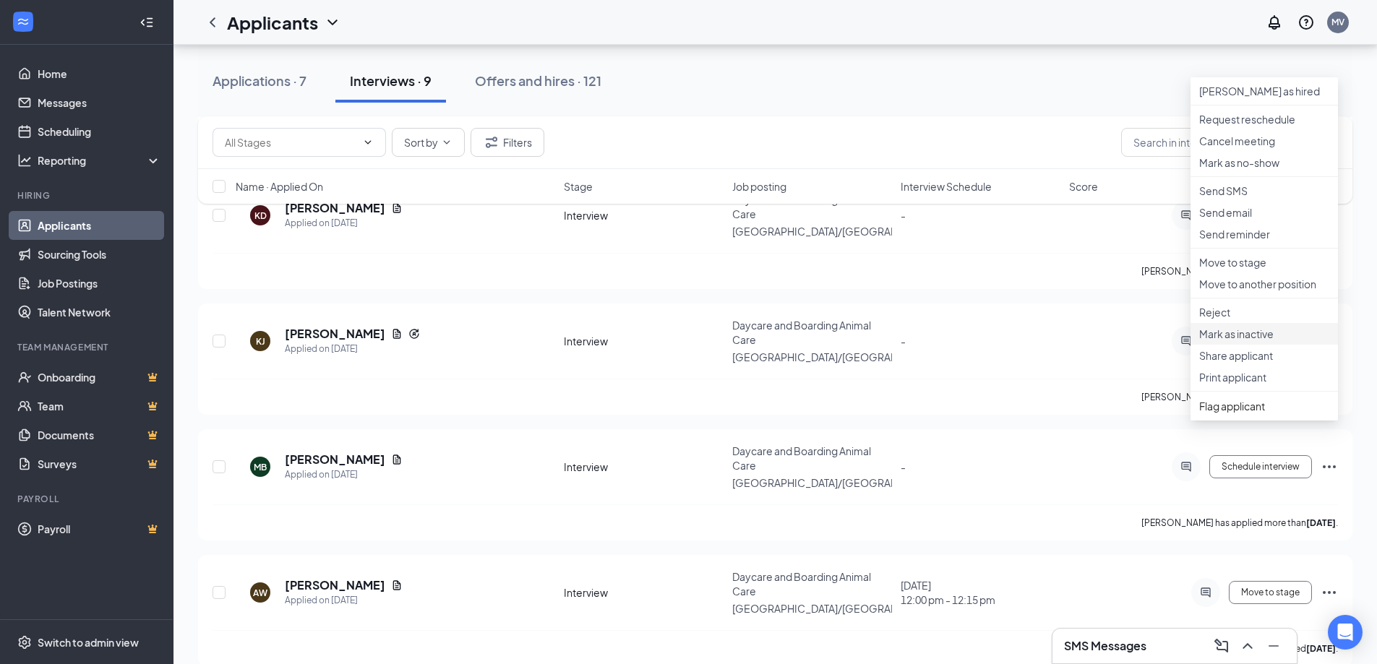
click at [1240, 341] on p "Mark as inactive" at bounding box center [1264, 334] width 130 height 14
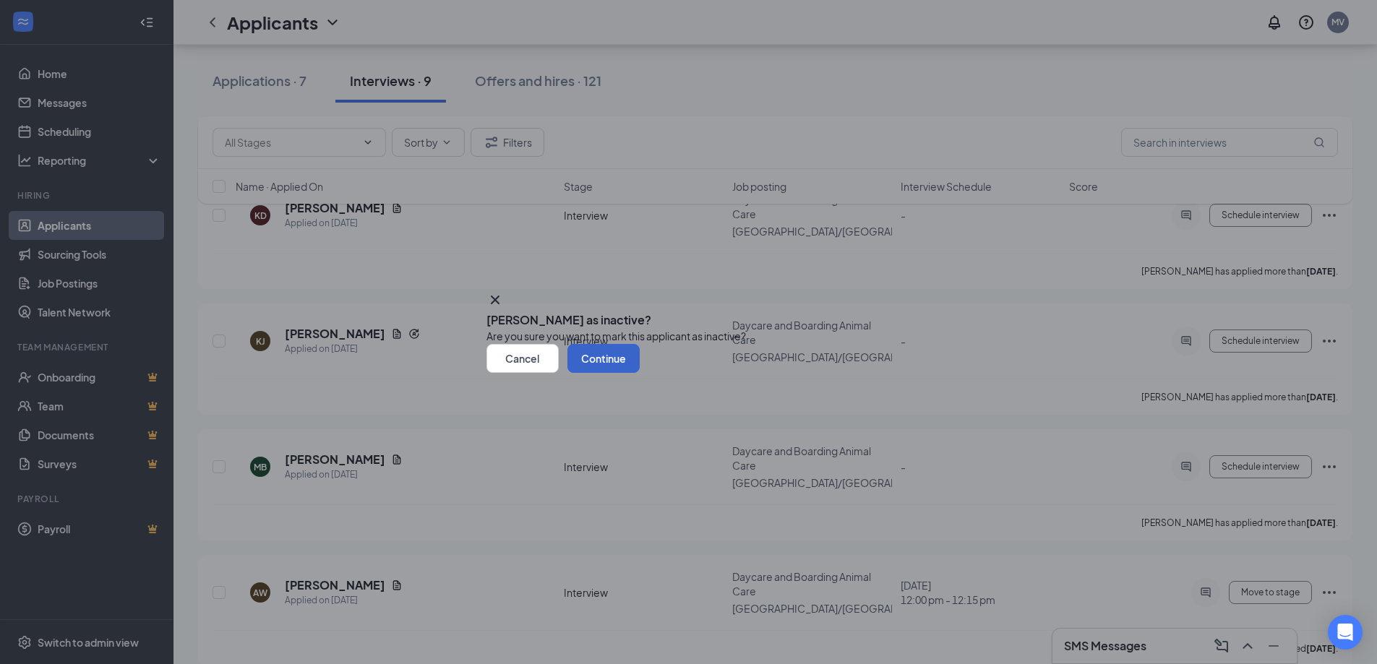
click at [640, 373] on button "Continue" at bounding box center [603, 358] width 72 height 29
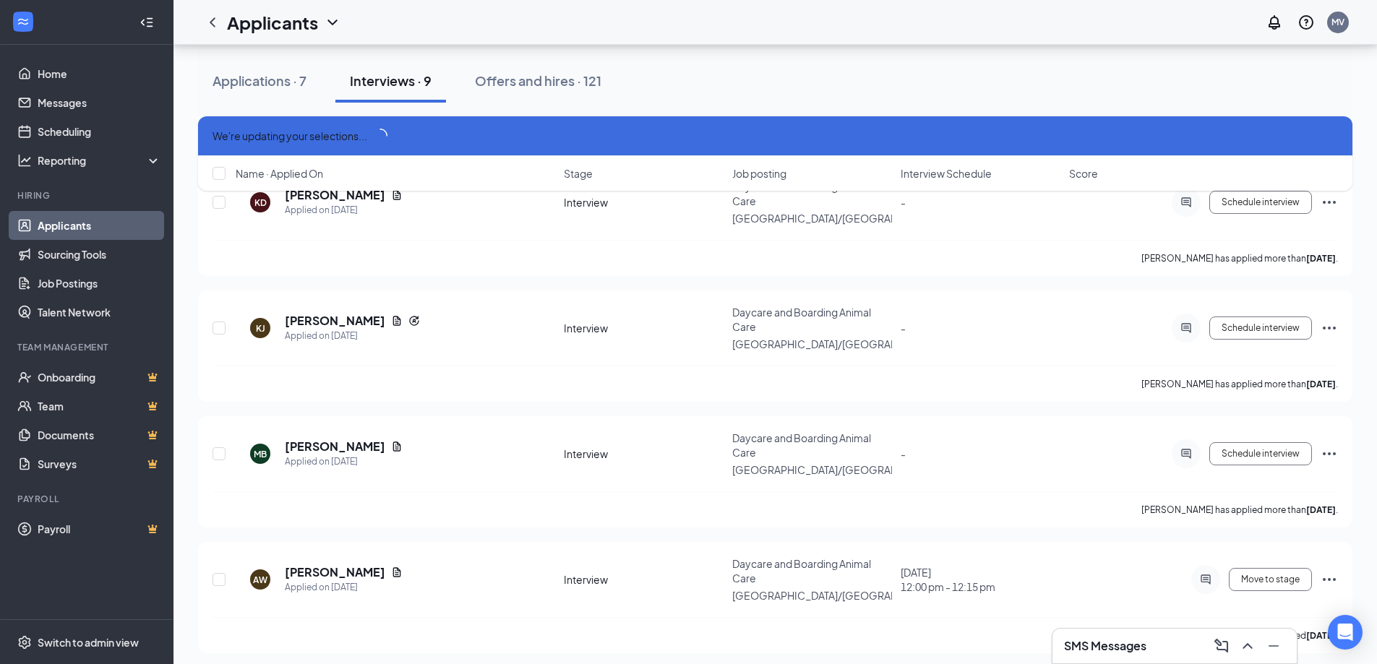
scroll to position [749, 0]
